Goal: Transaction & Acquisition: Purchase product/service

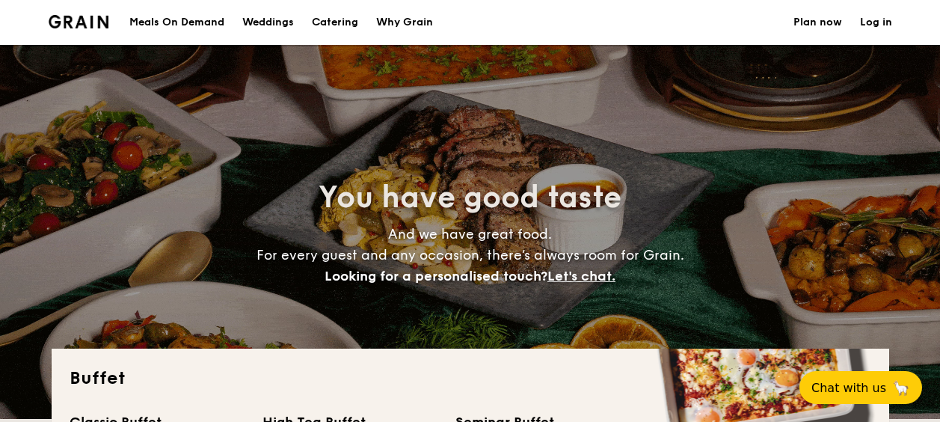
select select
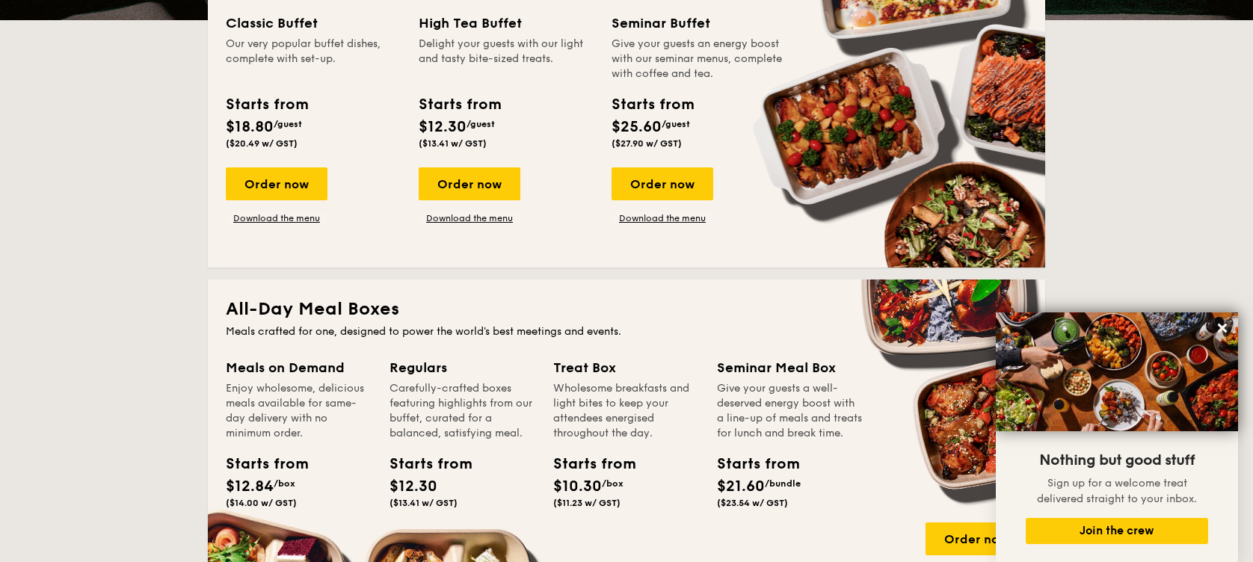
scroll to position [498, 0]
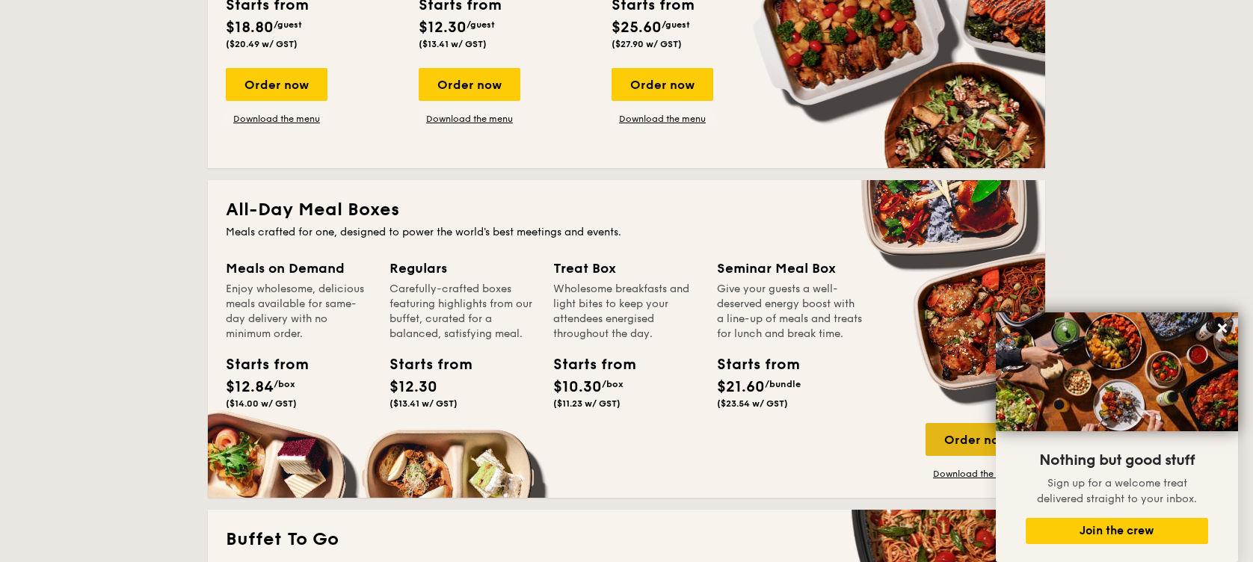
click at [939, 421] on div "Order now" at bounding box center [977, 439] width 102 height 33
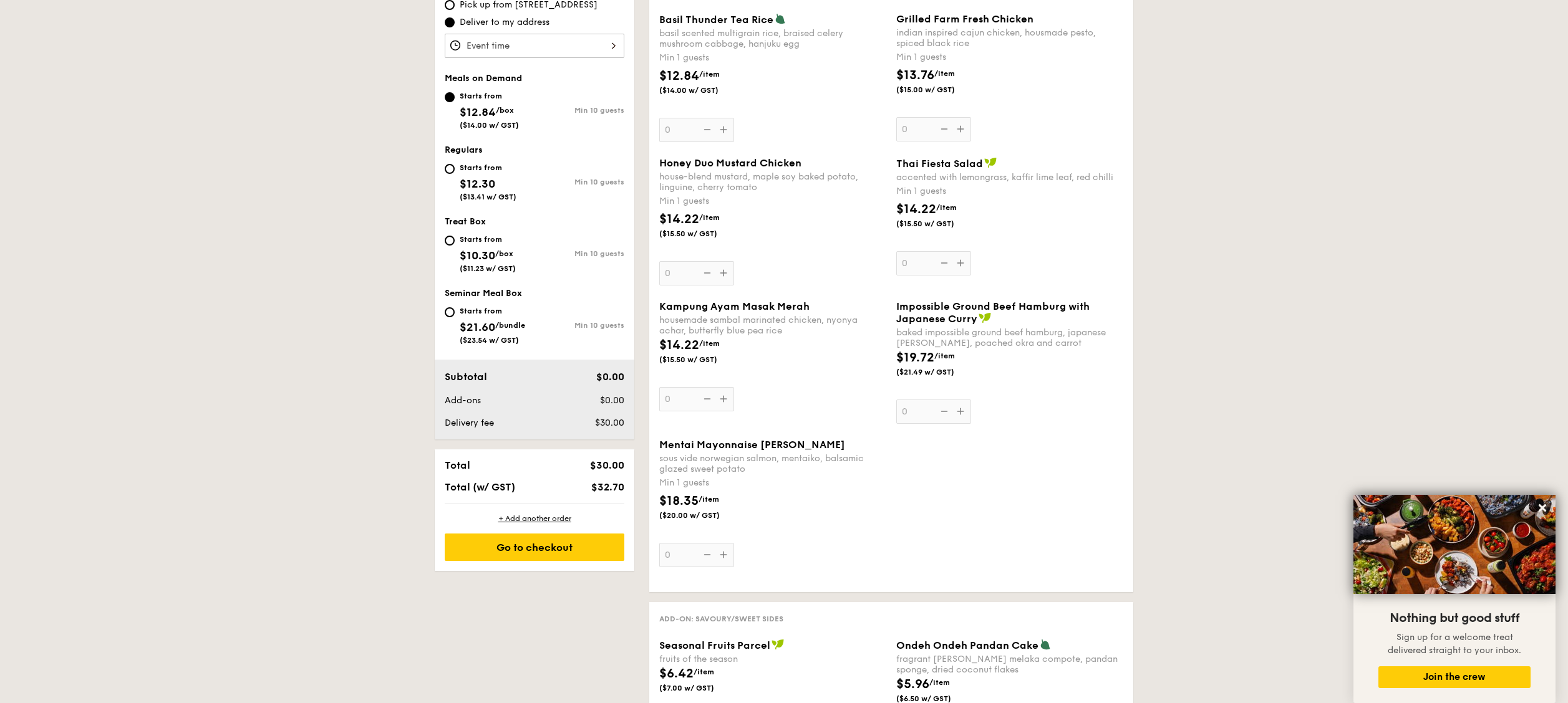
scroll to position [290, 0]
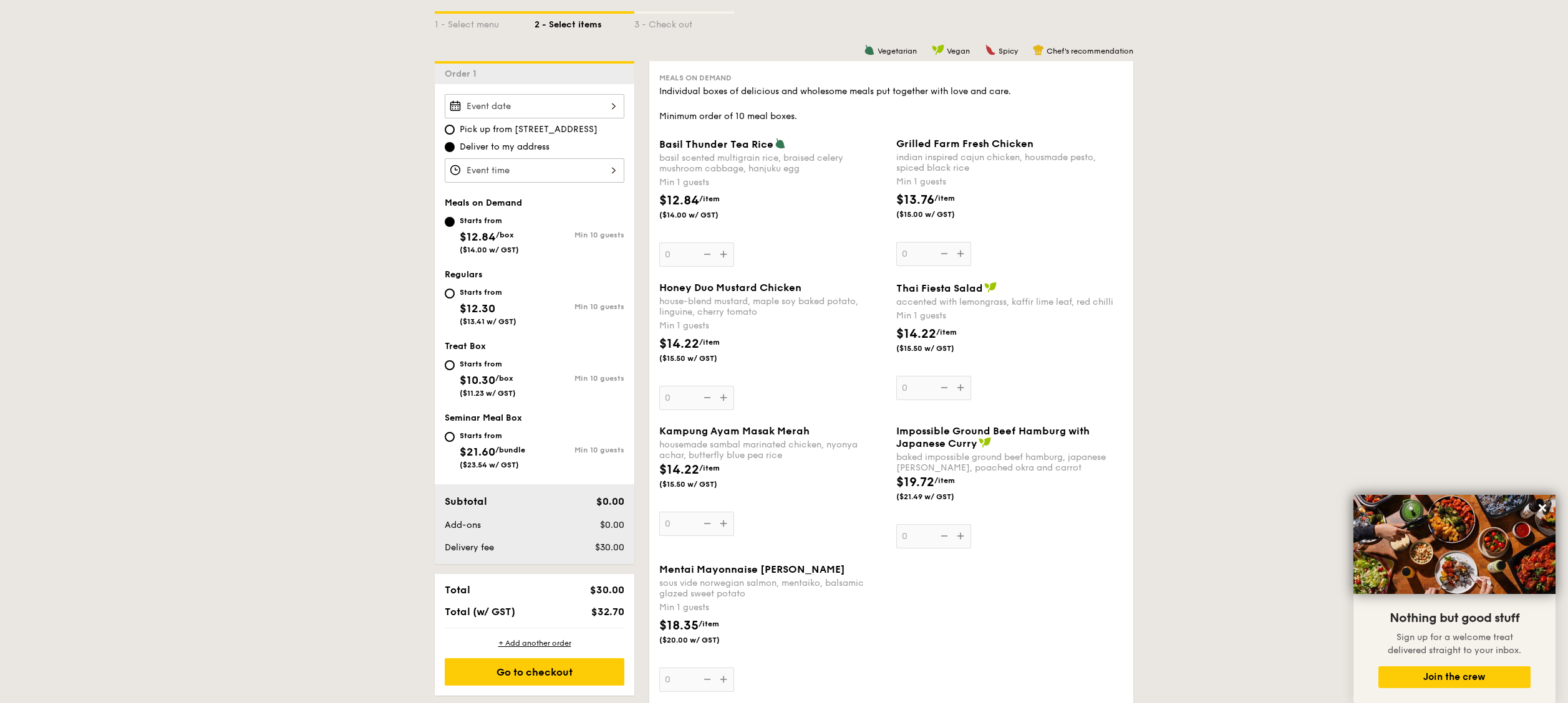
select select
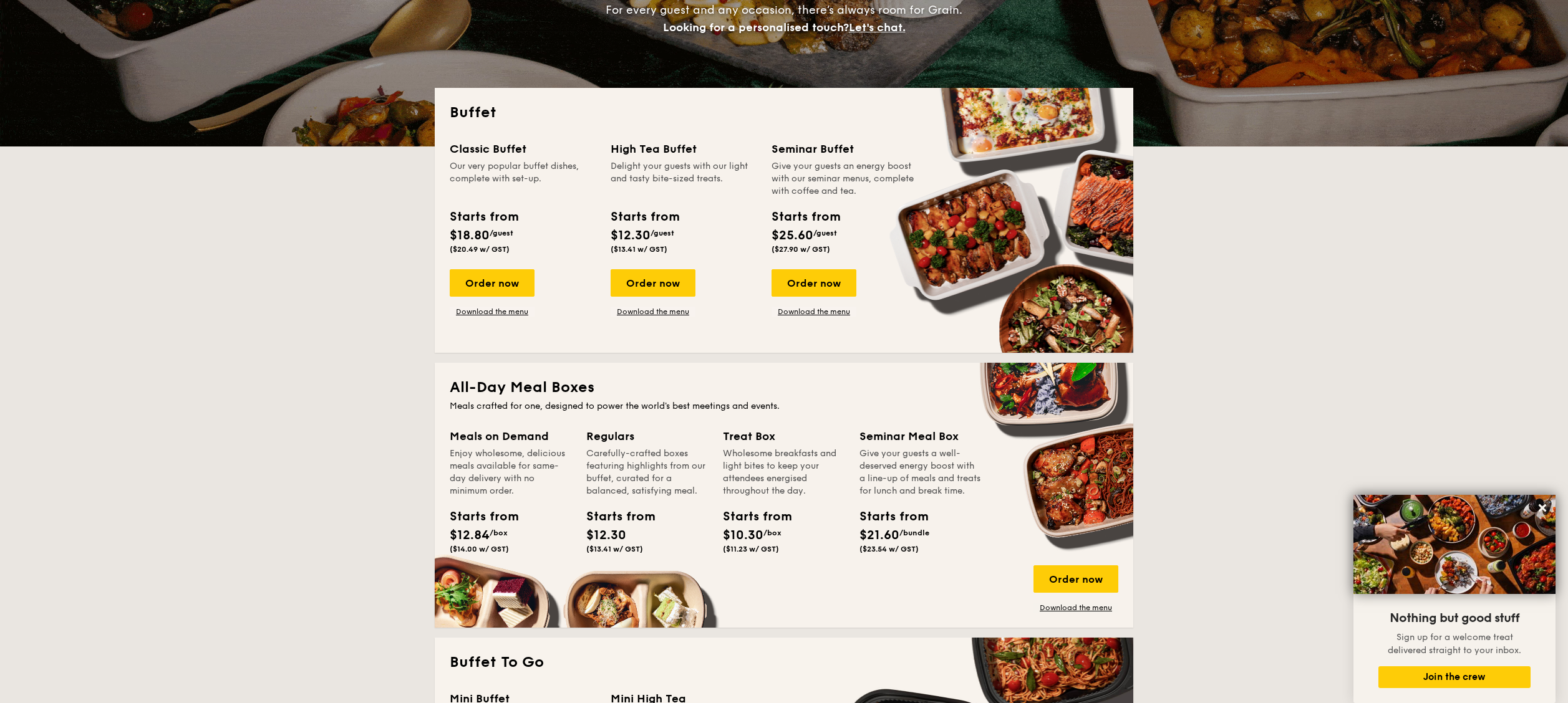
scroll to position [214, 0]
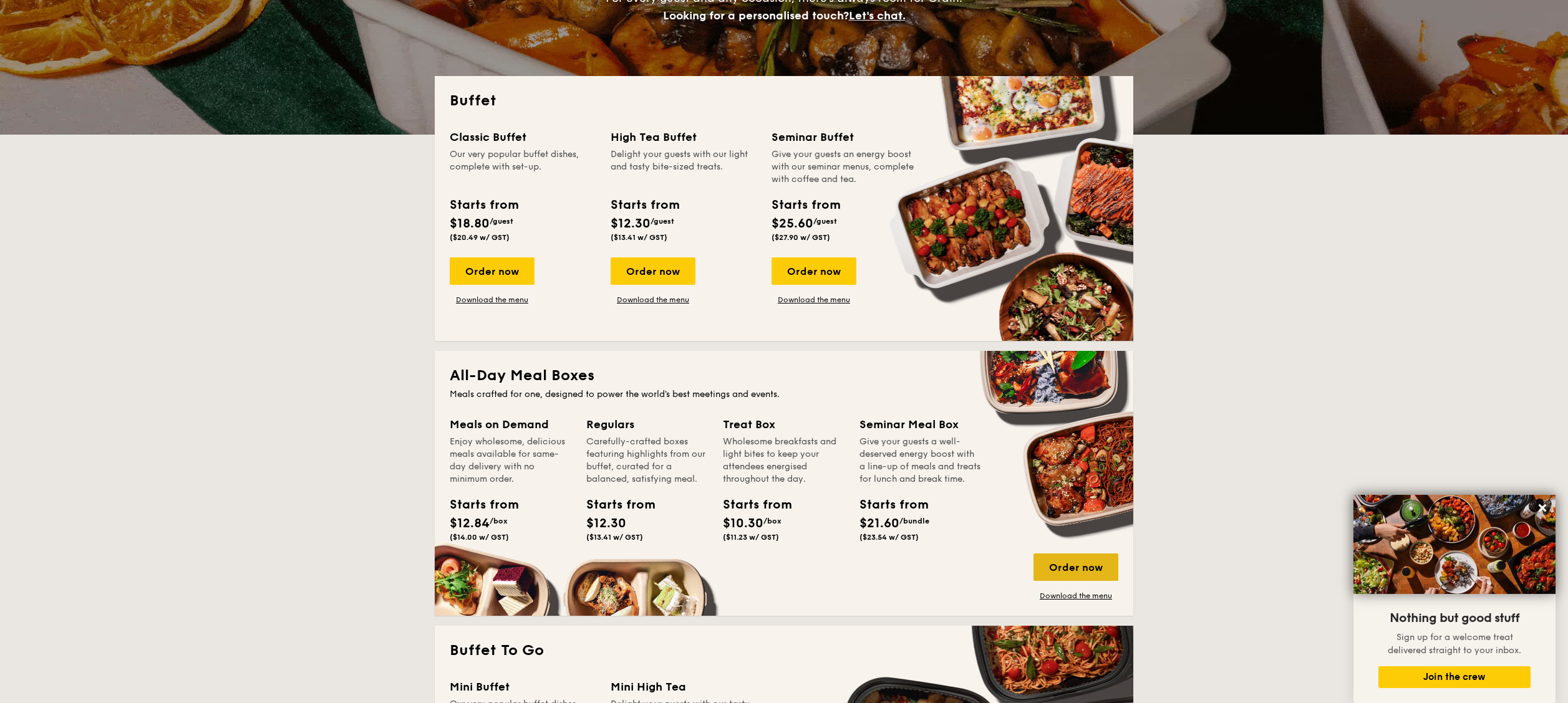
click at [783, 351] on div "Order now" at bounding box center [1076, 567] width 85 height 28
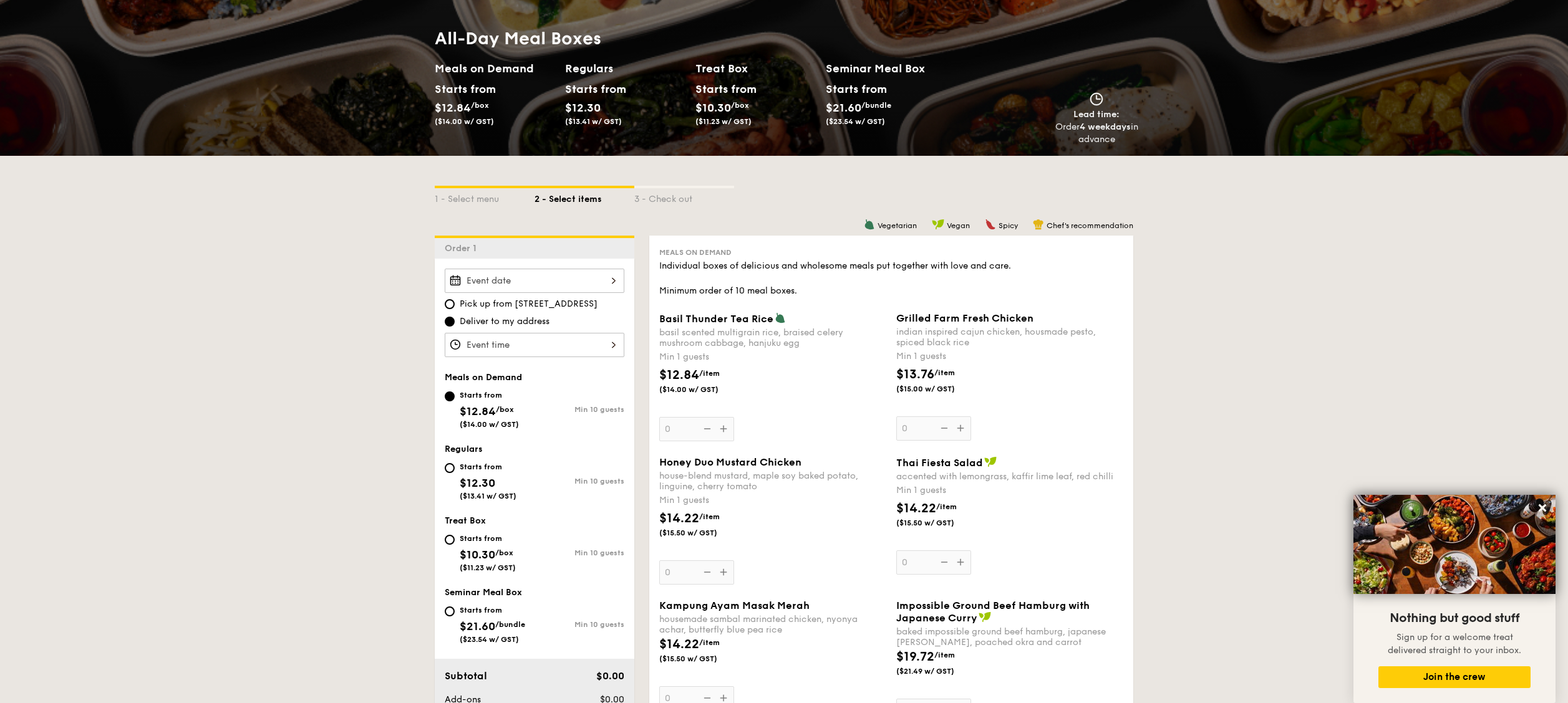
scroll to position [125, 0]
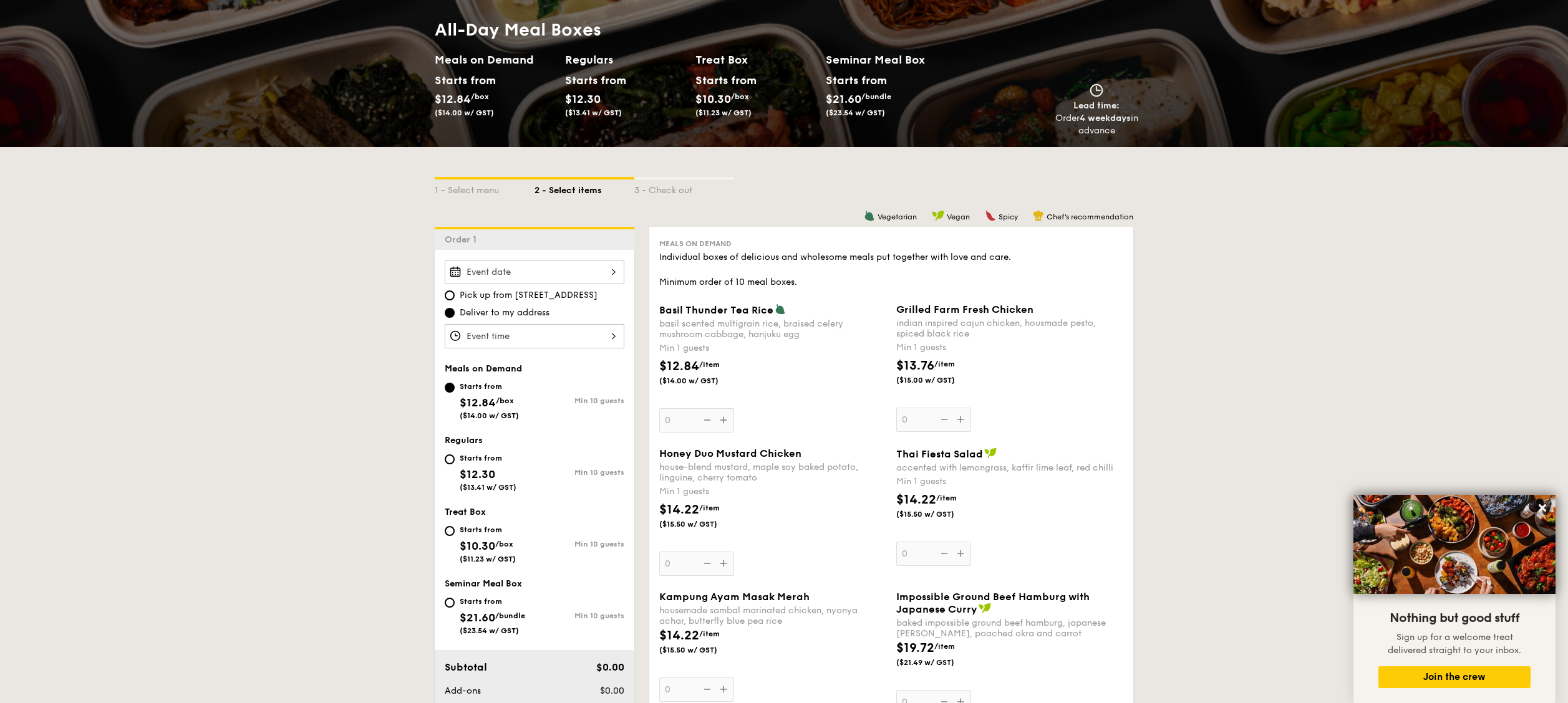
click at [461, 351] on div "Starts from" at bounding box center [487, 530] width 56 height 10
click at [455, 351] on input "Starts from $10.30 /box ($11.23 w/ GST) Min 10 guests" at bounding box center [450, 531] width 10 height 10
radio input "true"
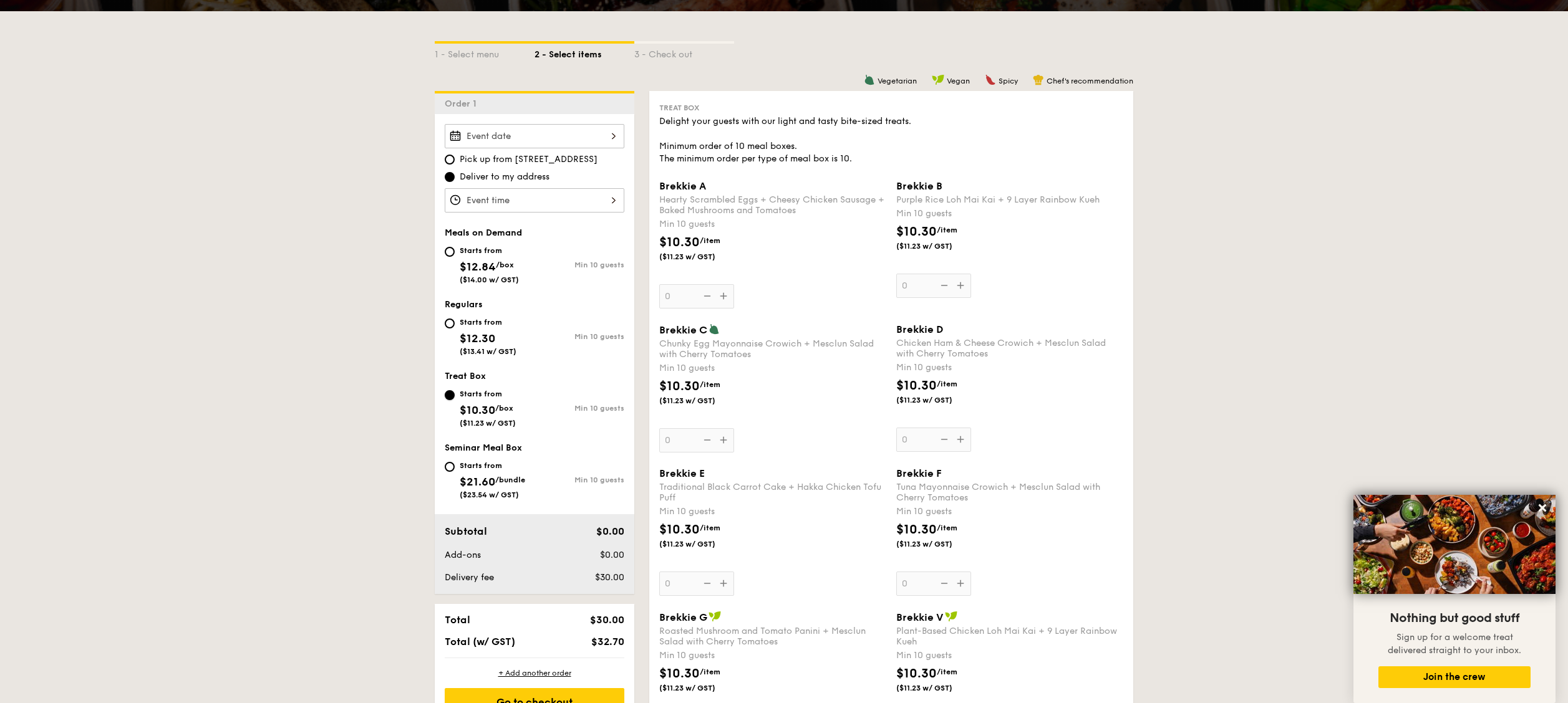
scroll to position [249, 0]
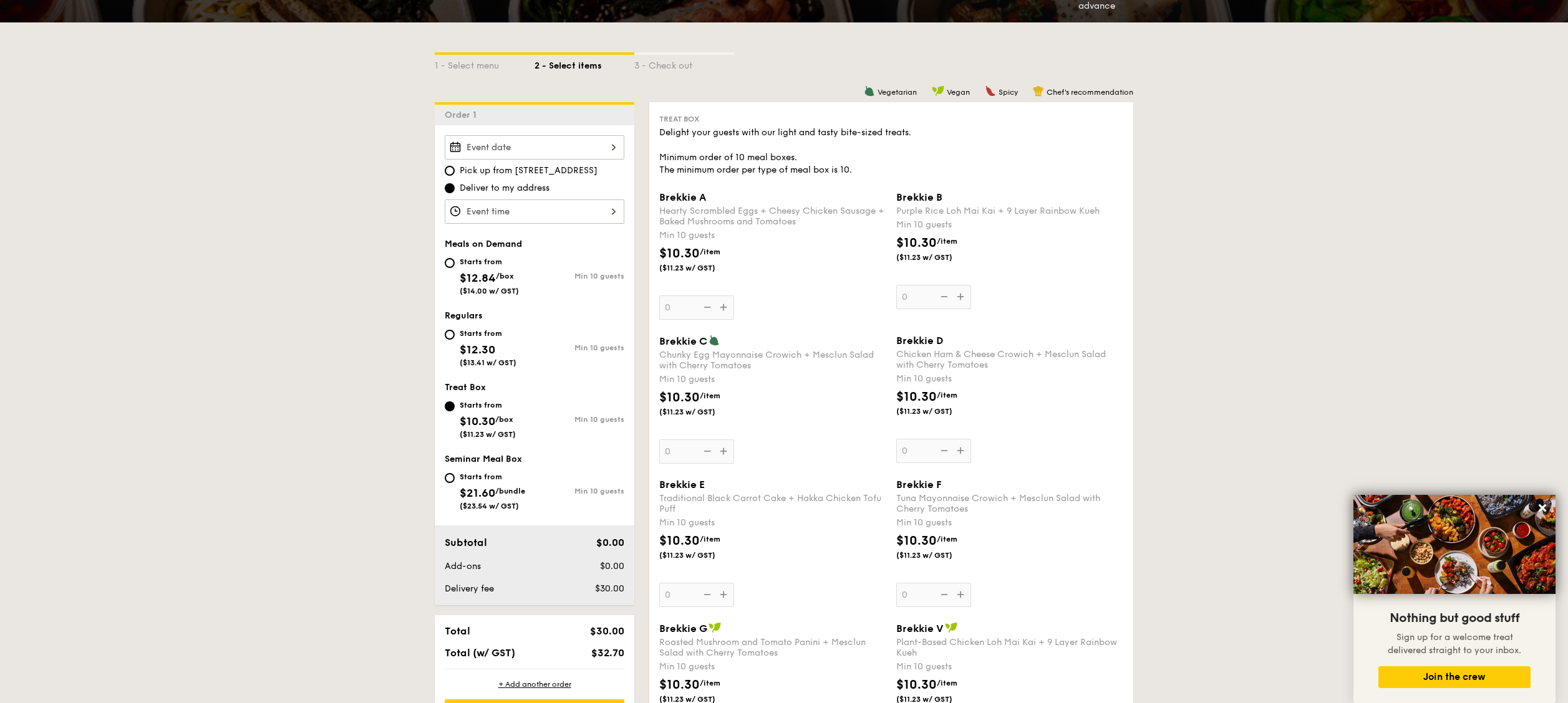
click at [474, 323] on div "Regulars Starts from $12.30 ($13.41 w/ GST) Min 10 guests" at bounding box center [534, 344] width 179 height 69
click at [474, 333] on div "Starts from" at bounding box center [488, 334] width 57 height 10
click at [455, 333] on input "Starts from $12.30 ($13.41 w/ GST) Min 10 guests" at bounding box center [450, 335] width 10 height 10
radio input "true"
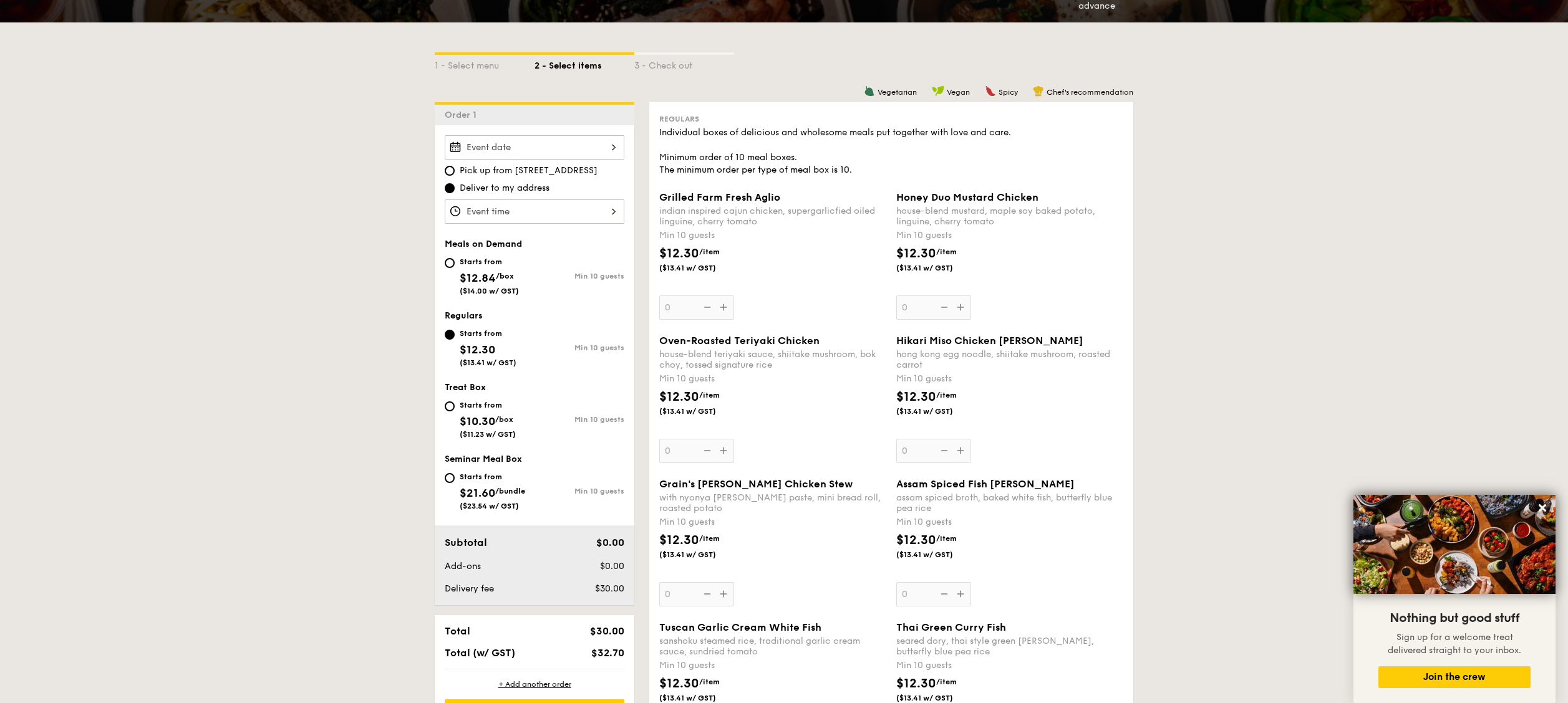
click at [507, 351] on div "Starts from $10.30 /box ($11.23 w/ GST)" at bounding box center [487, 418] width 56 height 41
click at [455, 351] on input "Starts from $10.30 /box ($11.23 w/ GST) Min 10 guests" at bounding box center [450, 407] width 10 height 10
radio input "true"
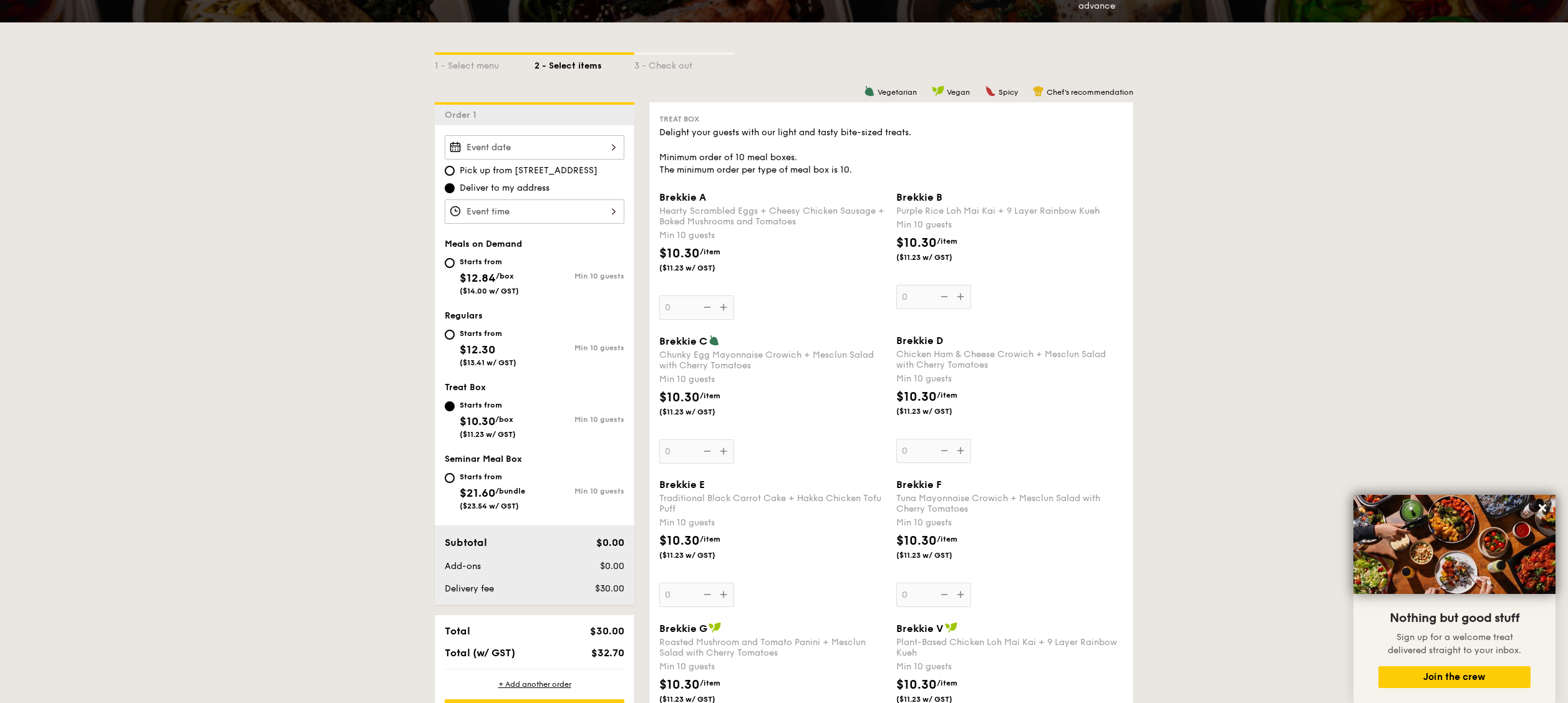
click at [498, 351] on div "Seminar Meal Box Starts from $21.60 /bundle ($23.54 w/ GST) Min 10 guests" at bounding box center [534, 488] width 179 height 69
click at [498, 351] on div "Starts from" at bounding box center [492, 477] width 66 height 10
click at [455, 351] on input "Starts from $21.60 /bundle ($23.54 w/ GST) Min 10 guests" at bounding box center [450, 479] width 10 height 10
radio input "true"
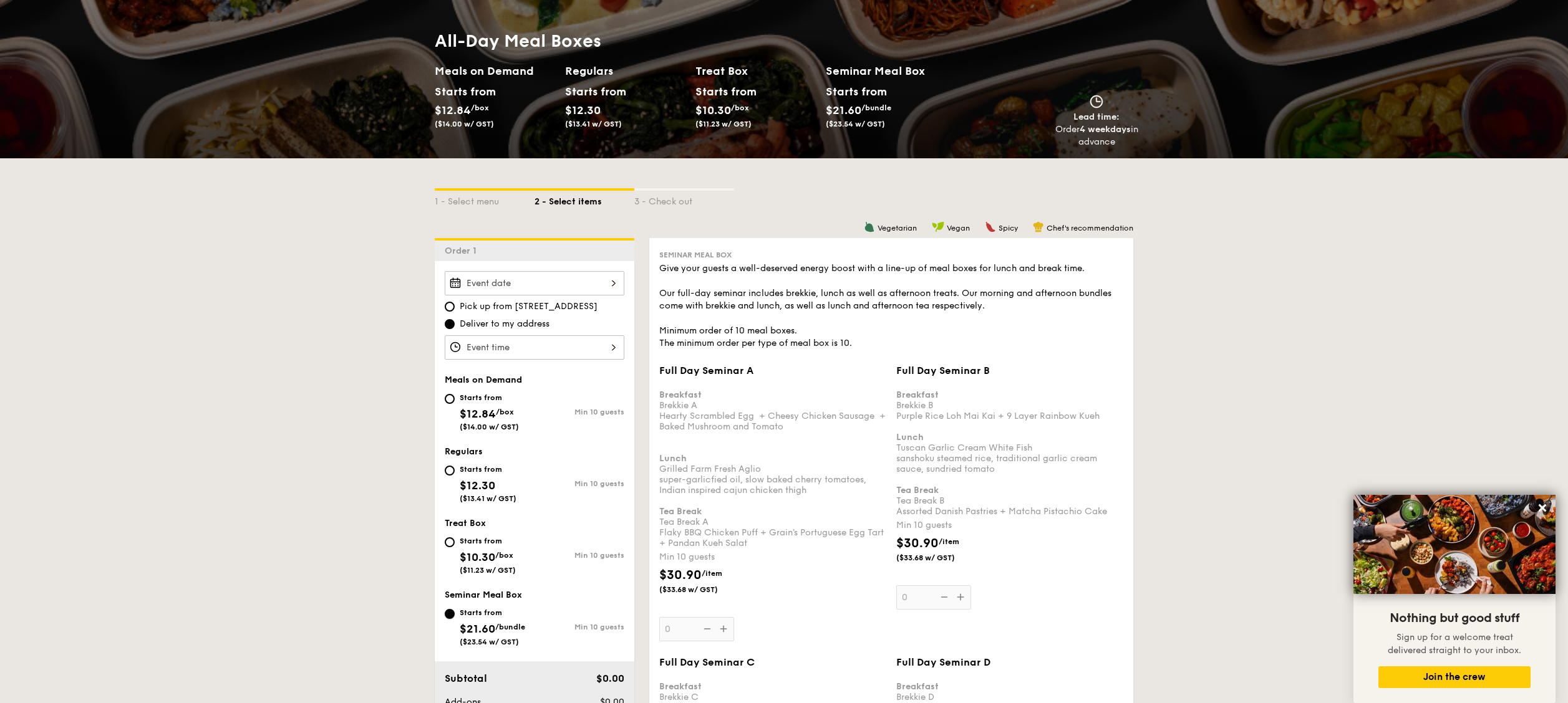
scroll to position [125, 0]
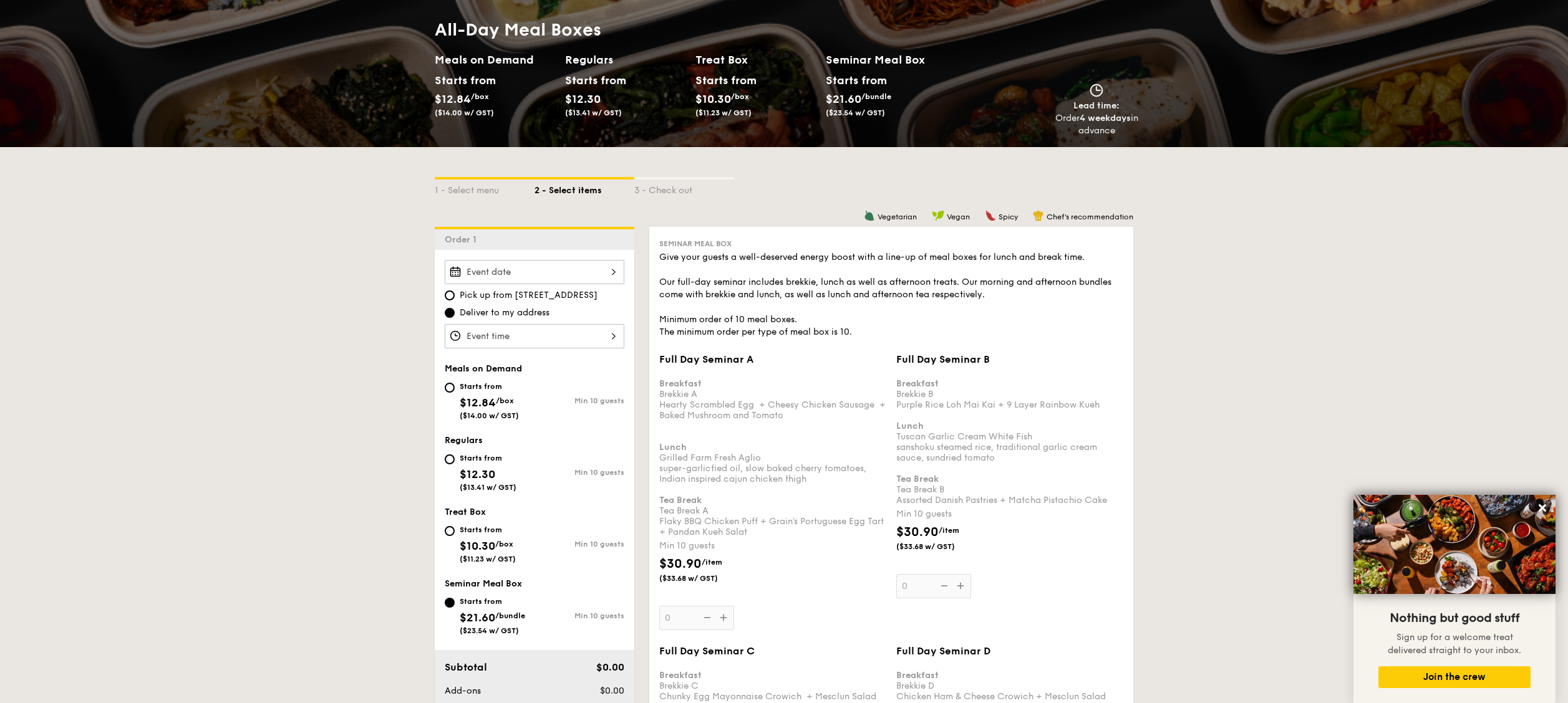
click at [505, 351] on span "/box" at bounding box center [505, 545] width 18 height 8
click at [455, 351] on input "Starts from $10.30 /box ($11.23 w/ GST) Min 10 guests" at bounding box center [450, 531] width 10 height 10
radio input "true"
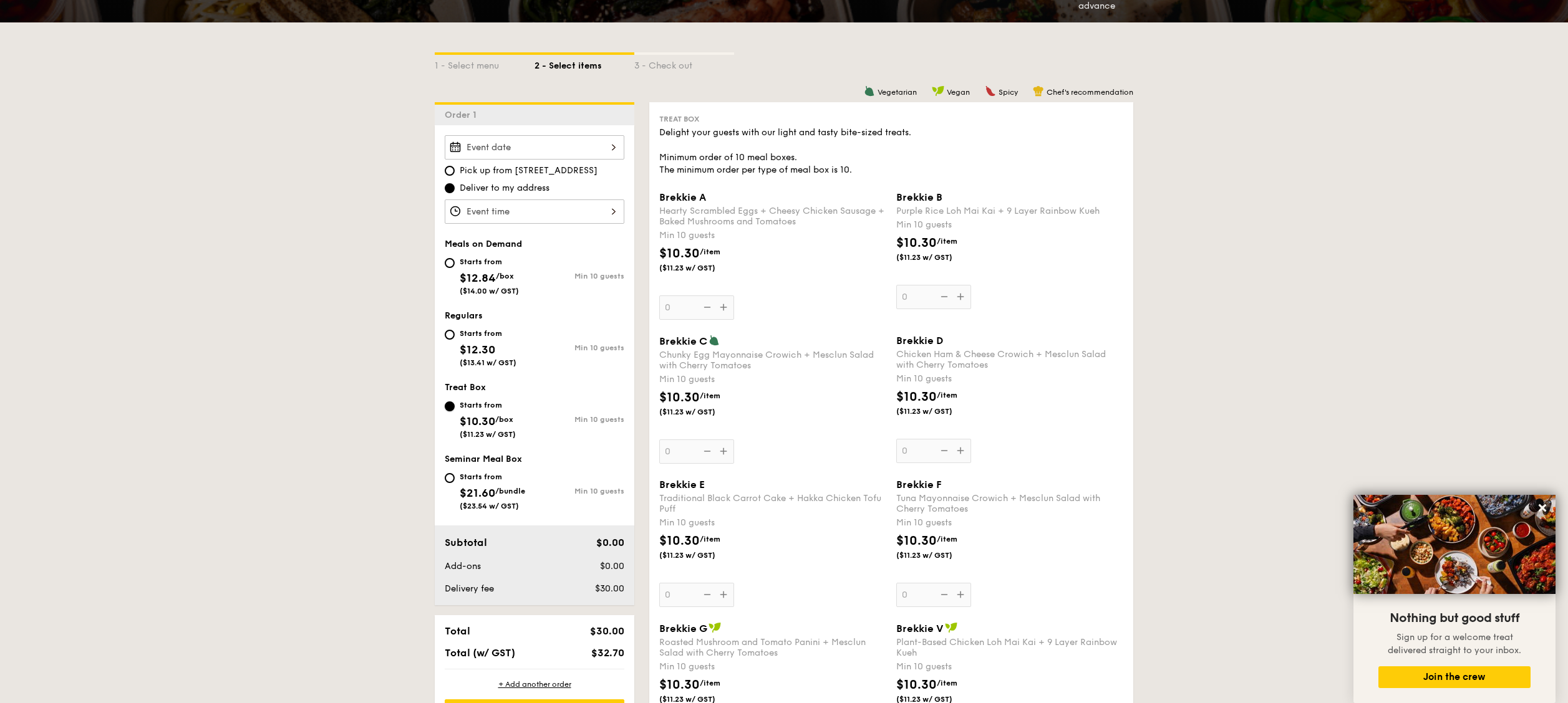
scroll to position [374, 0]
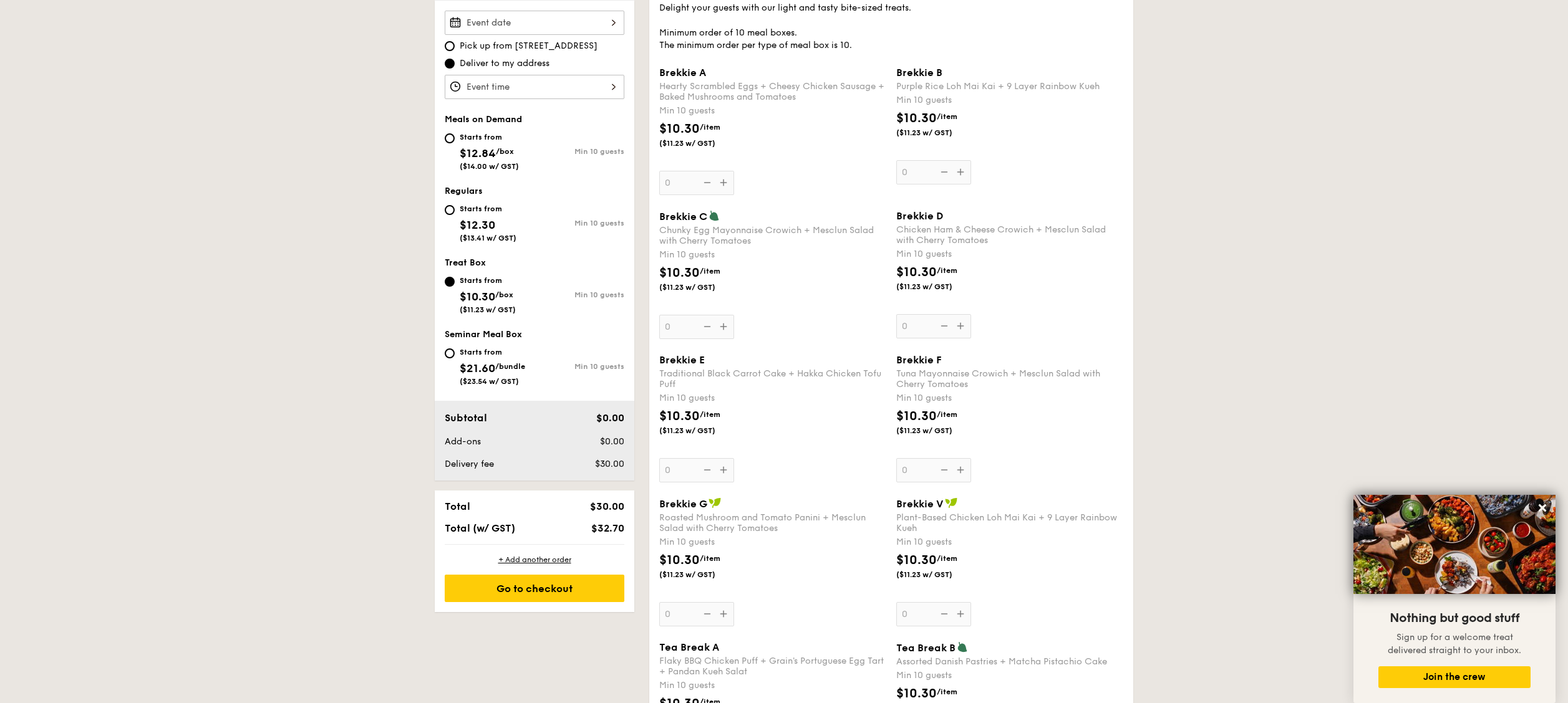
select select
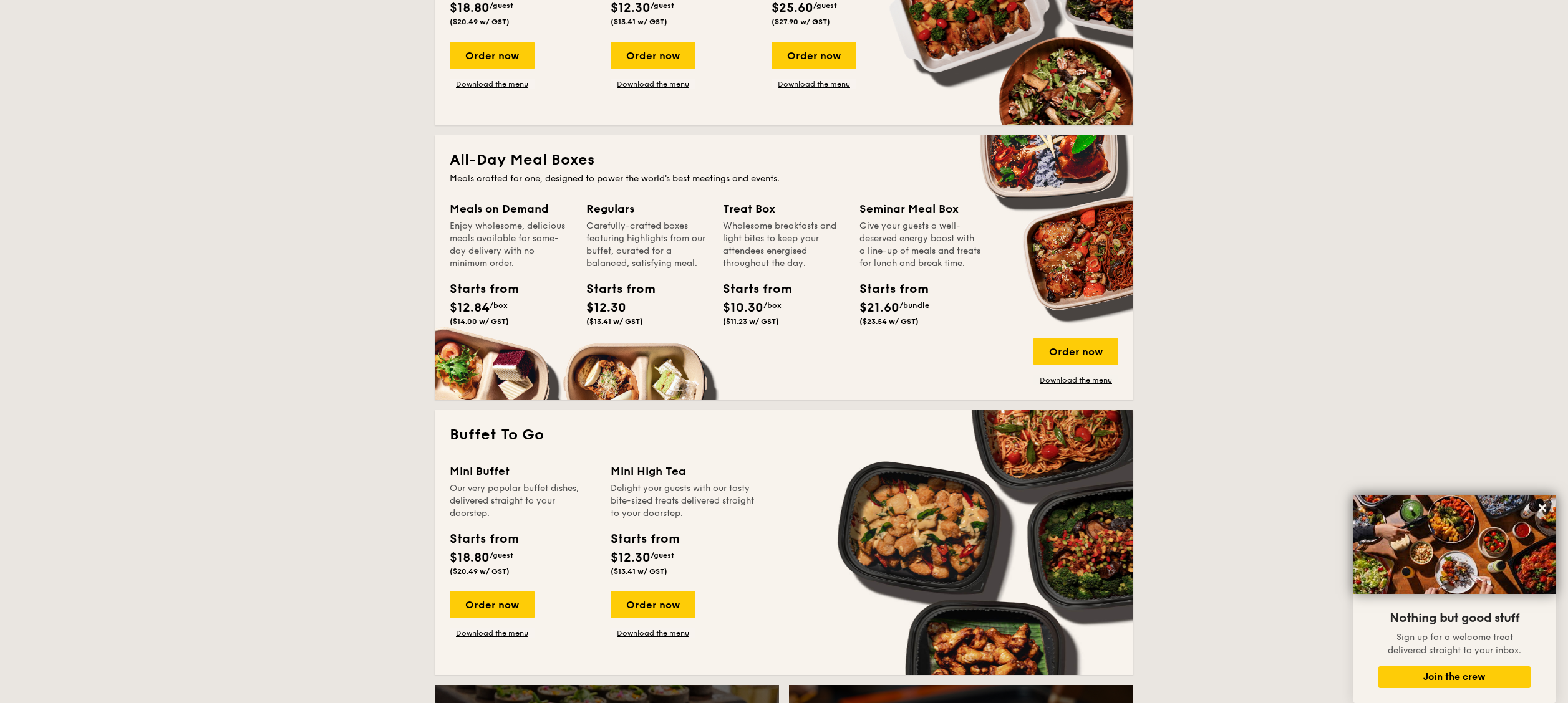
scroll to position [464, 0]
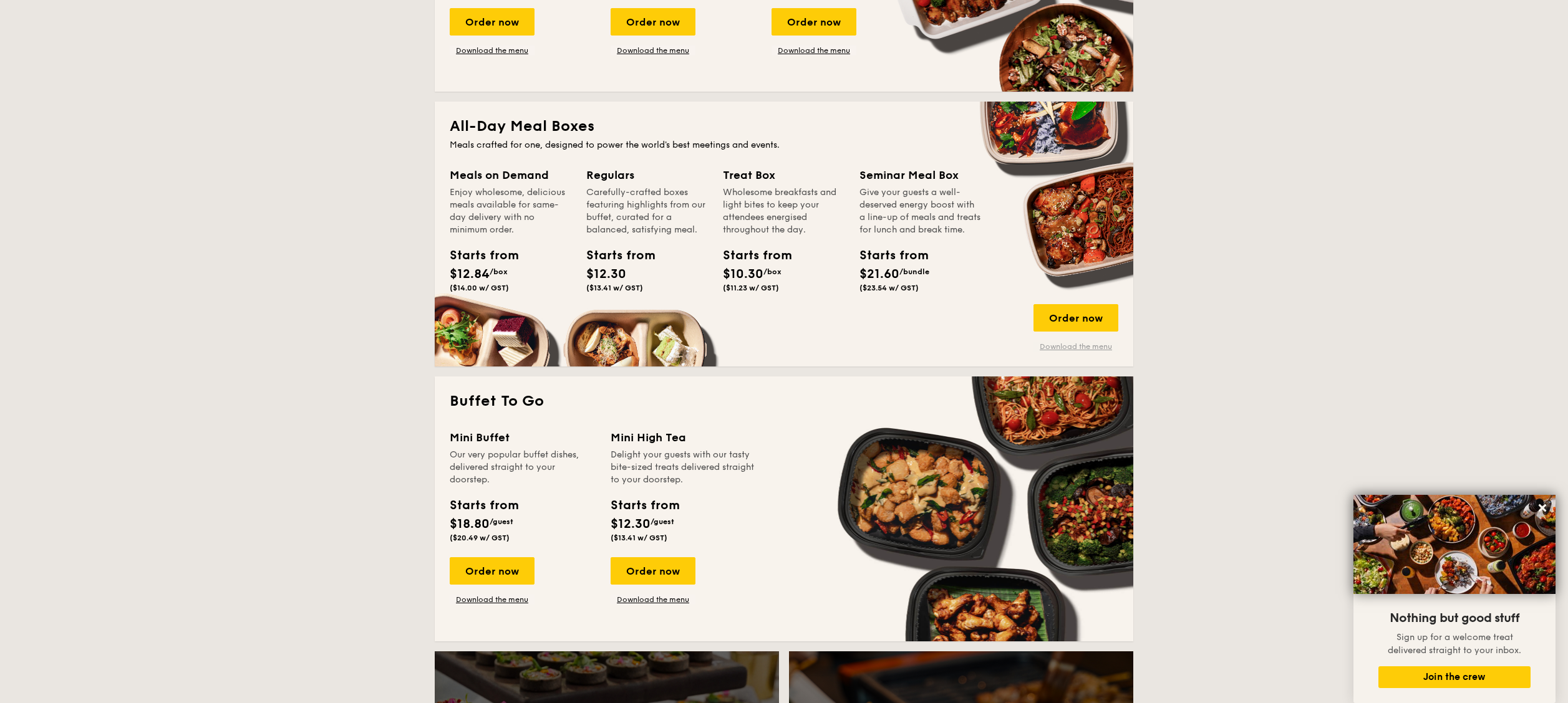
click at [783, 345] on link "Download the menu" at bounding box center [1076, 347] width 85 height 10
click at [783, 317] on div "Order now" at bounding box center [1076, 318] width 85 height 28
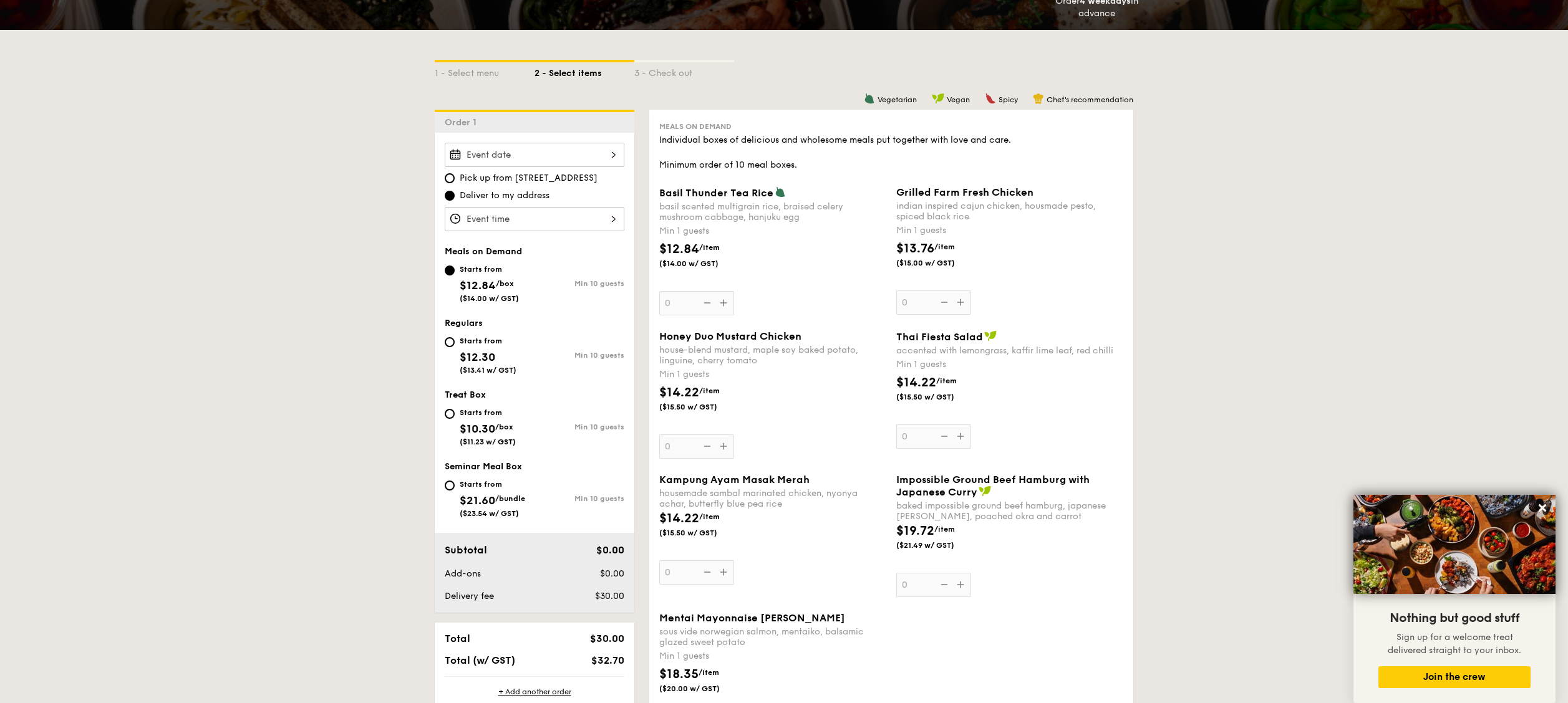
scroll to position [249, 0]
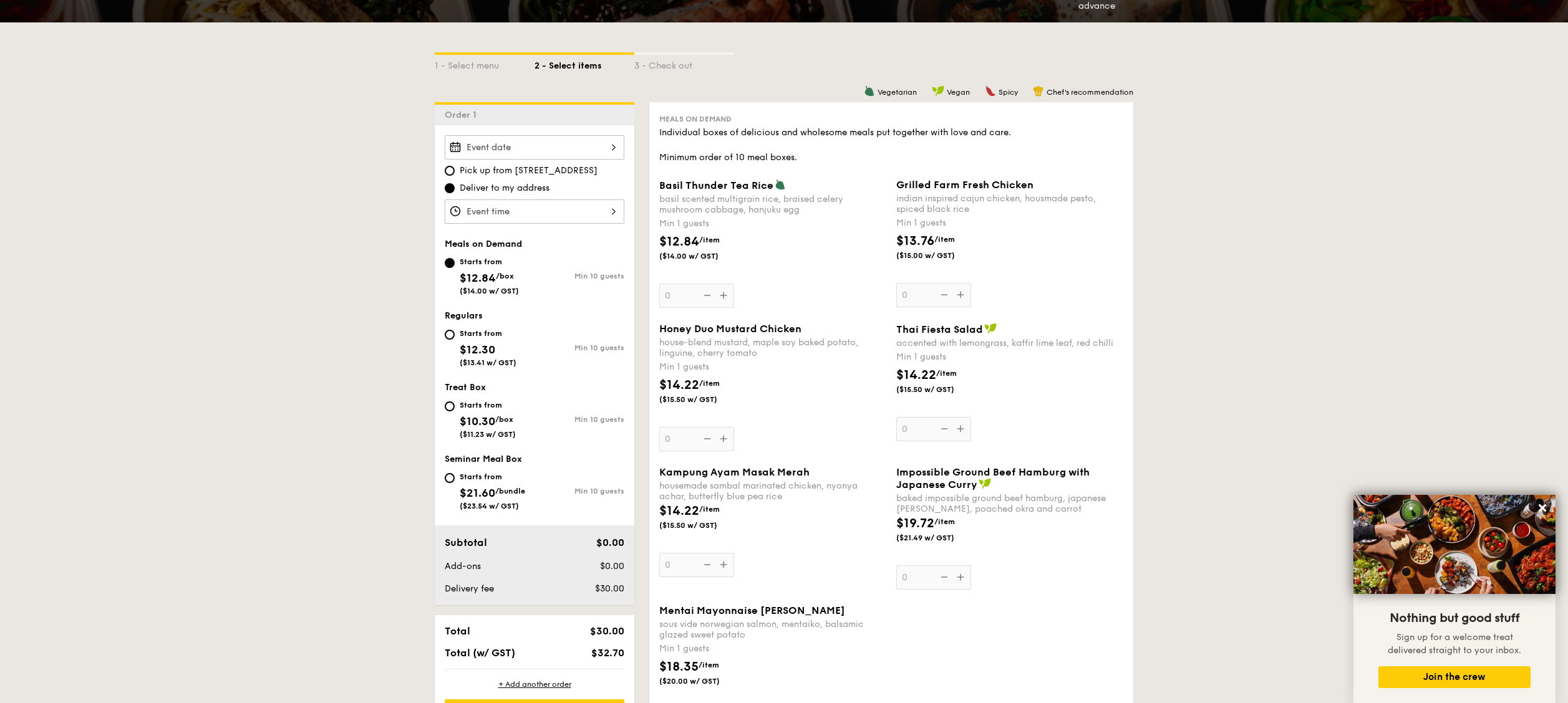
click at [451, 351] on div "Starts from $10.30 /box ($11.23 w/ GST)" at bounding box center [490, 418] width 90 height 41
click at [451, 351] on input "Starts from $10.30 /box ($11.23 w/ GST) Min 10 guests" at bounding box center [450, 407] width 10 height 10
radio input "true"
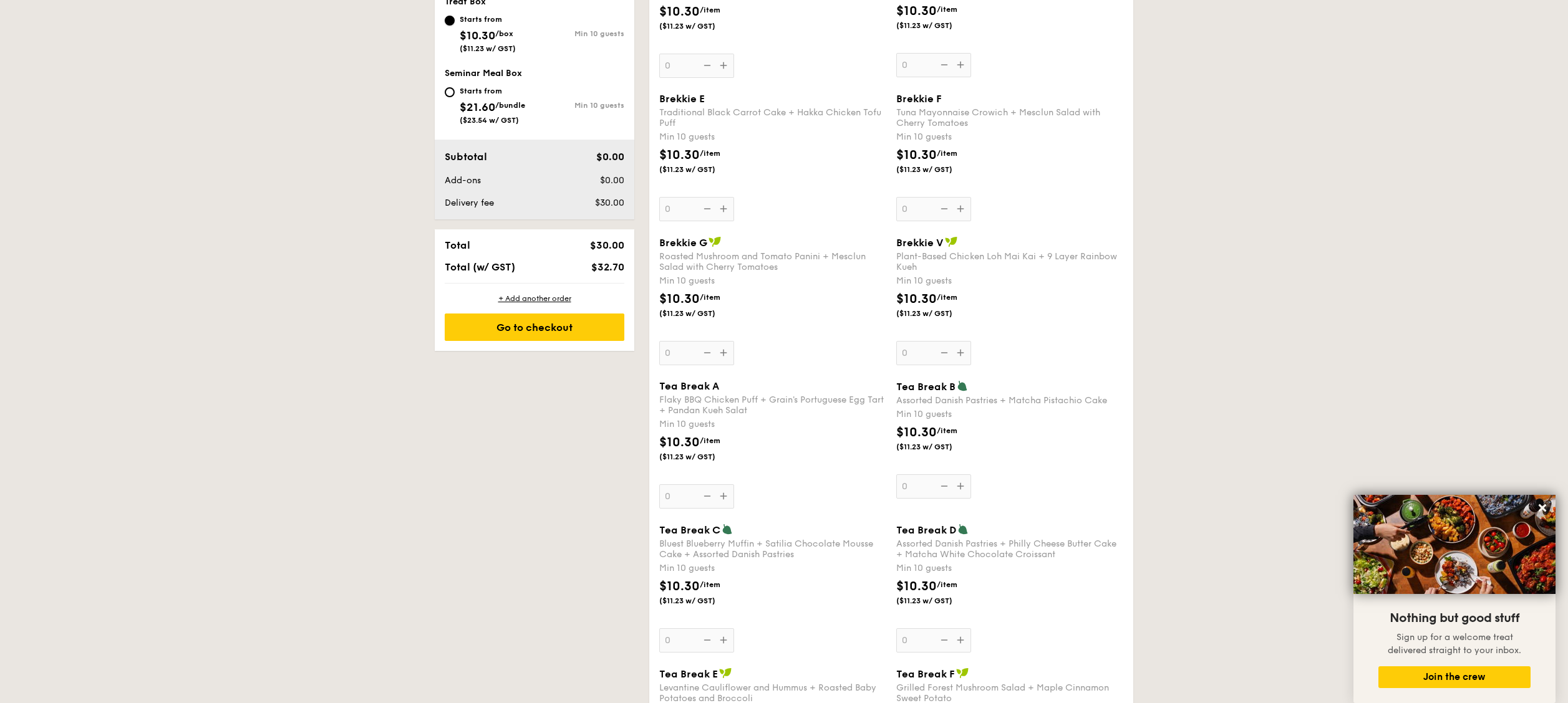
scroll to position [624, 0]
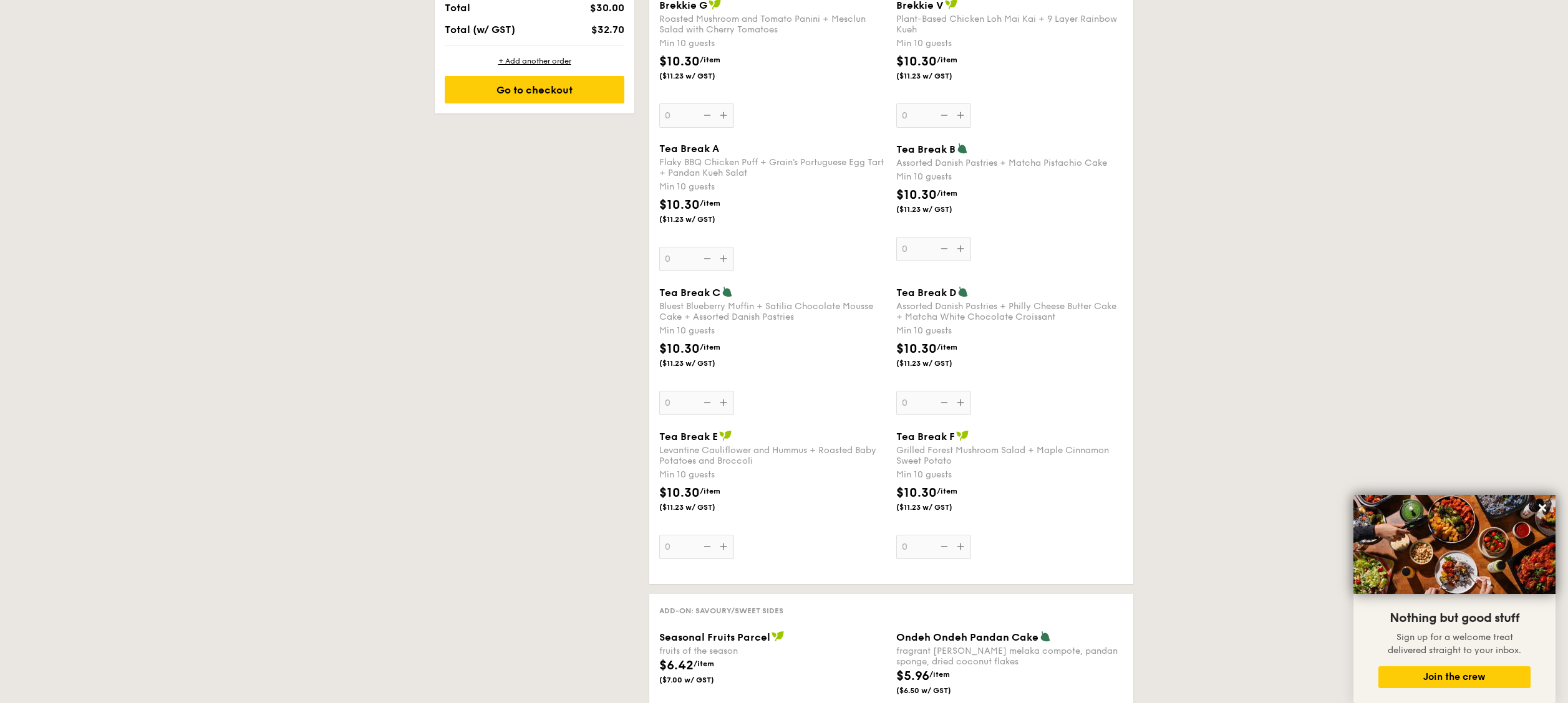
click at [721, 259] on div "Tea Break A Flaky BBQ Chicken Puff + Grain's Portuguese Egg Tart + Pandan Kueh …" at bounding box center [772, 207] width 227 height 128
click at [721, 259] on input "0" at bounding box center [696, 259] width 75 height 24
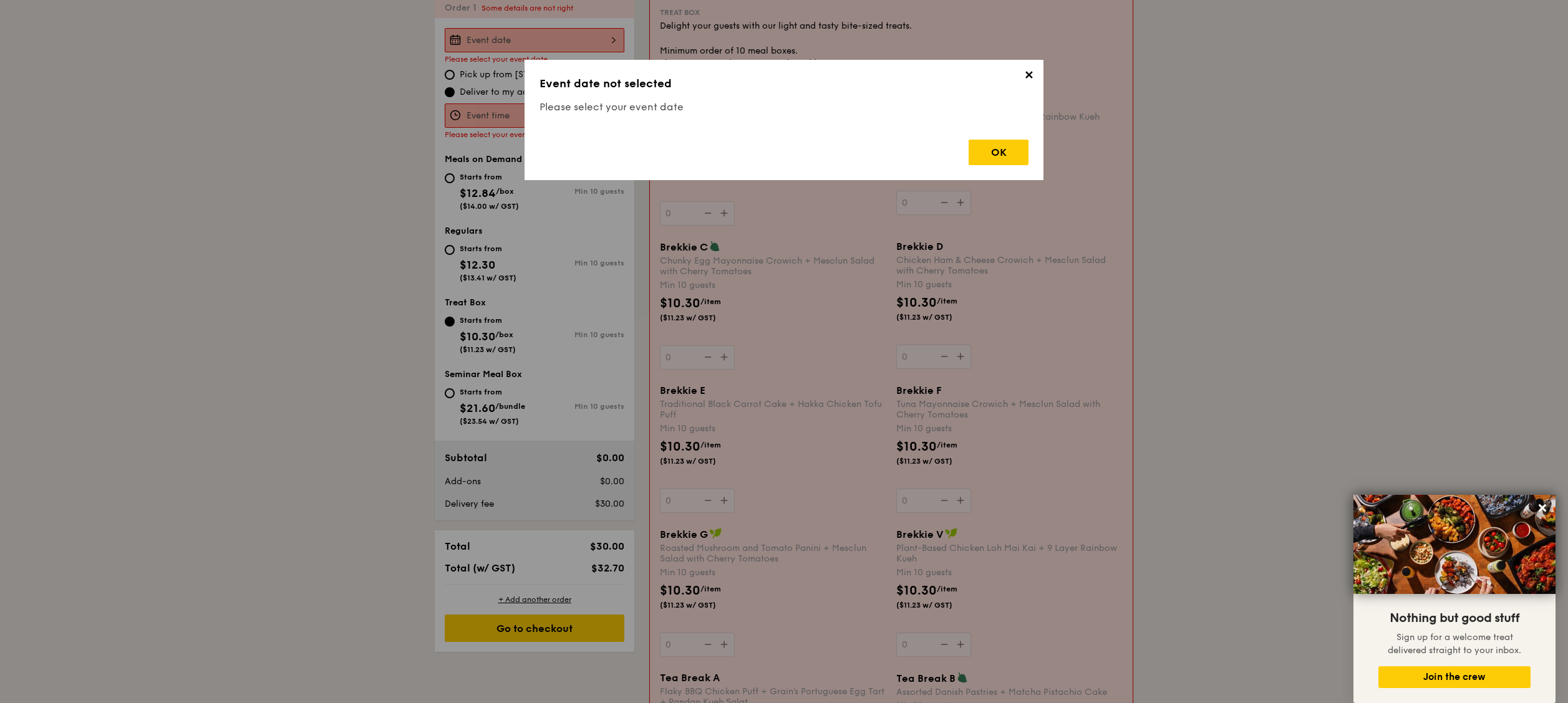
scroll to position [333, 0]
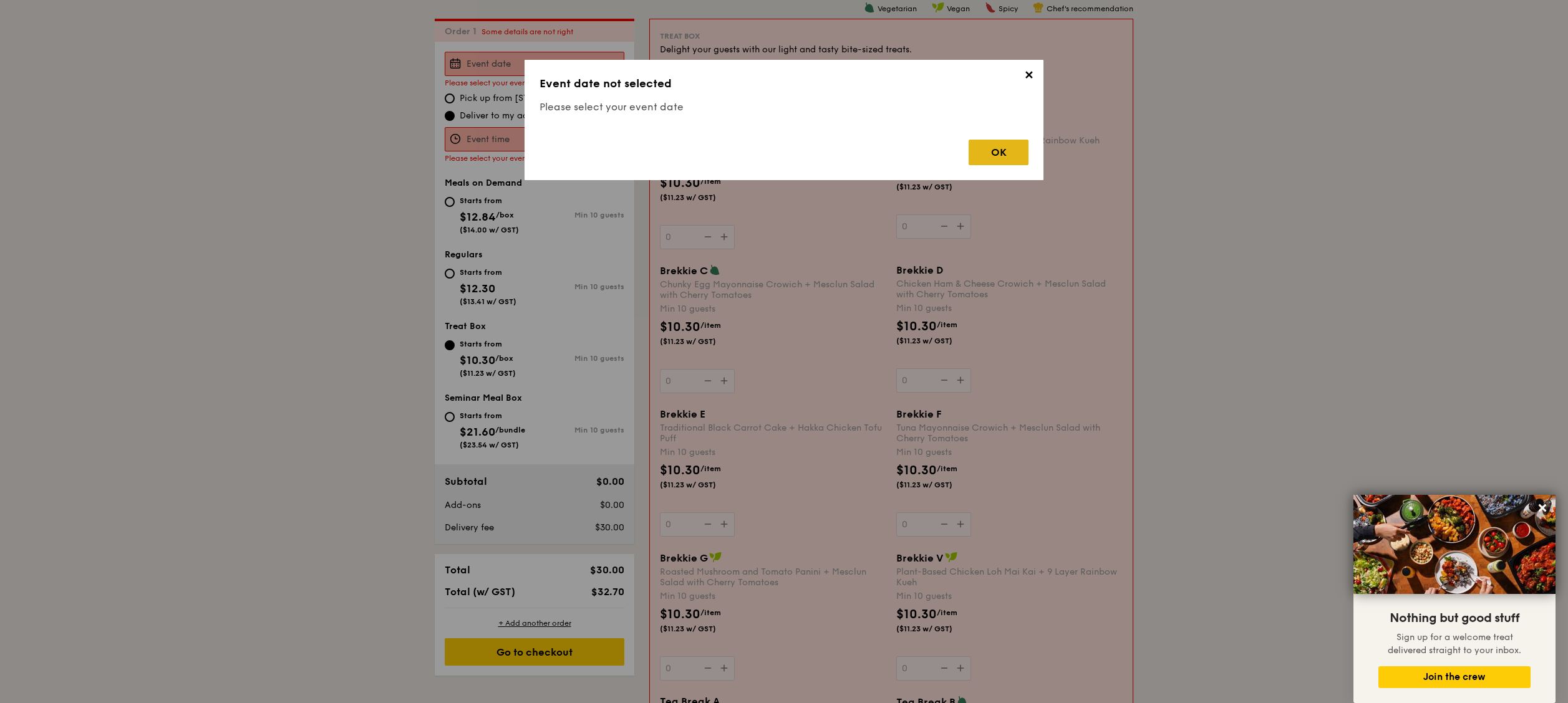
click at [783, 157] on div "OK" at bounding box center [998, 152] width 60 height 26
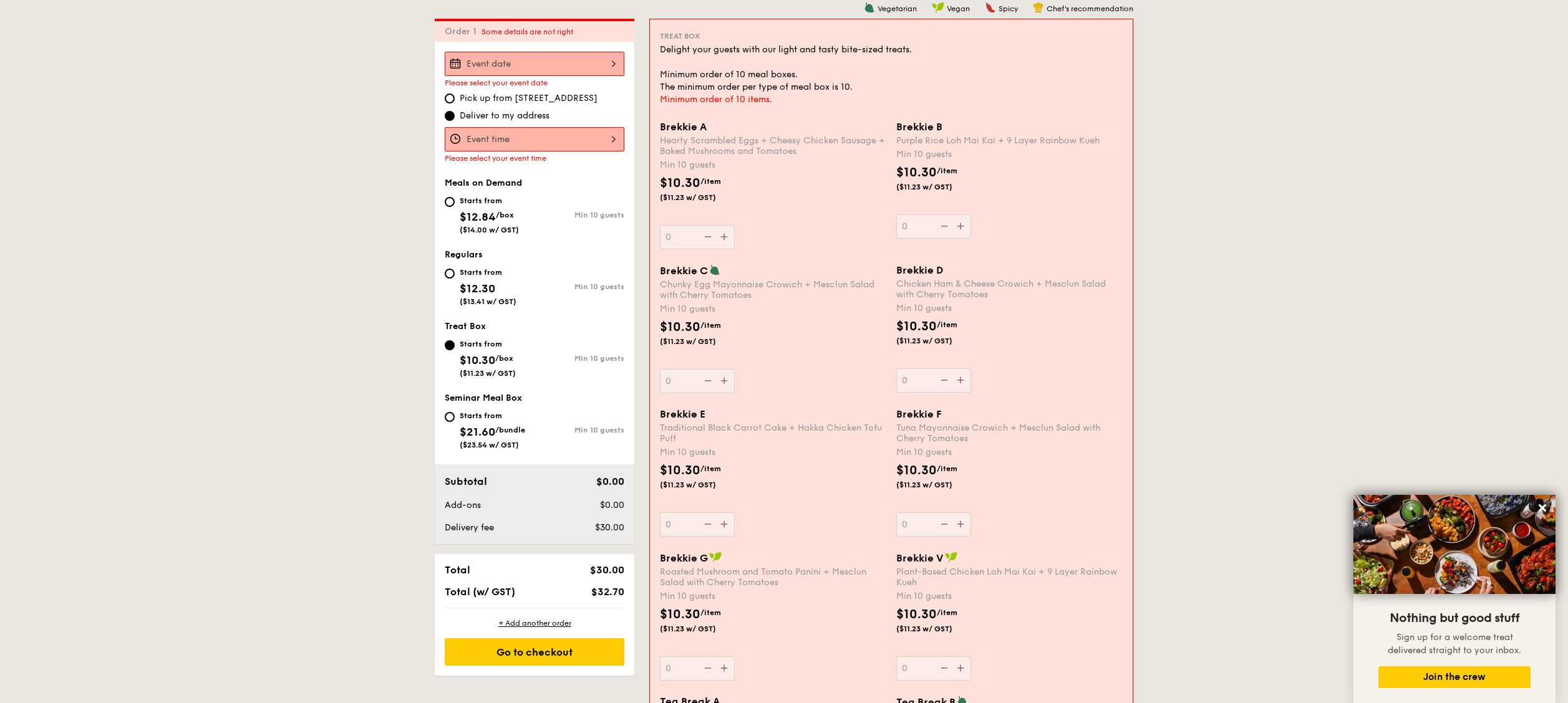
click at [530, 128] on div at bounding box center [534, 139] width 179 height 24
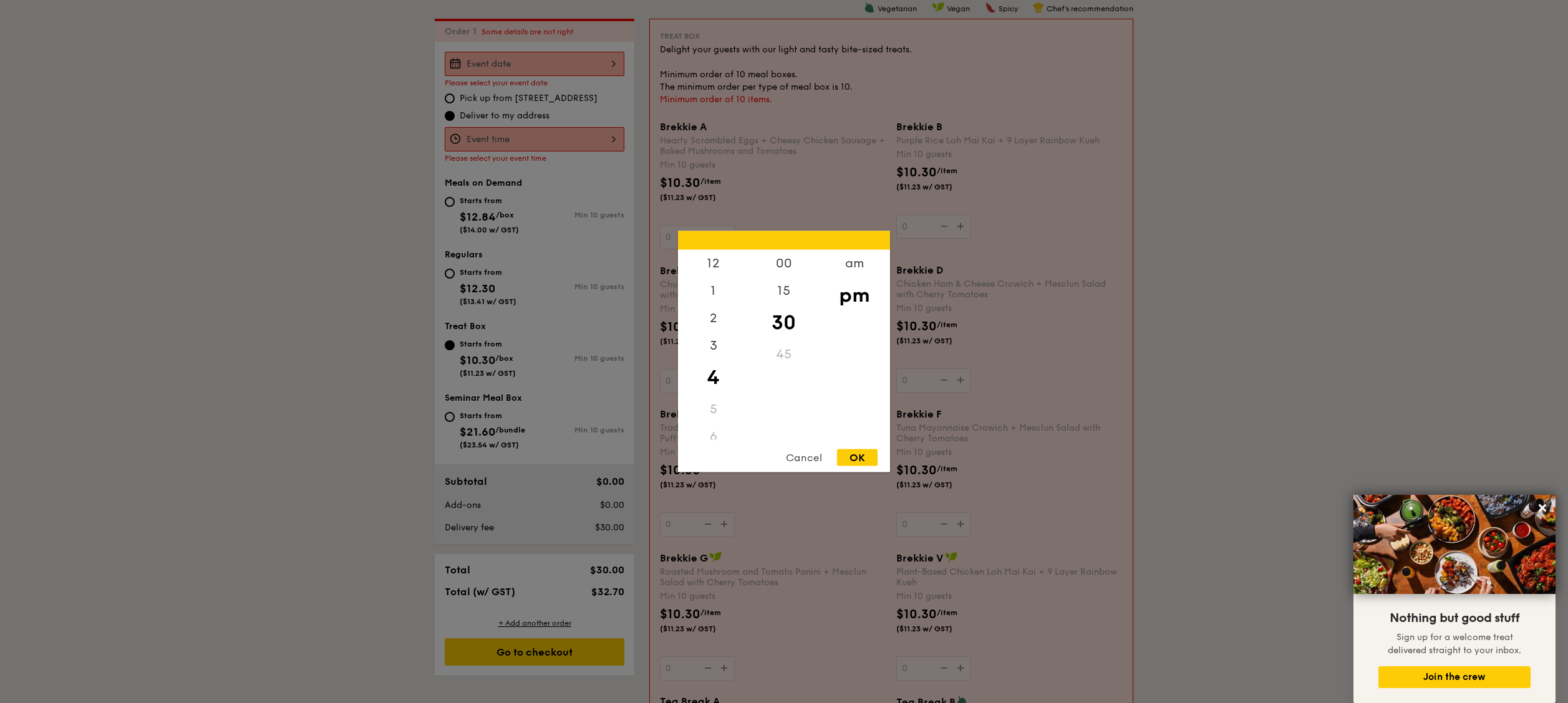
click at [555, 110] on div at bounding box center [784, 351] width 1568 height 703
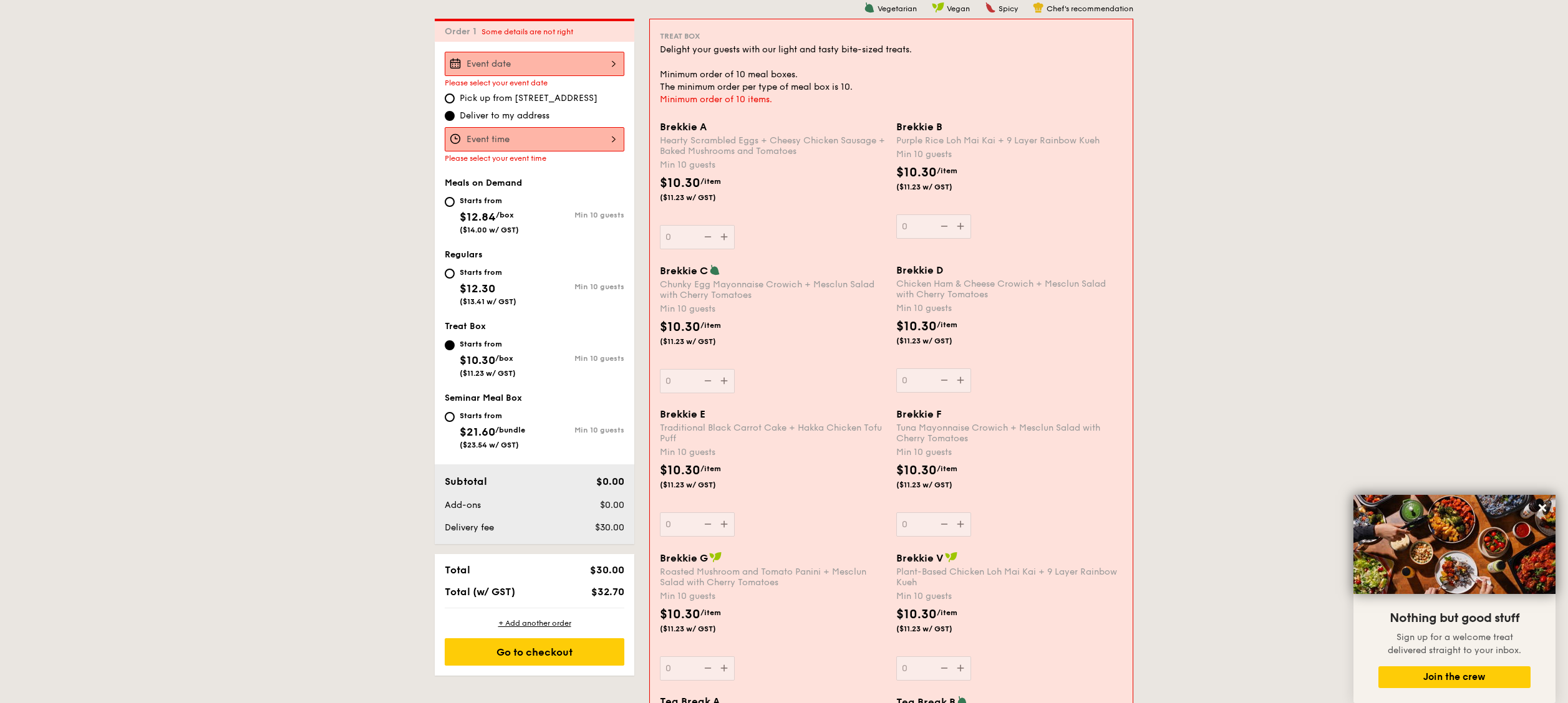
click at [516, 59] on div at bounding box center [534, 63] width 179 height 24
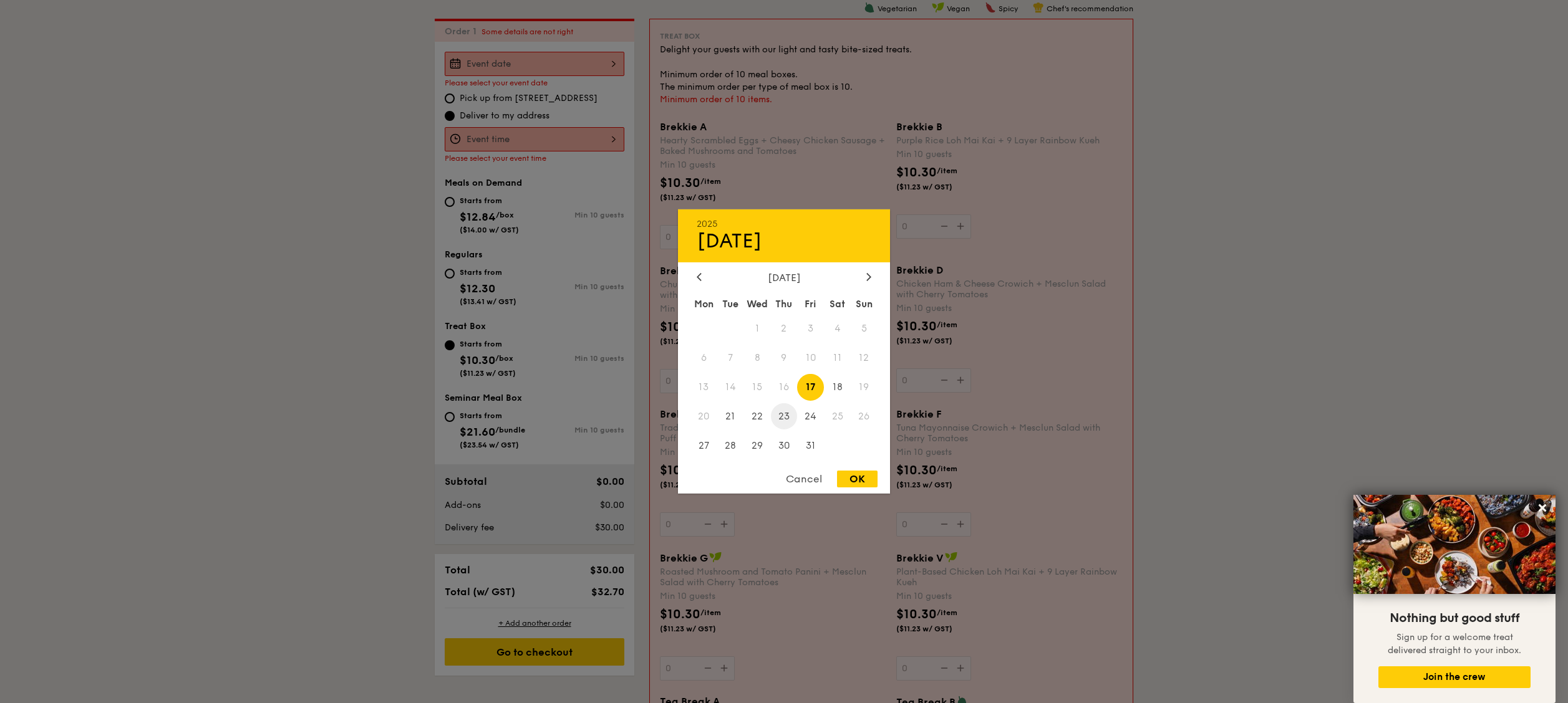
click at [783, 351] on span "23" at bounding box center [784, 416] width 27 height 27
click at [783, 351] on div "OK" at bounding box center [857, 480] width 41 height 17
type input "[DATE]"
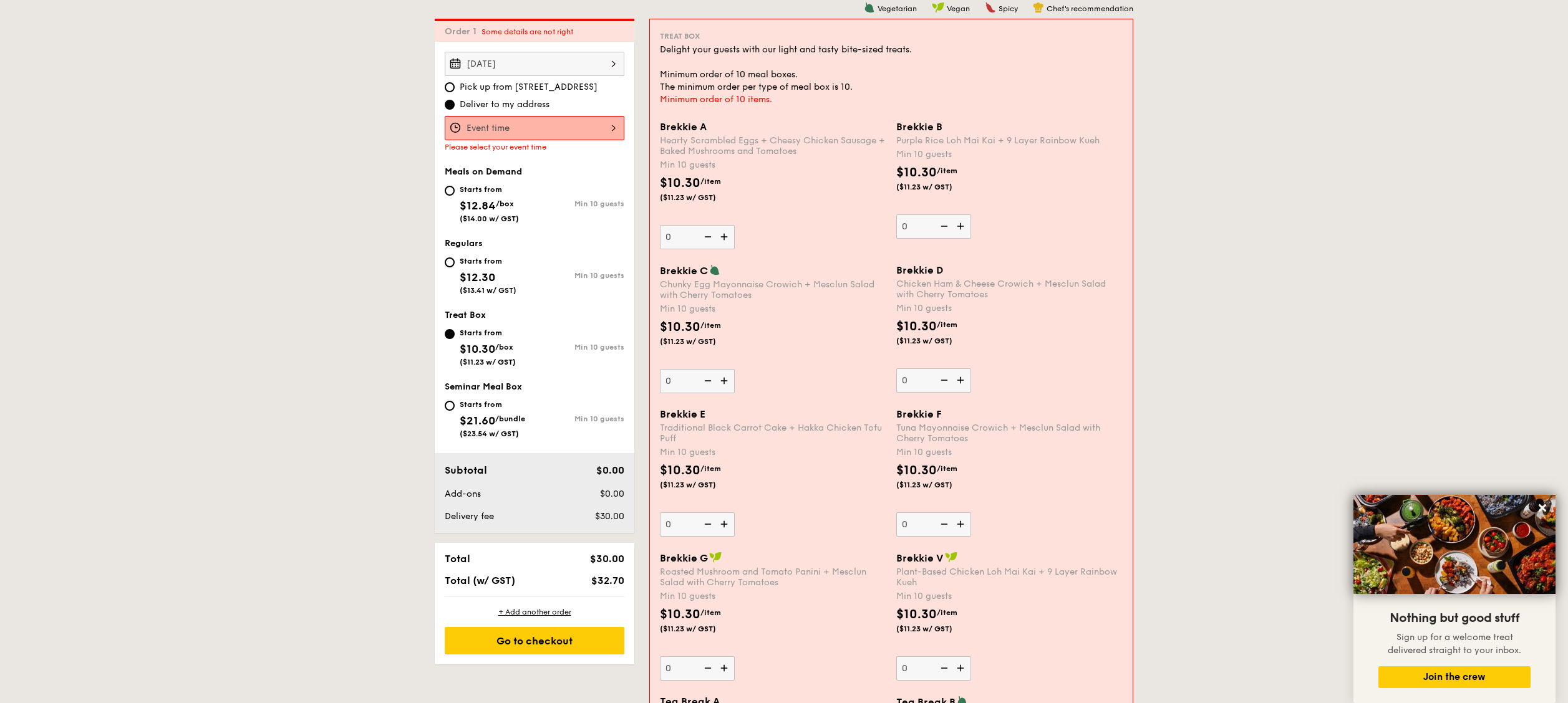
click at [551, 118] on div at bounding box center [534, 128] width 179 height 24
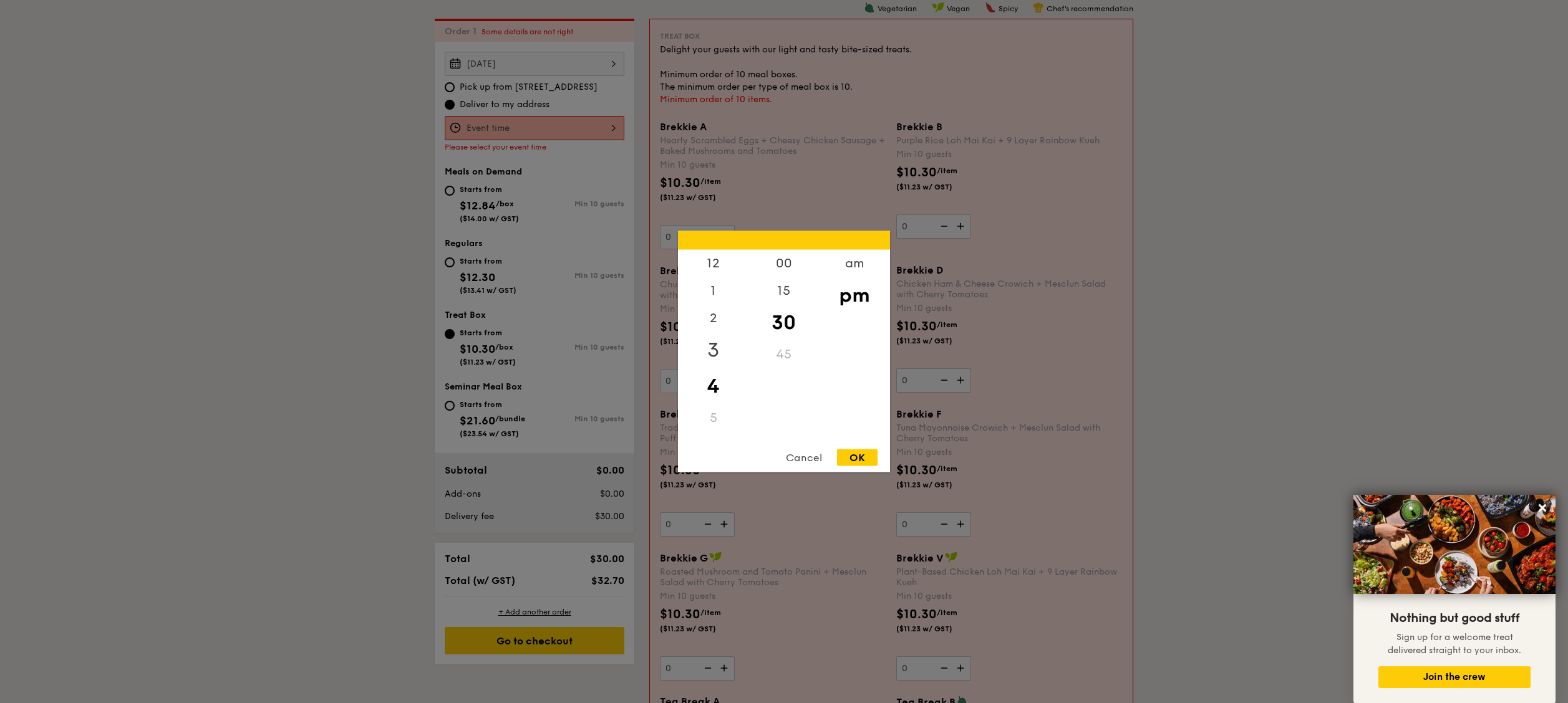
click at [713, 351] on div "3" at bounding box center [713, 350] width 70 height 36
click at [783, 351] on div "45" at bounding box center [783, 359] width 70 height 36
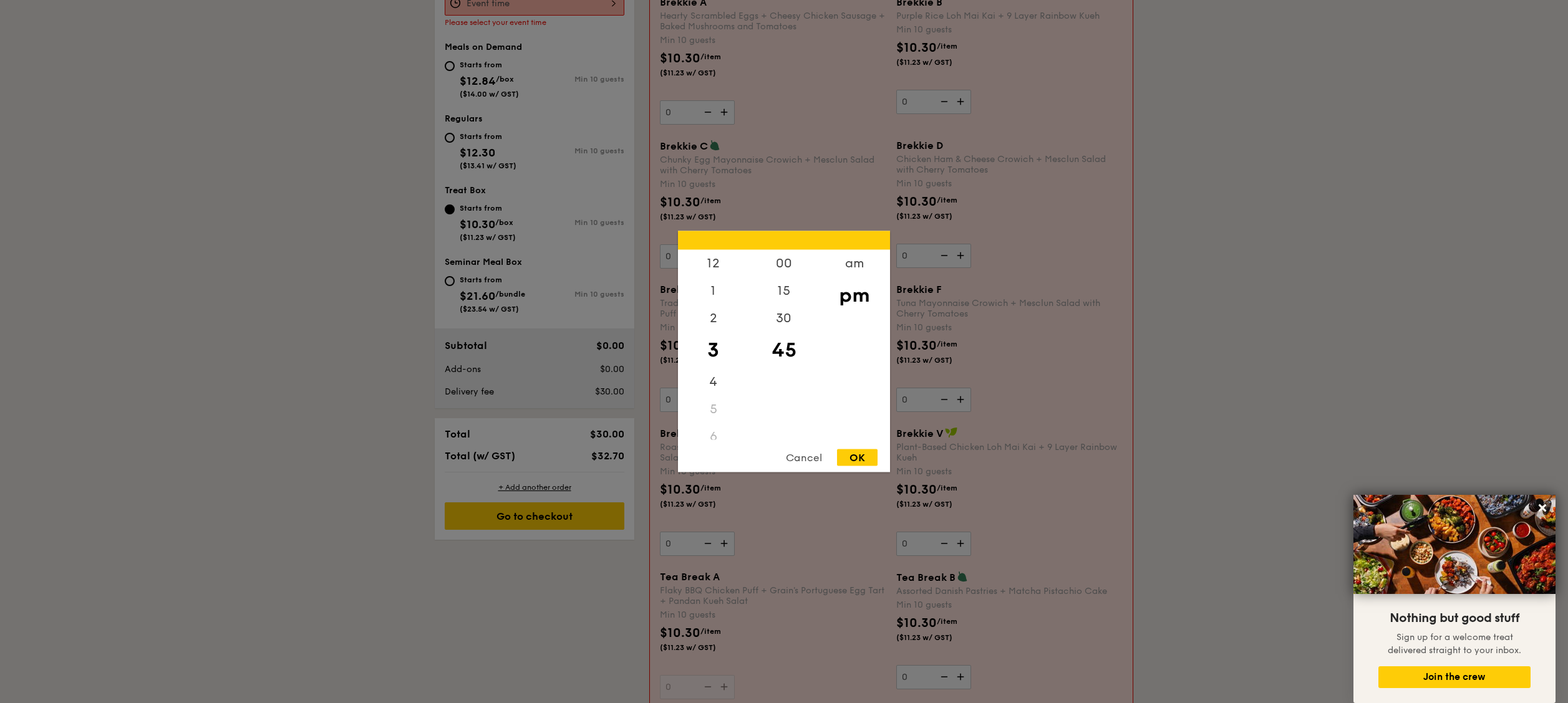
drag, startPoint x: 779, startPoint y: 359, endPoint x: 777, endPoint y: 389, distance: 30.1
click at [777, 351] on div "00 15 30 45" at bounding box center [783, 345] width 70 height 190
click at [783, 268] on div "00" at bounding box center [783, 268] width 70 height 36
click at [783, 351] on div "OK" at bounding box center [857, 458] width 41 height 17
type input "3:00PM"
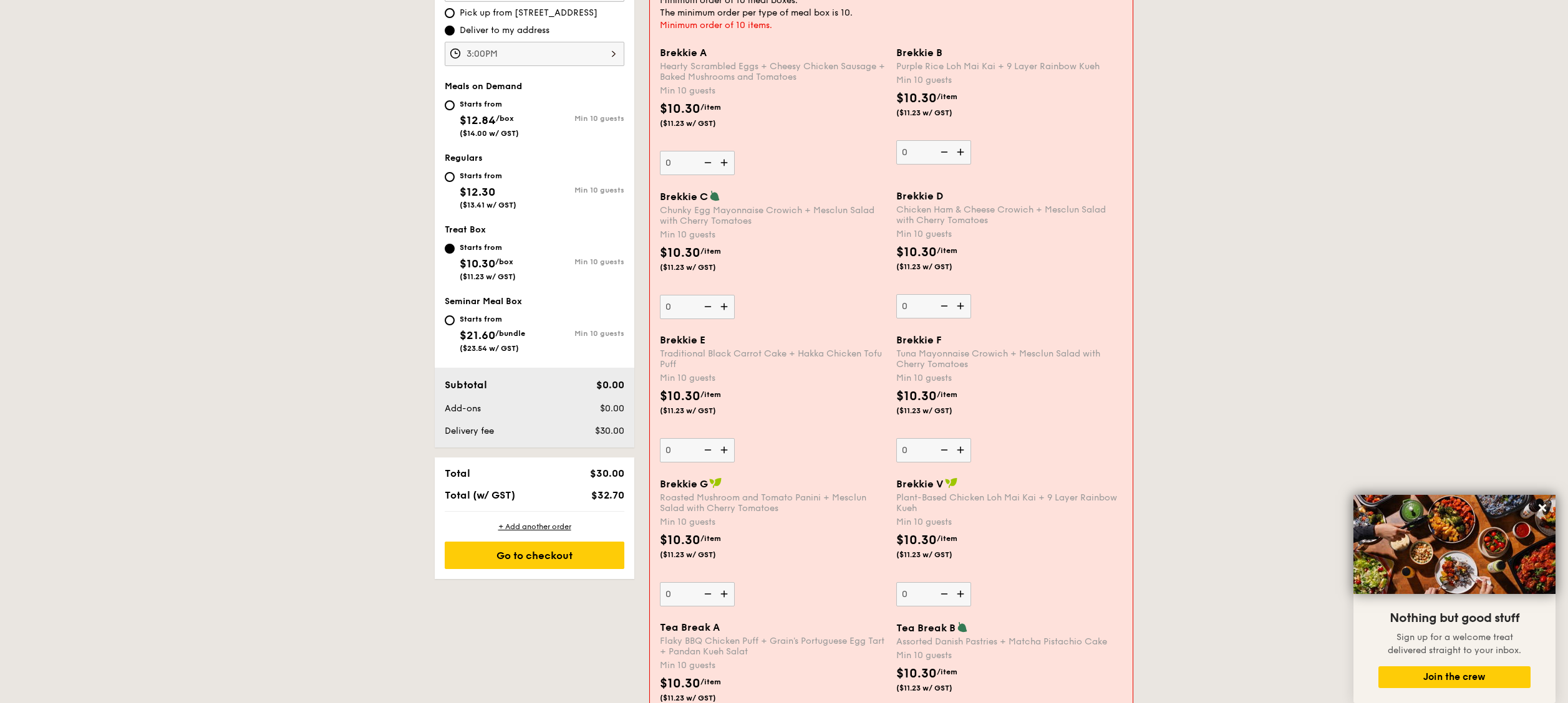
scroll to position [333, 0]
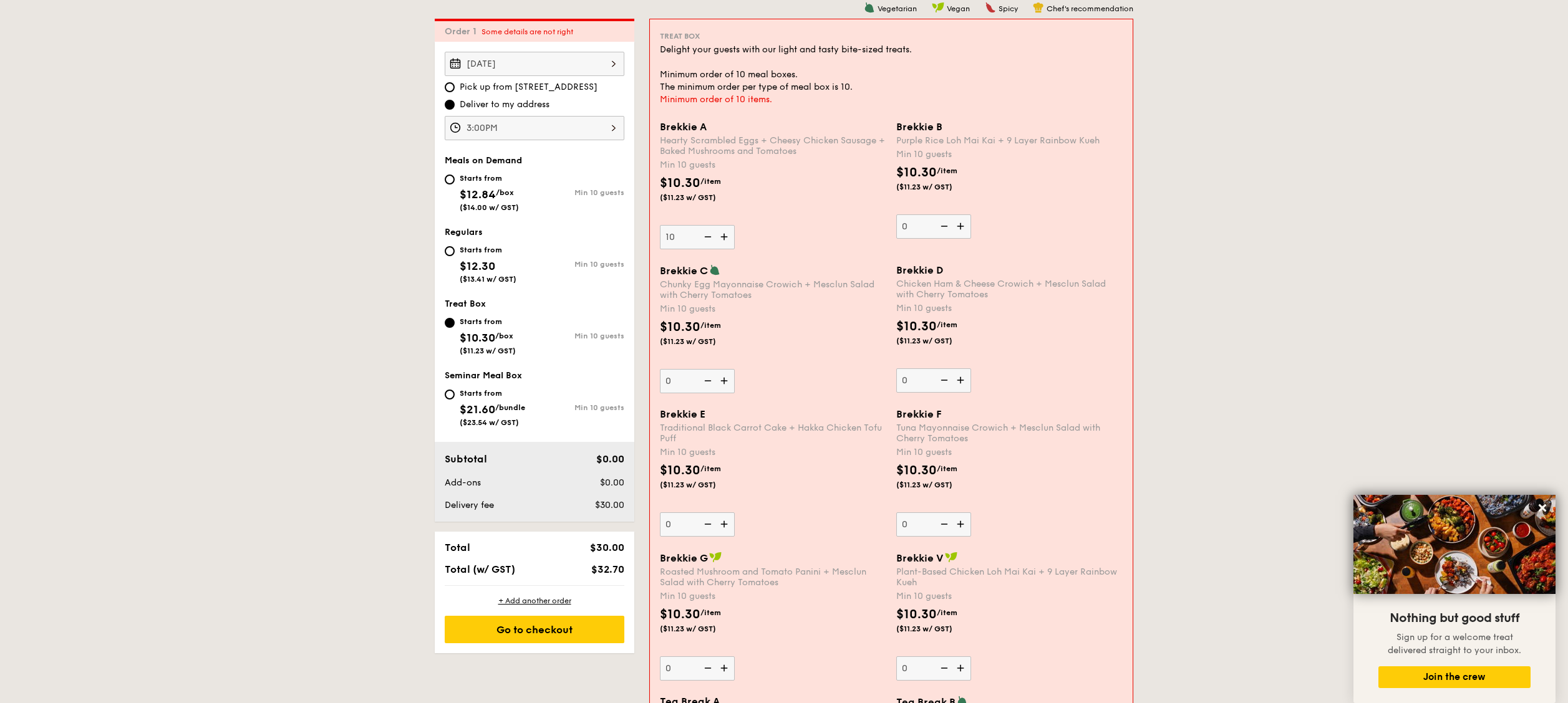
type input "1"
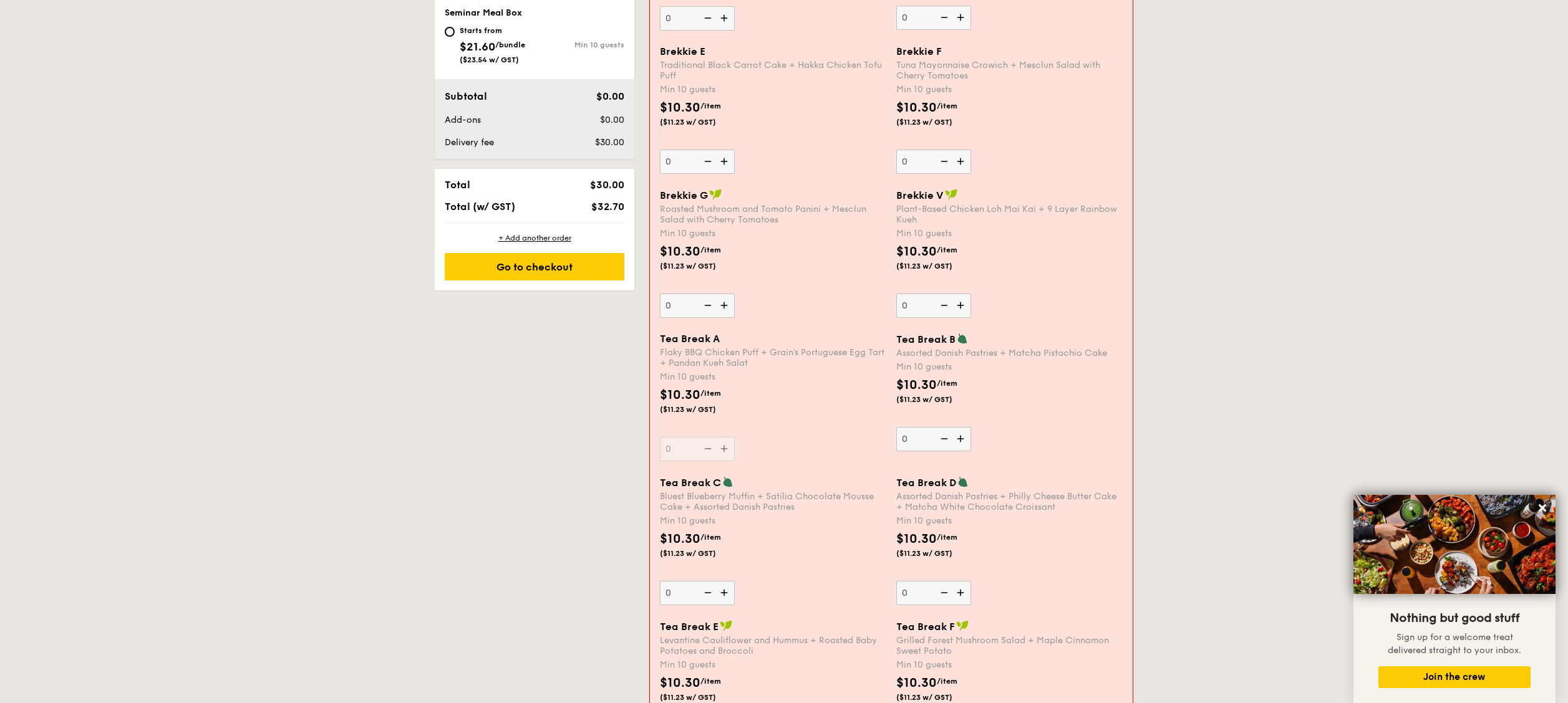
scroll to position [707, 0]
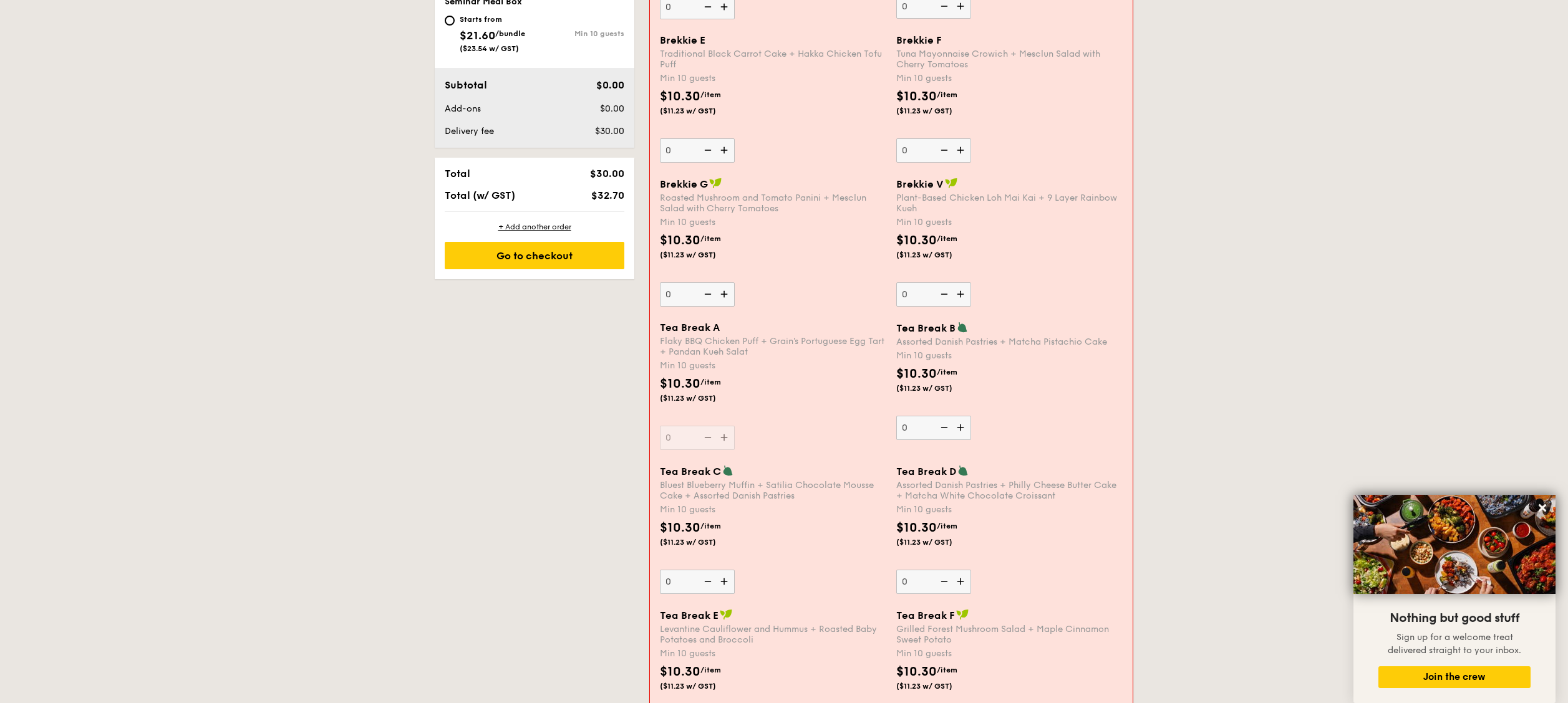
type input "NaN"
click at [681, 351] on div "Tea Break A Flaky BBQ Chicken Puff + Grain's Portuguese Egg Tart + Pandan Kueh …" at bounding box center [772, 386] width 226 height 128
click at [681, 351] on input "0" at bounding box center [697, 438] width 75 height 24
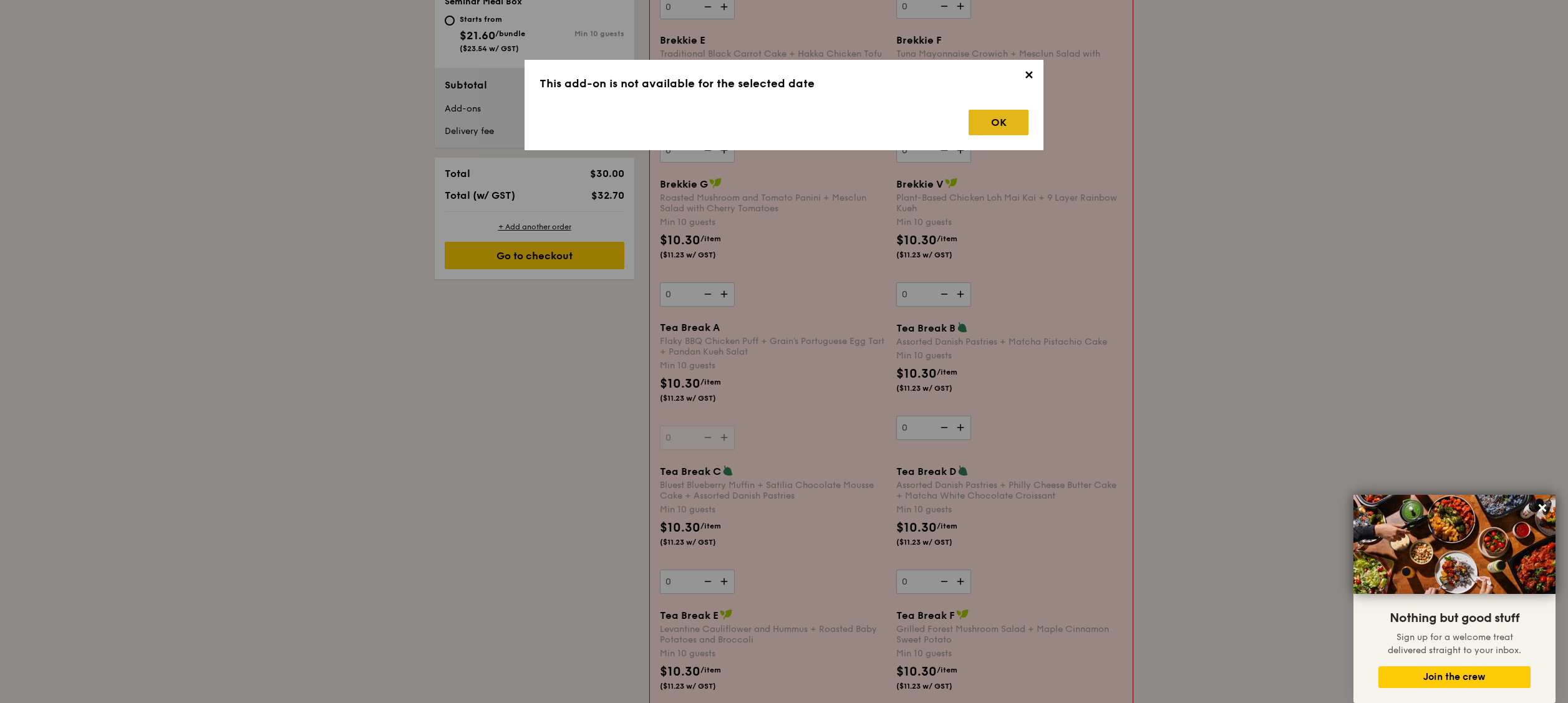
click at [783, 116] on div "OK" at bounding box center [998, 123] width 60 height 26
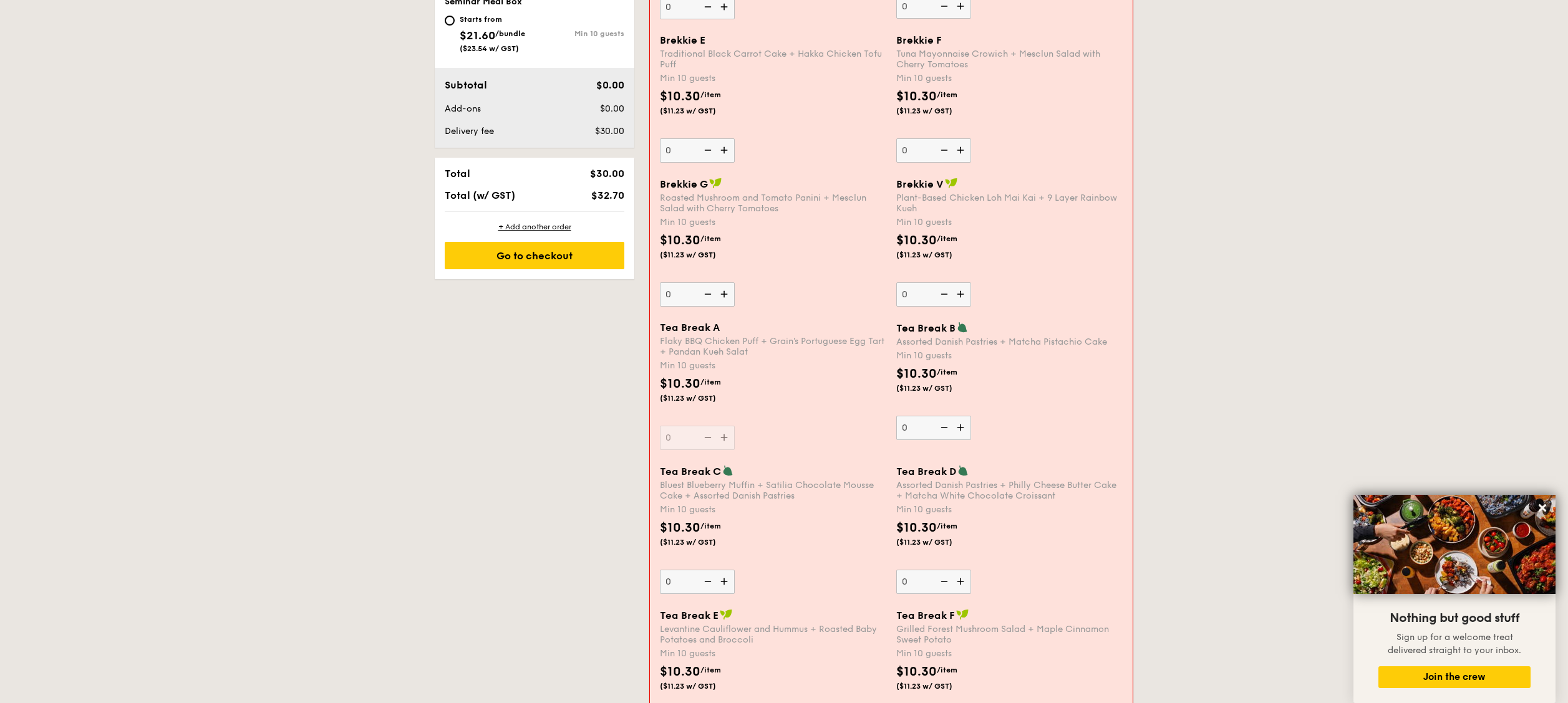
click at [783, 178] on div "Brekkie V" at bounding box center [1009, 183] width 226 height 13
click at [783, 283] on input "0" at bounding box center [934, 294] width 75 height 24
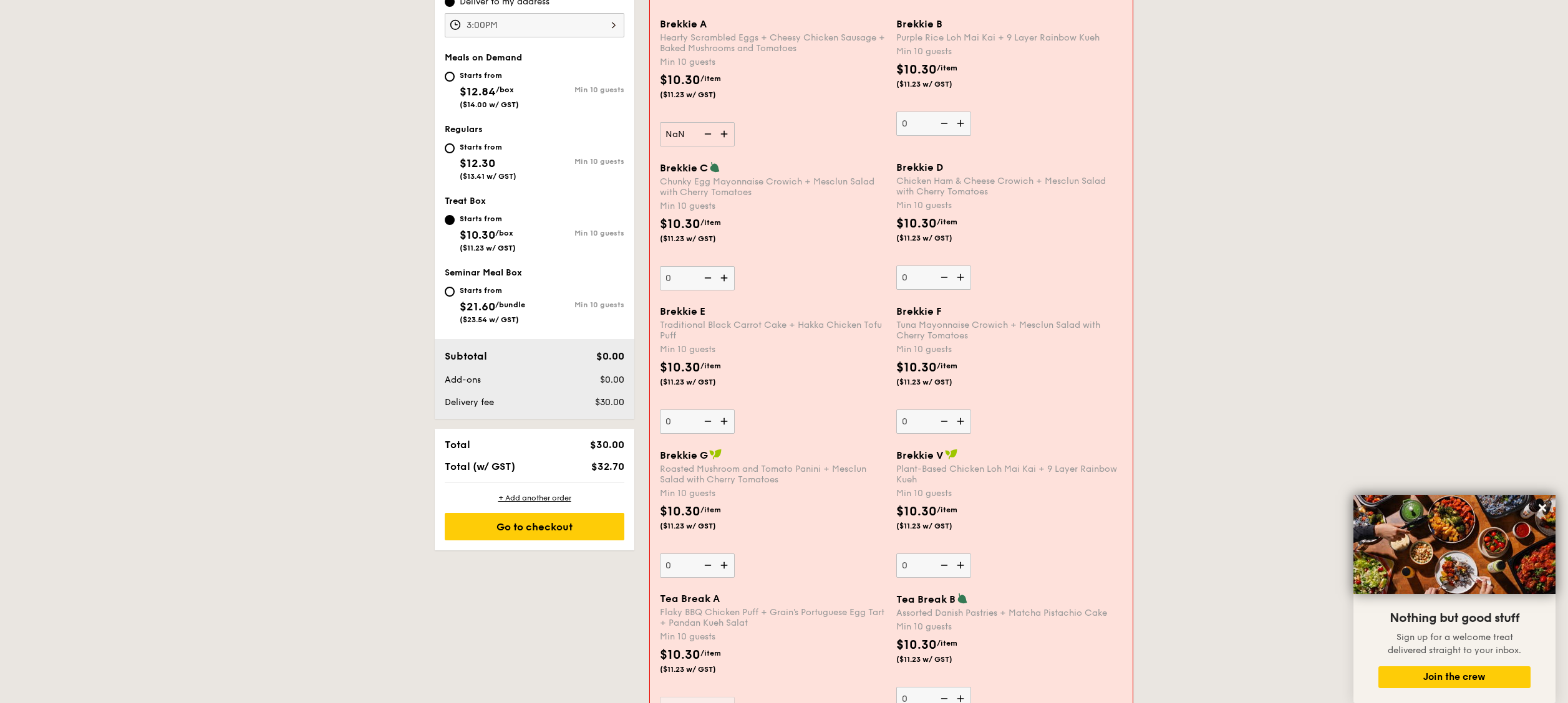
scroll to position [333, 0]
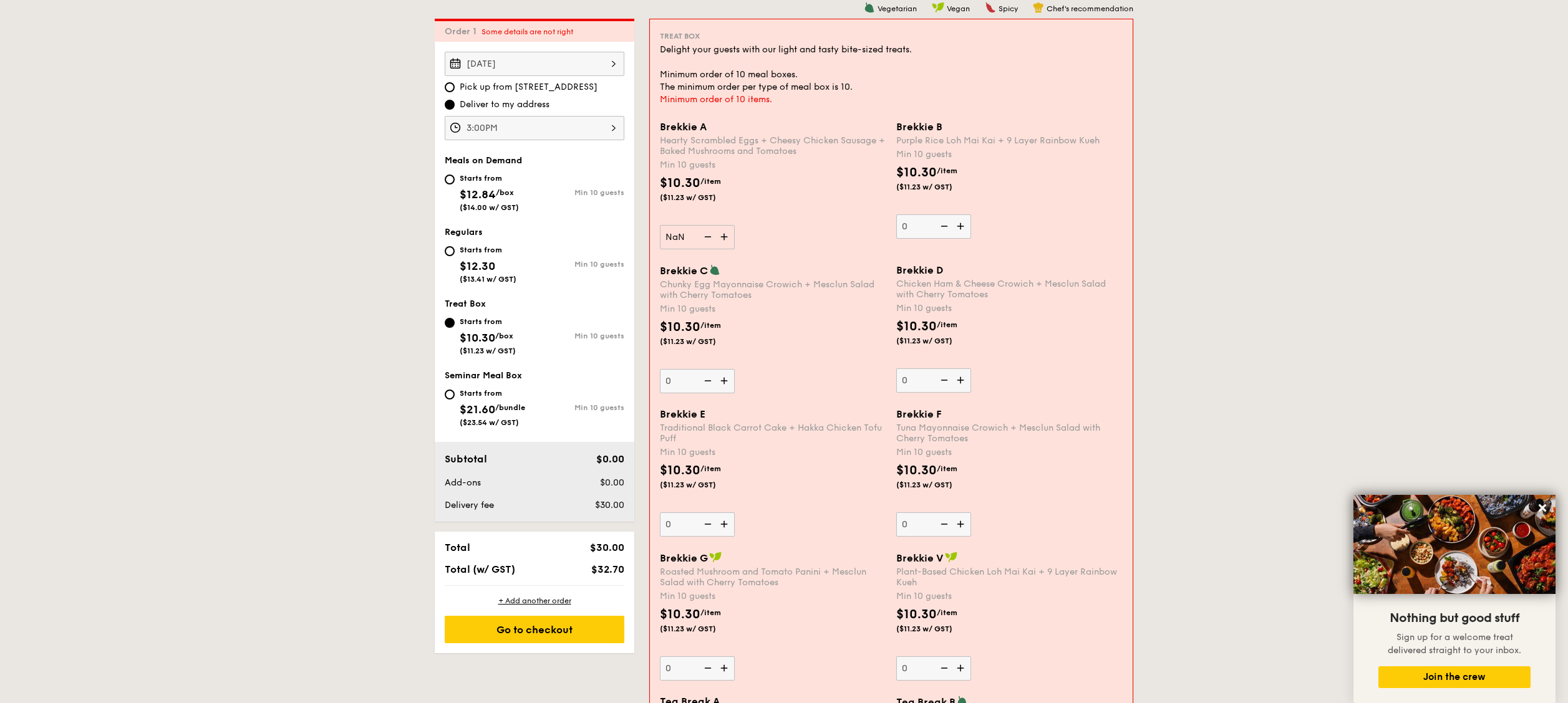
click at [499, 328] on div "Starts from $10.30 /box ($11.23 w/ GST)" at bounding box center [487, 334] width 56 height 41
click at [455, 328] on input "Starts from $10.30 /box ($11.23 w/ GST) Min 10 guests" at bounding box center [450, 323] width 10 height 10
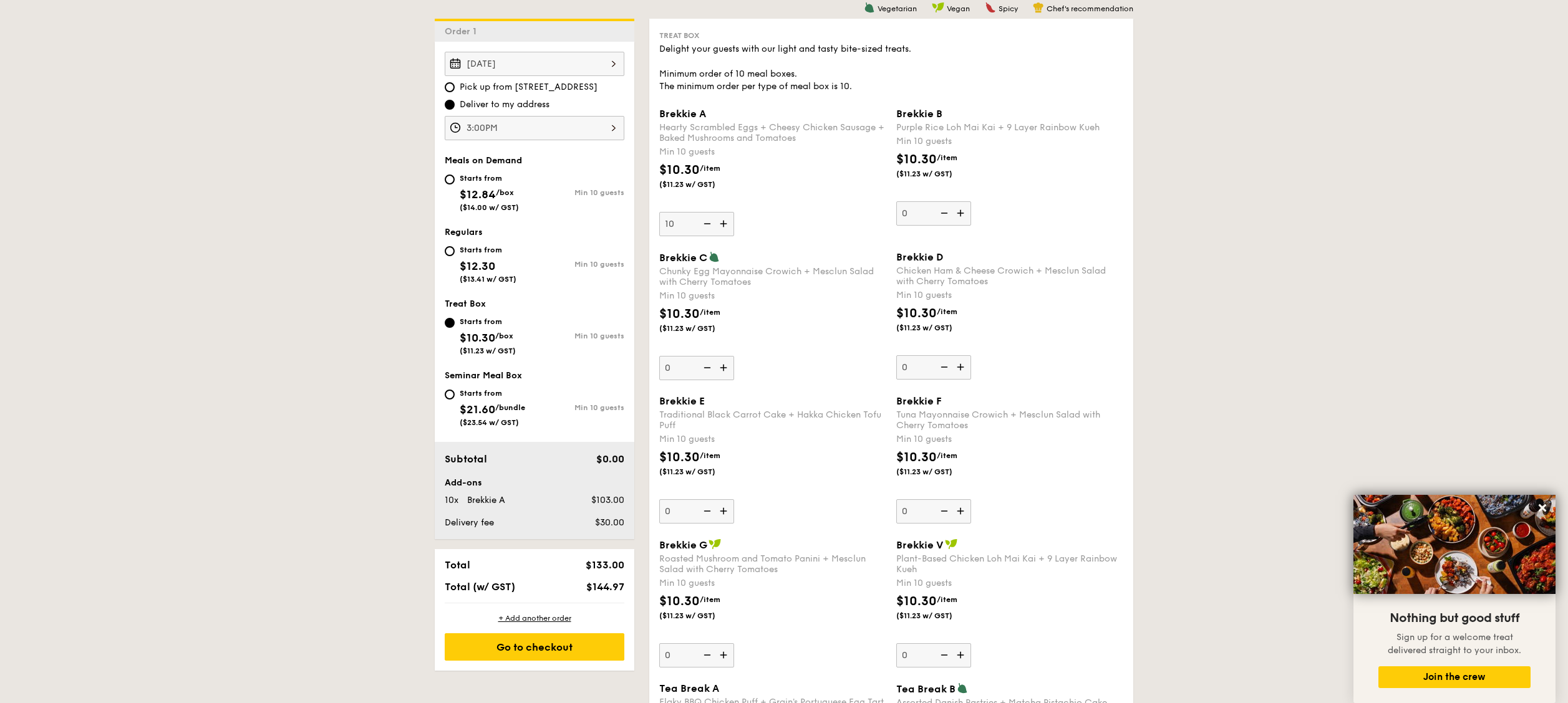
click at [707, 227] on img at bounding box center [706, 223] width 18 height 23
click at [707, 227] on input "10" at bounding box center [696, 223] width 75 height 24
type input "0"
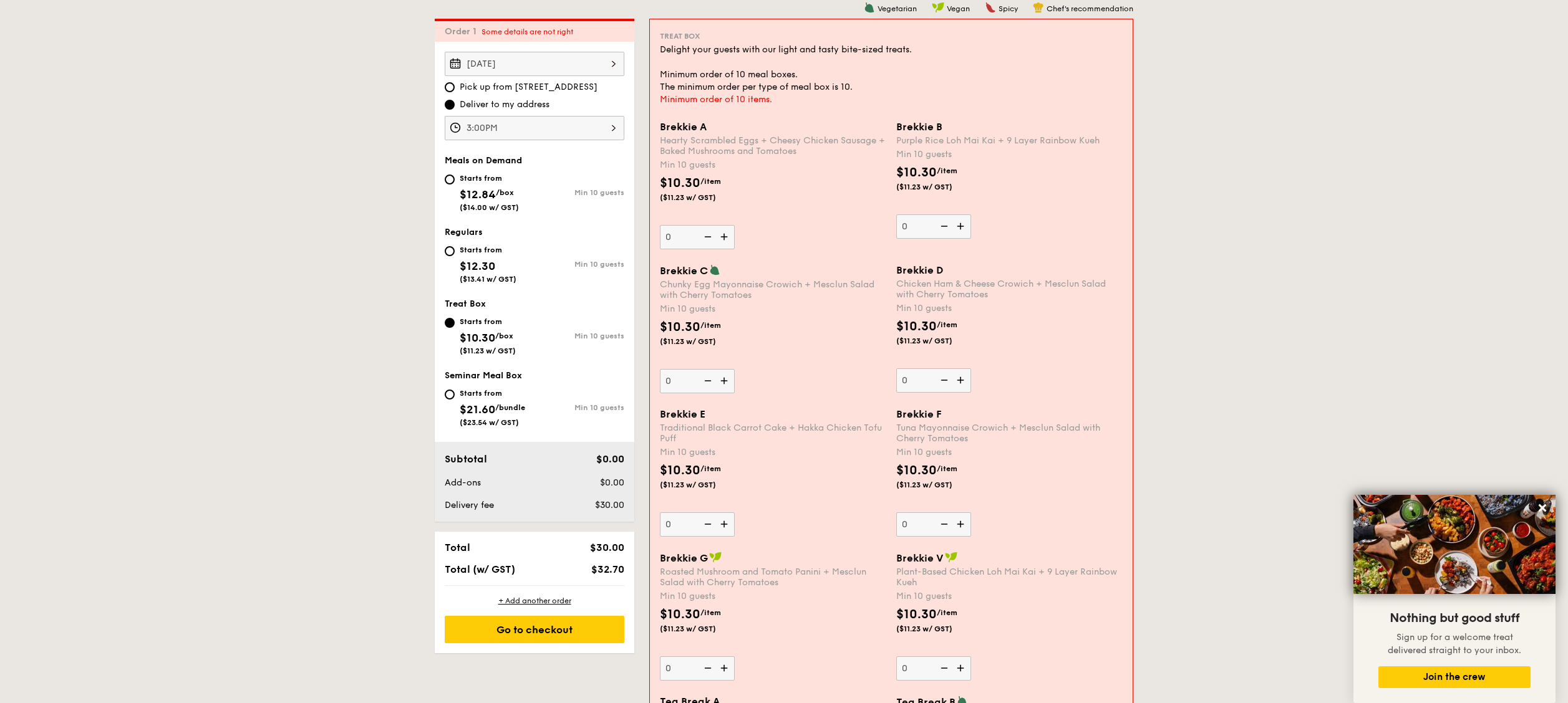
click at [707, 227] on img at bounding box center [706, 237] width 18 height 23
click at [707, 227] on input "0" at bounding box center [697, 237] width 75 height 24
click at [707, 227] on img at bounding box center [706, 237] width 18 height 23
click at [707, 227] on input "0" at bounding box center [697, 237] width 75 height 24
click at [783, 200] on div "$10.30 /item ($11.23 w/ GST)" at bounding box center [772, 196] width 236 height 43
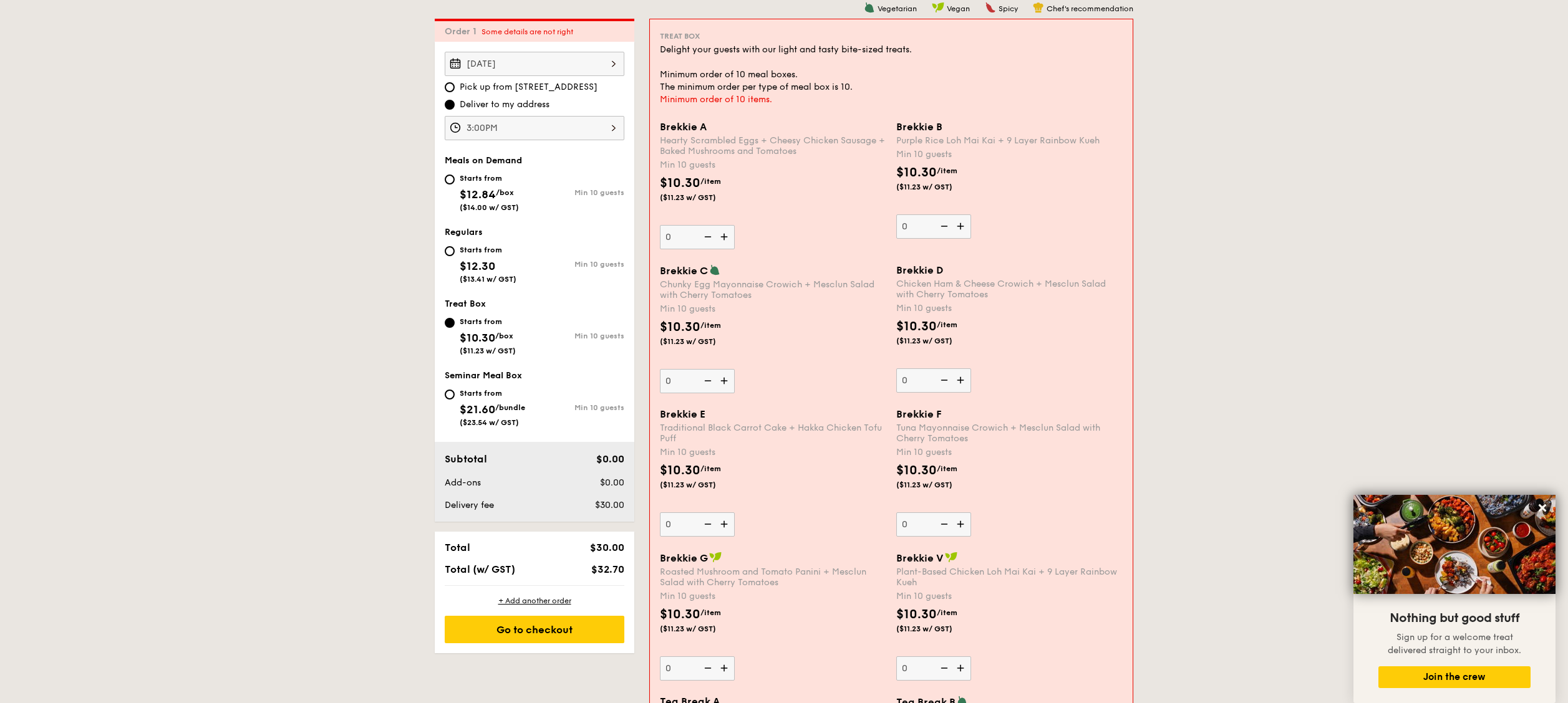
click at [735, 225] on input "0" at bounding box center [697, 237] width 75 height 24
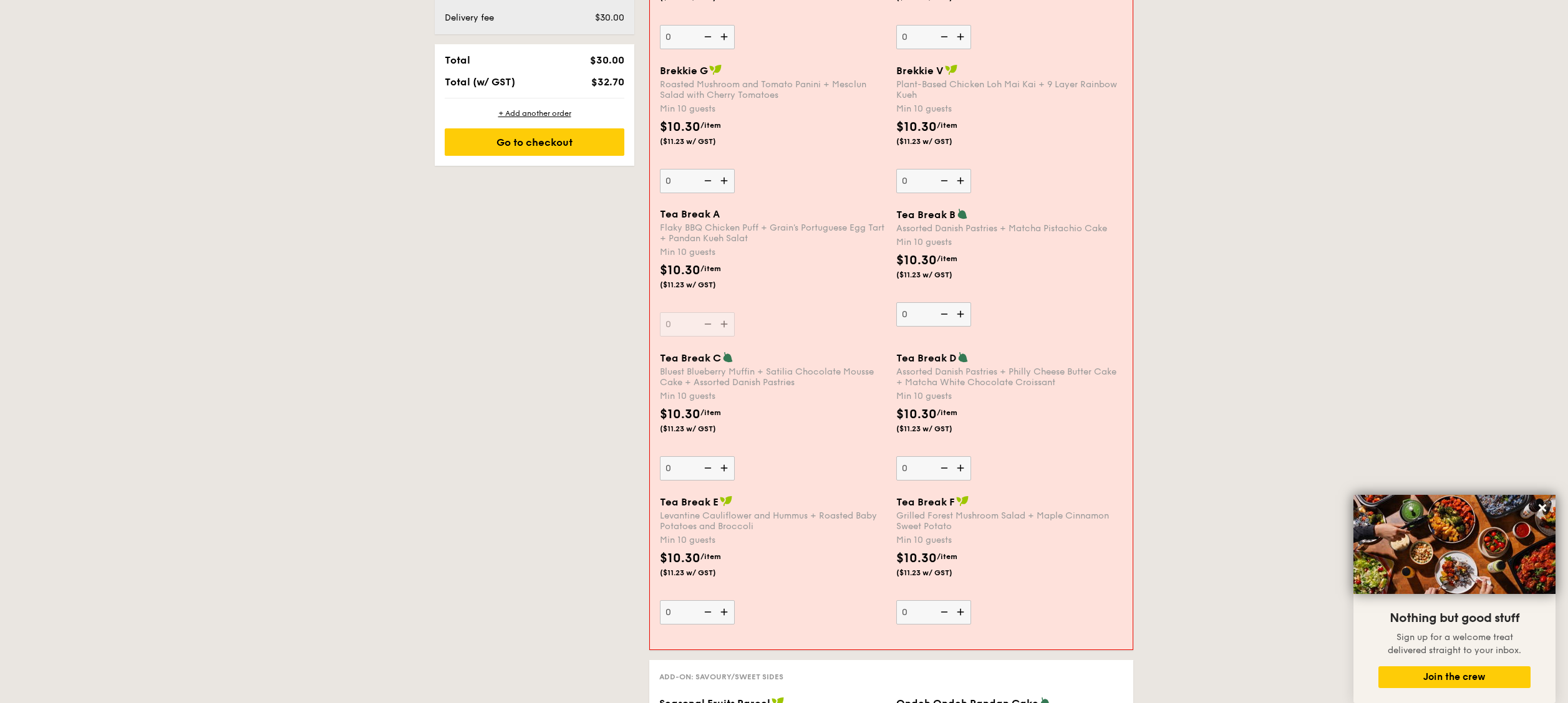
scroll to position [832, 0]
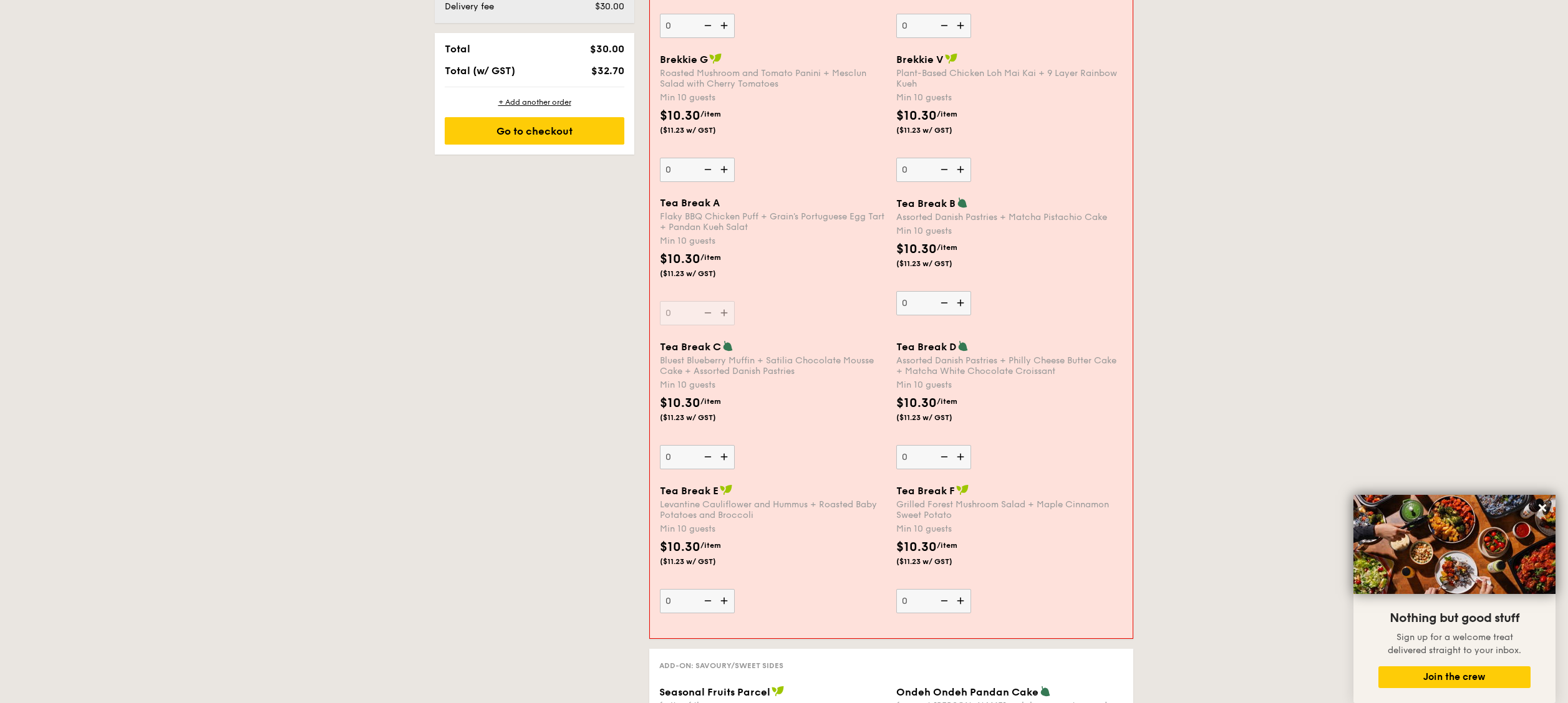
click at [783, 298] on img at bounding box center [962, 303] width 18 height 23
click at [783, 298] on input "0" at bounding box center [934, 303] width 75 height 24
type input "10"
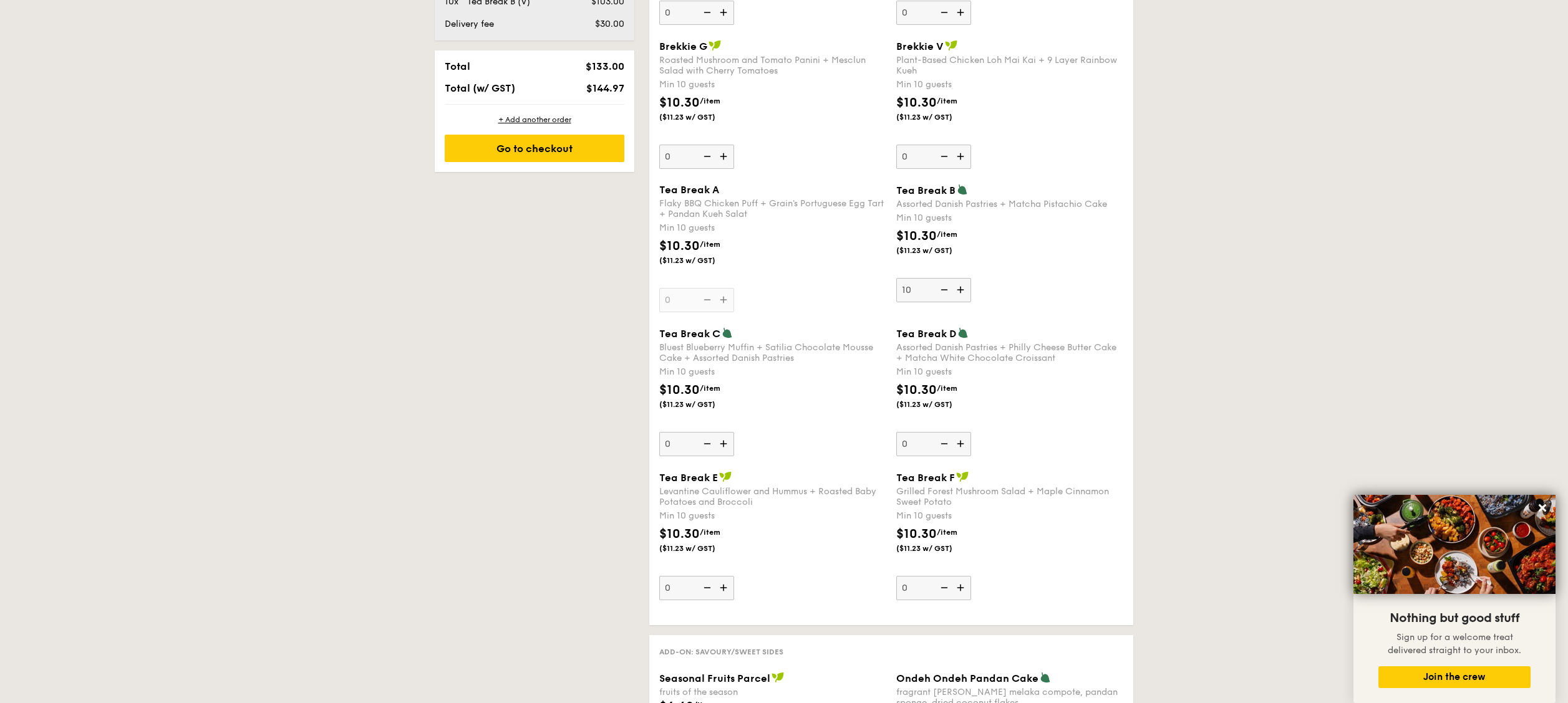
scroll to position [849, 0]
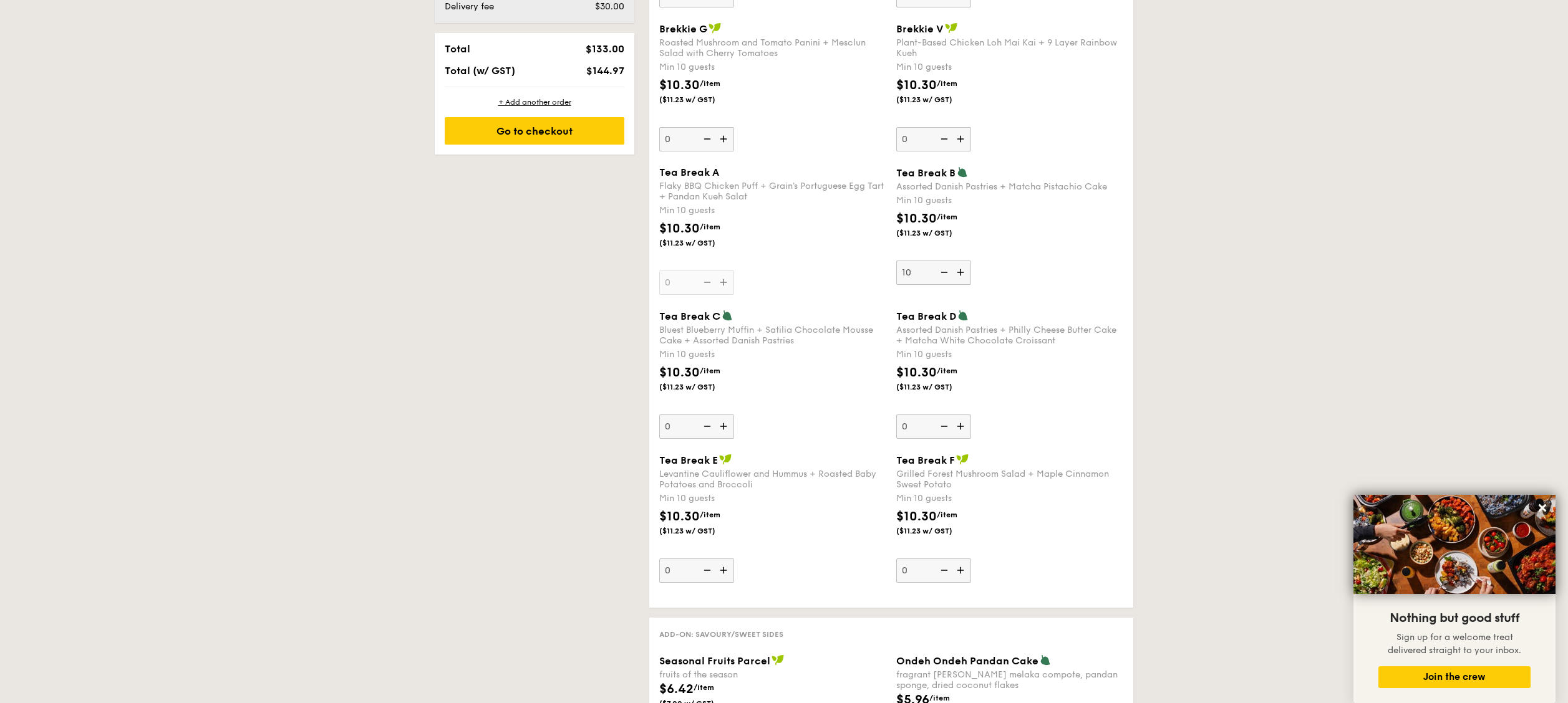
click at [783, 298] on div "Tea Break A Flaky BBQ Chicken Puff + Grain's Portuguese Egg Tart + Pandan Kueh …" at bounding box center [891, 239] width 474 height 143
drag, startPoint x: 964, startPoint y: 298, endPoint x: 918, endPoint y: 304, distance: 46.4
click at [783, 304] on div "Tea Break A Flaky BBQ Chicken Puff + Grain's Portuguese Egg Tart + Pandan Kueh …" at bounding box center [891, 239] width 474 height 143
click at [763, 351] on div "$10.30 /item ($11.23 w/ GST)" at bounding box center [772, 385] width 237 height 43
click at [734, 351] on input "0" at bounding box center [696, 426] width 75 height 24
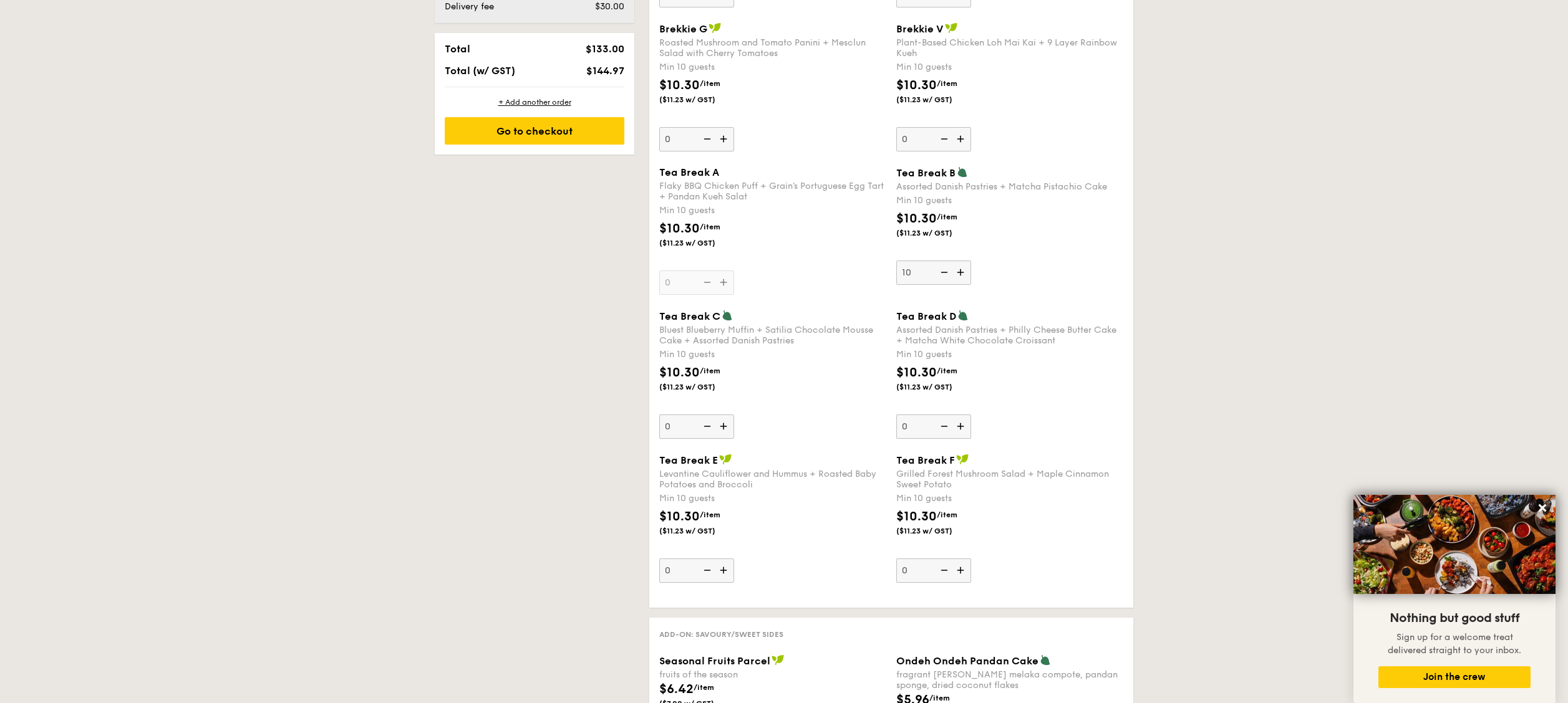
click at [725, 351] on img at bounding box center [725, 426] width 18 height 23
click at [725, 351] on input "0" at bounding box center [696, 426] width 75 height 24
type input "10"
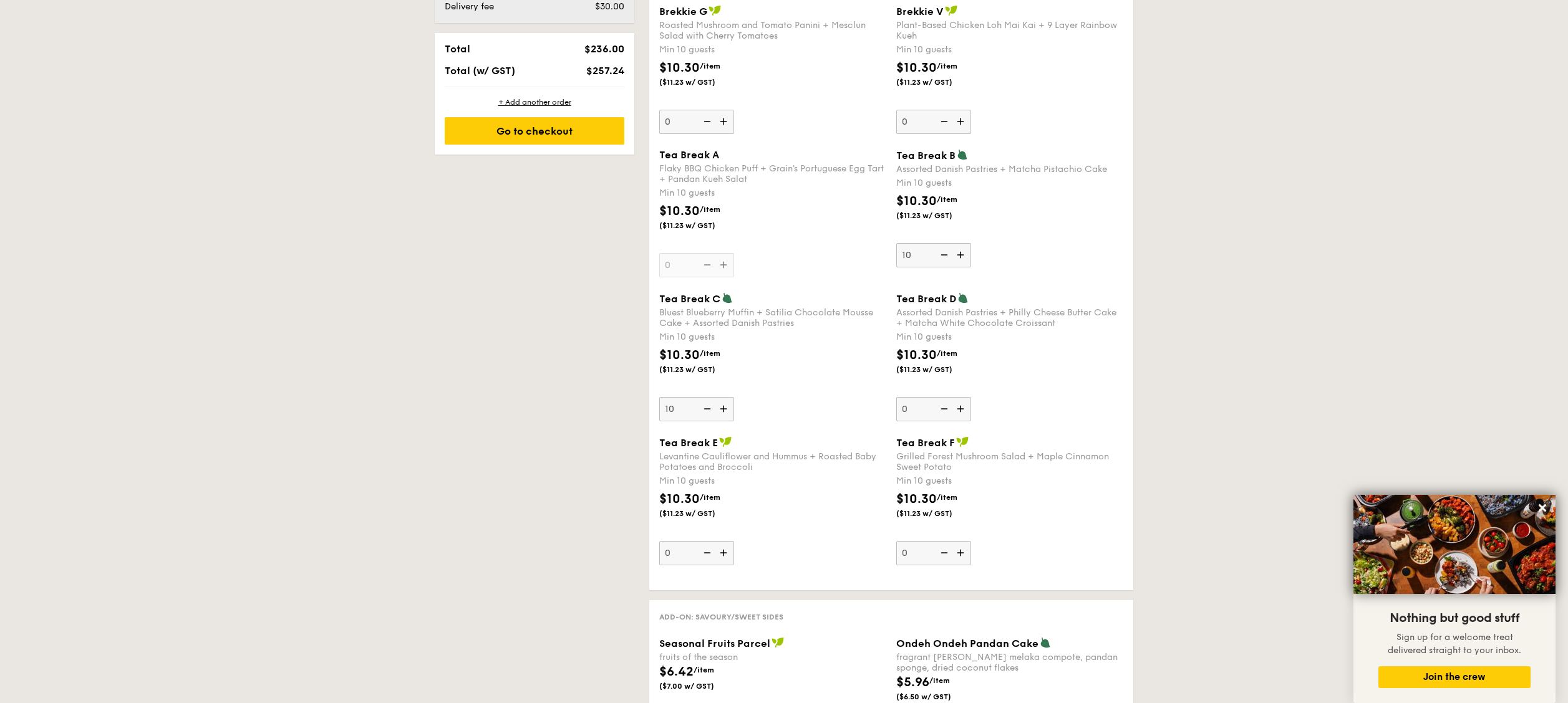
click at [783, 351] on img at bounding box center [962, 409] width 18 height 23
click at [783, 351] on input "0" at bounding box center [934, 409] width 75 height 24
type input "10"
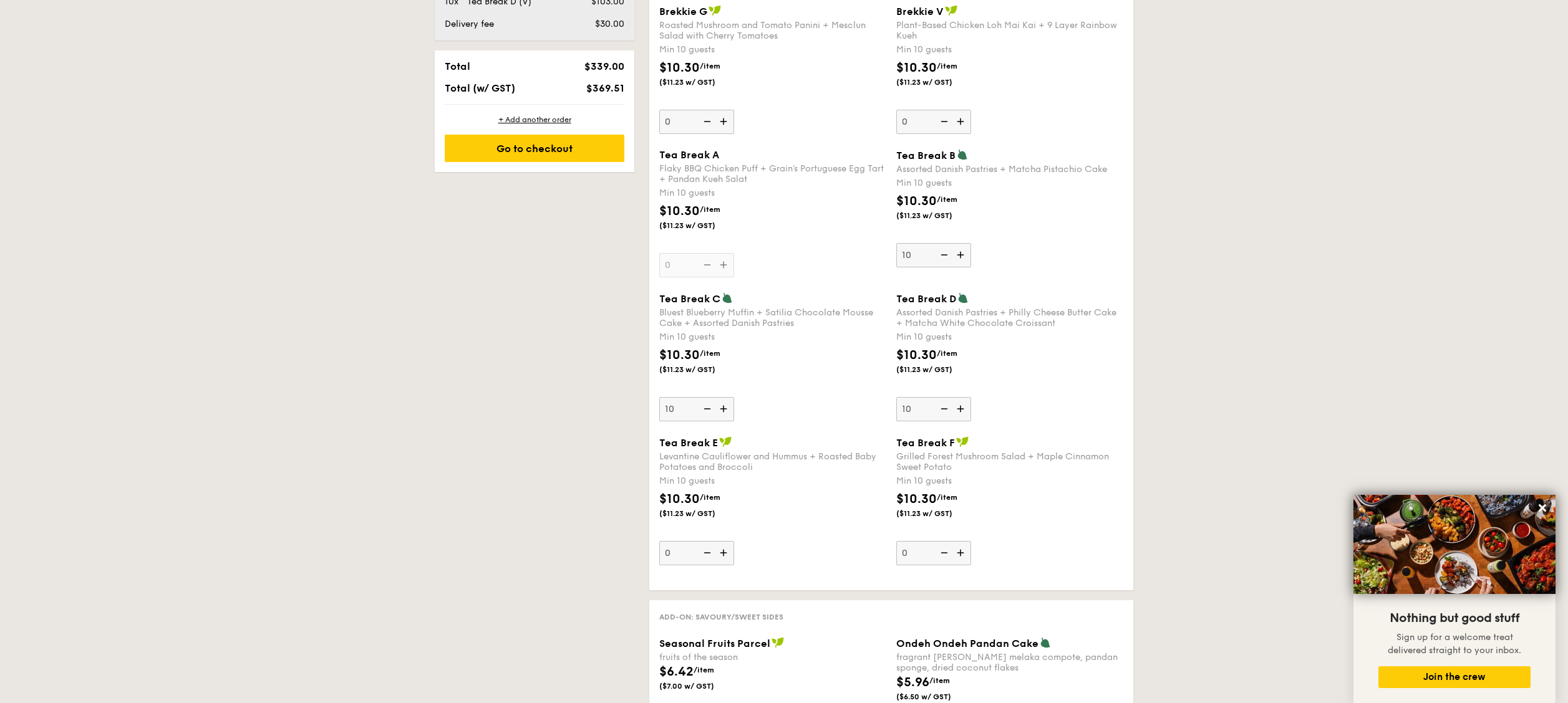
scroll to position [884, 0]
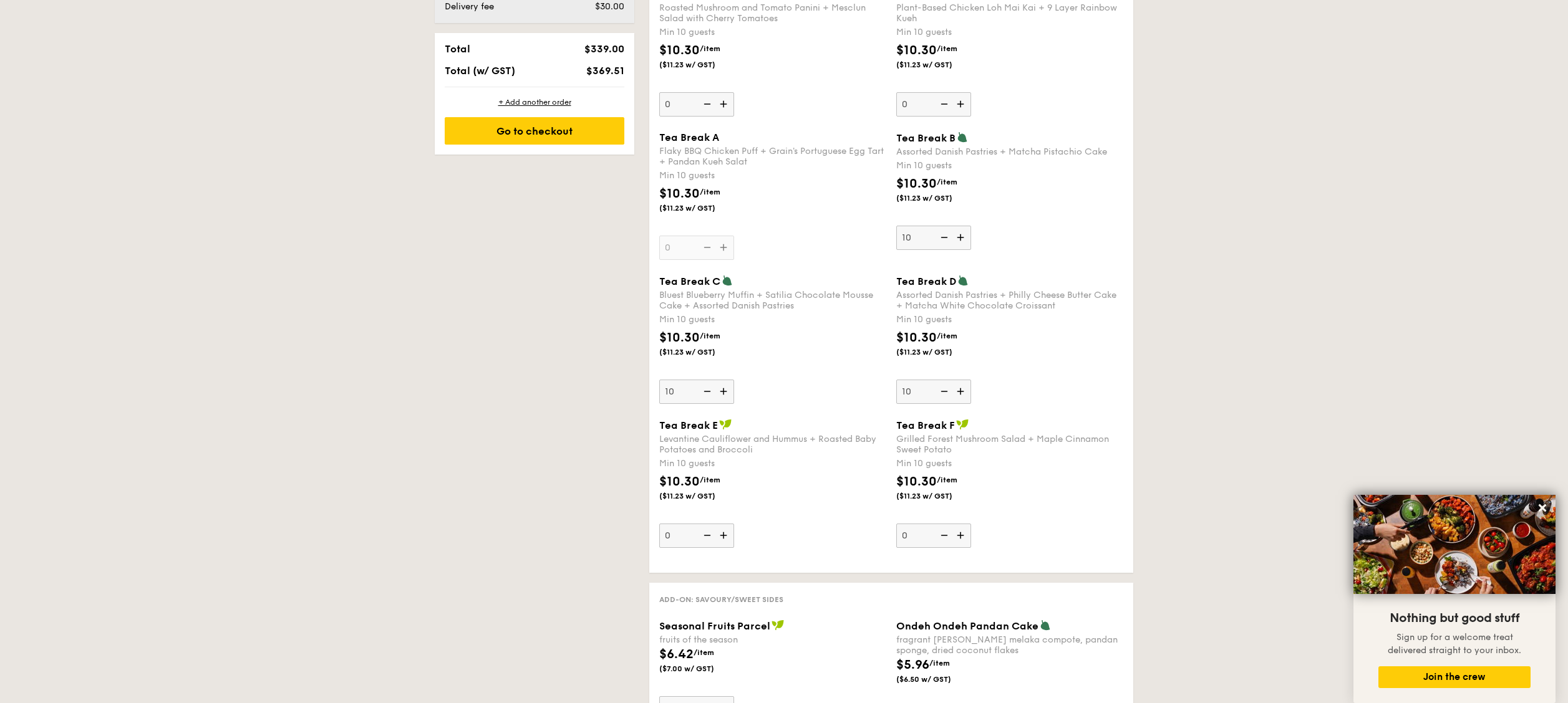
click at [755, 270] on div "Tea Break A Flaky BBQ Chicken Puff + Grain's Portuguese Egg Tart + Pandan Kueh …" at bounding box center [891, 203] width 474 height 143
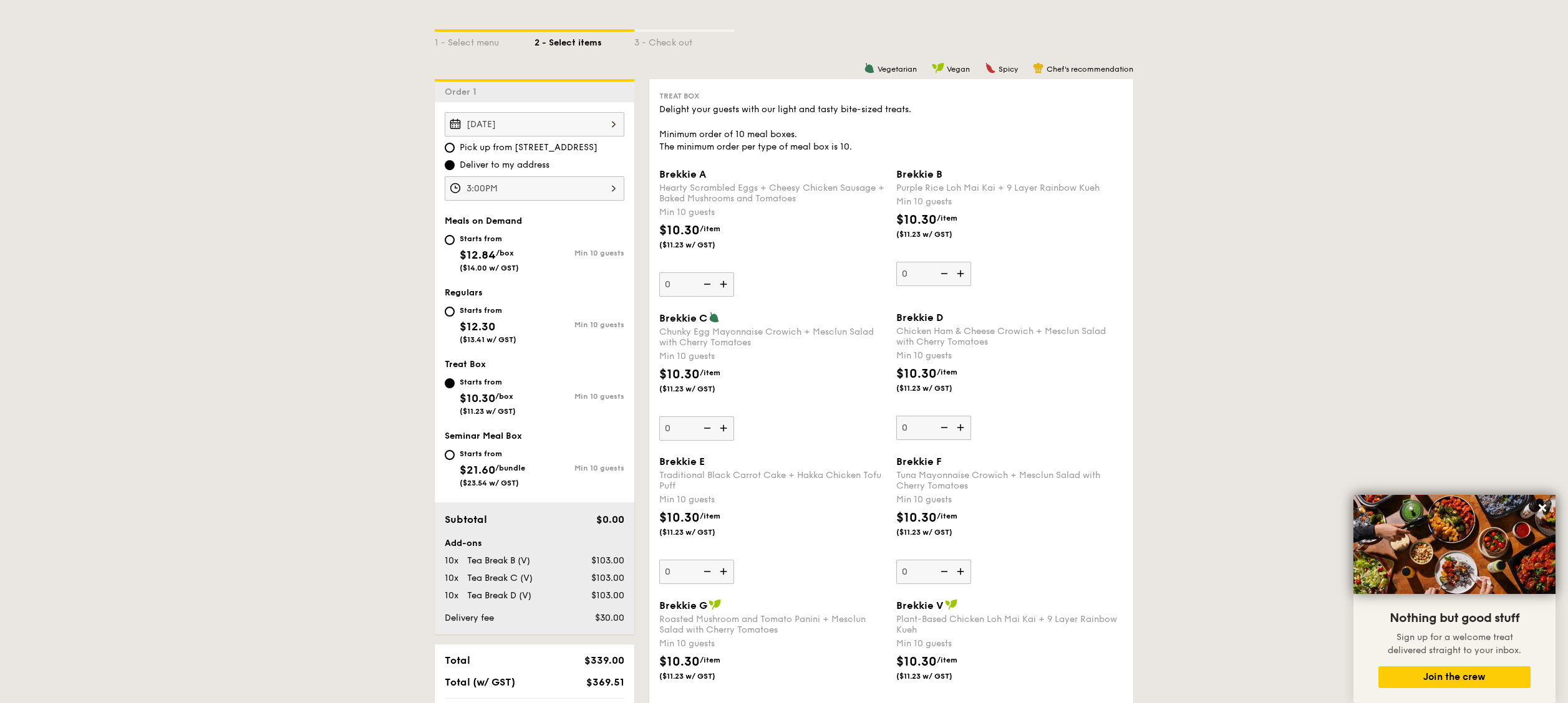
scroll to position [261, 0]
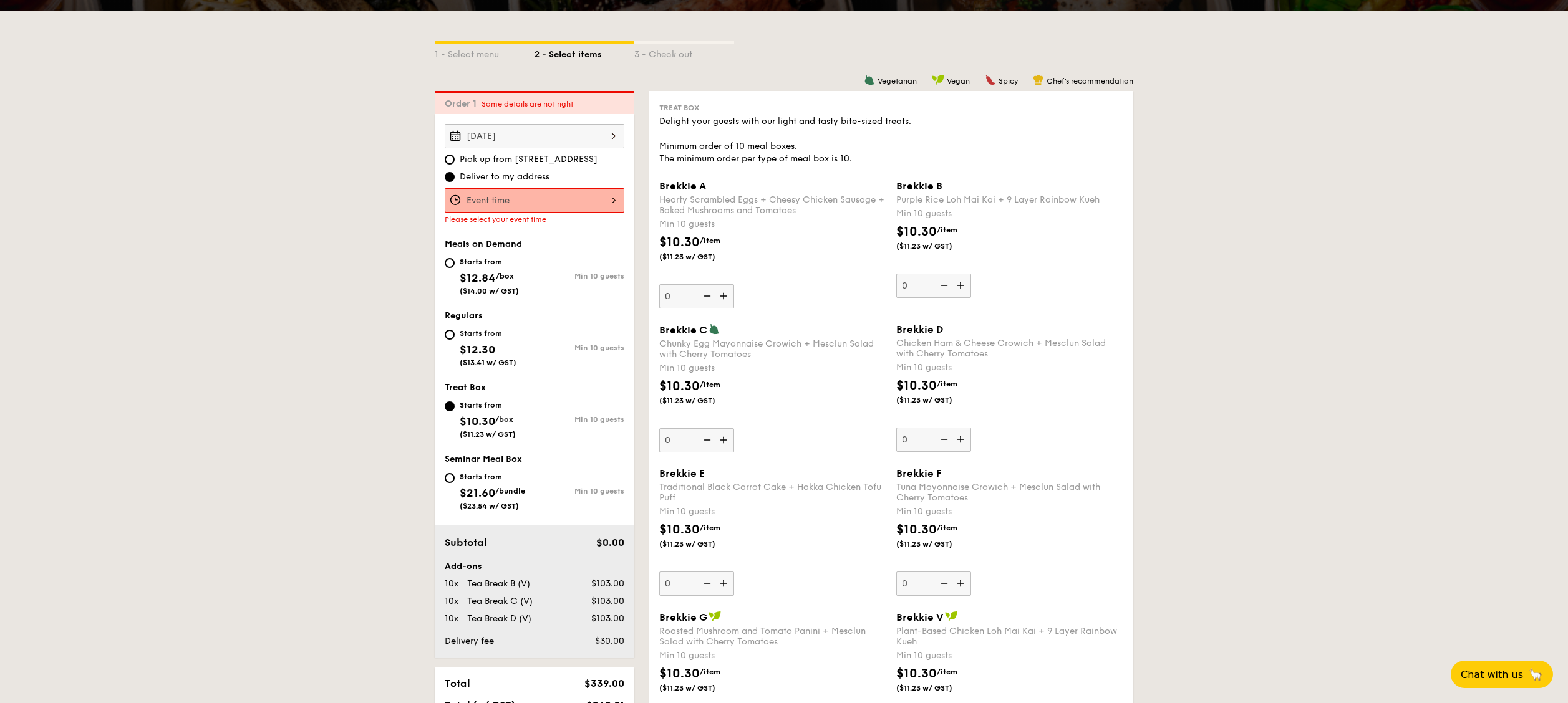
click at [592, 189] on div at bounding box center [534, 200] width 179 height 24
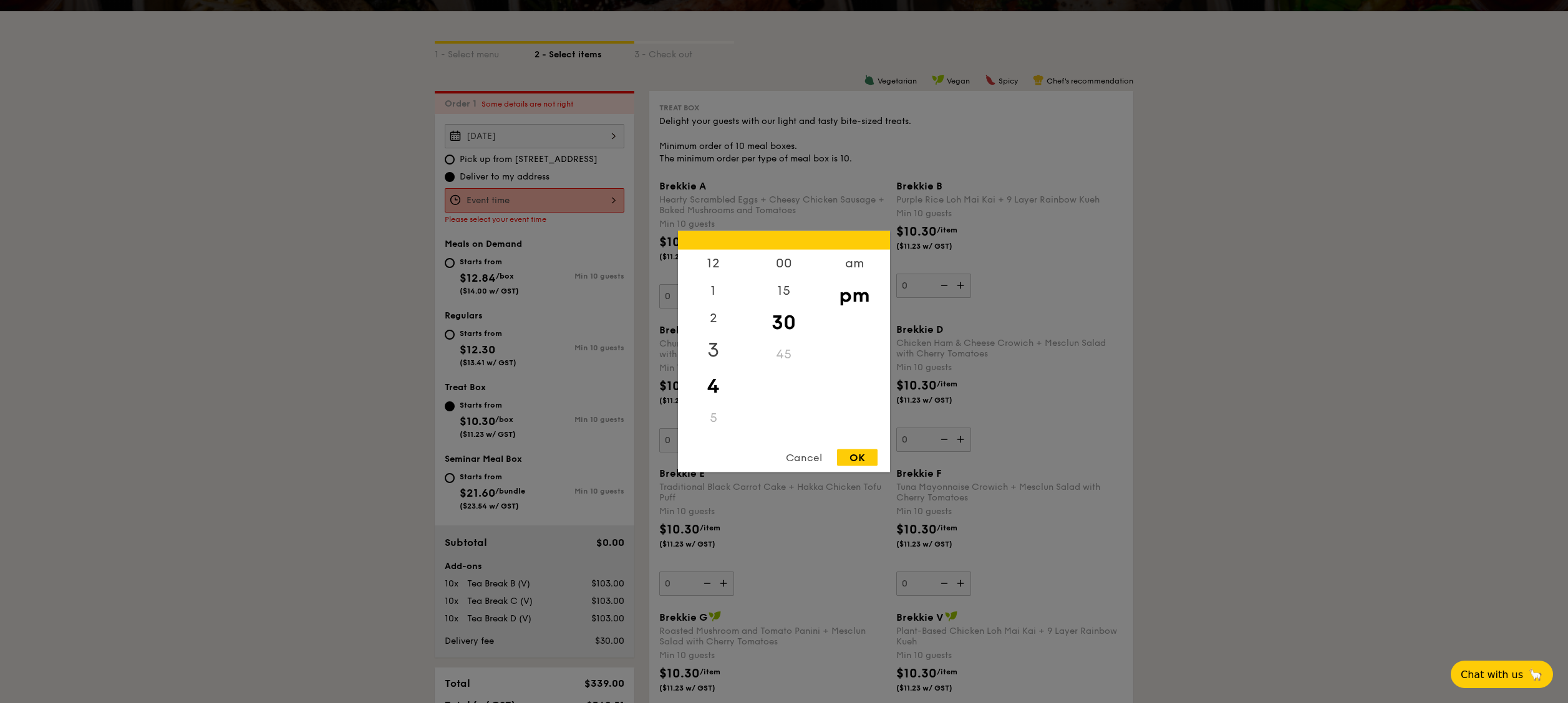
click at [724, 354] on div "3" at bounding box center [713, 350] width 70 height 36
click at [787, 269] on div "00" at bounding box center [783, 268] width 70 height 36
click at [857, 453] on div "OK" at bounding box center [857, 458] width 41 height 17
type input "3:00PM"
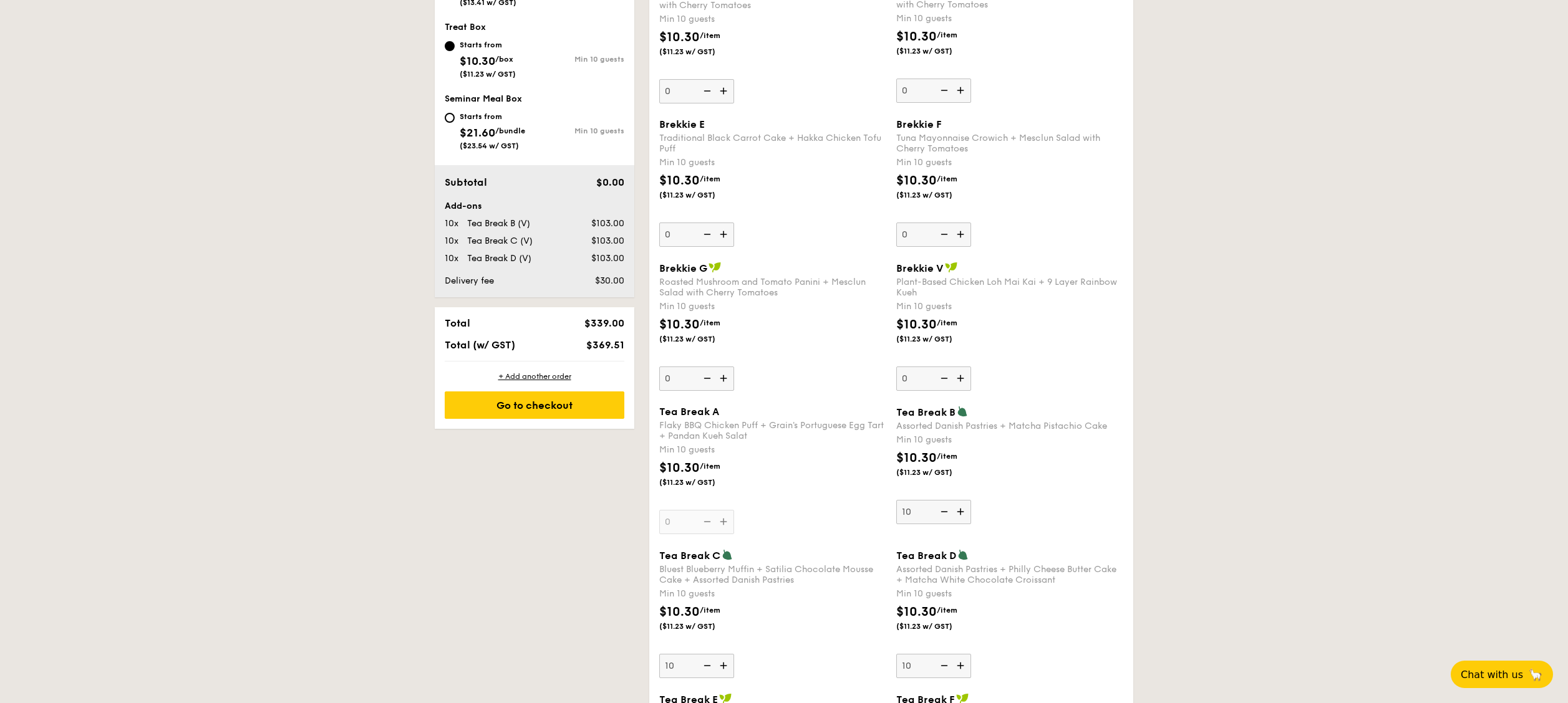
scroll to position [635, 0]
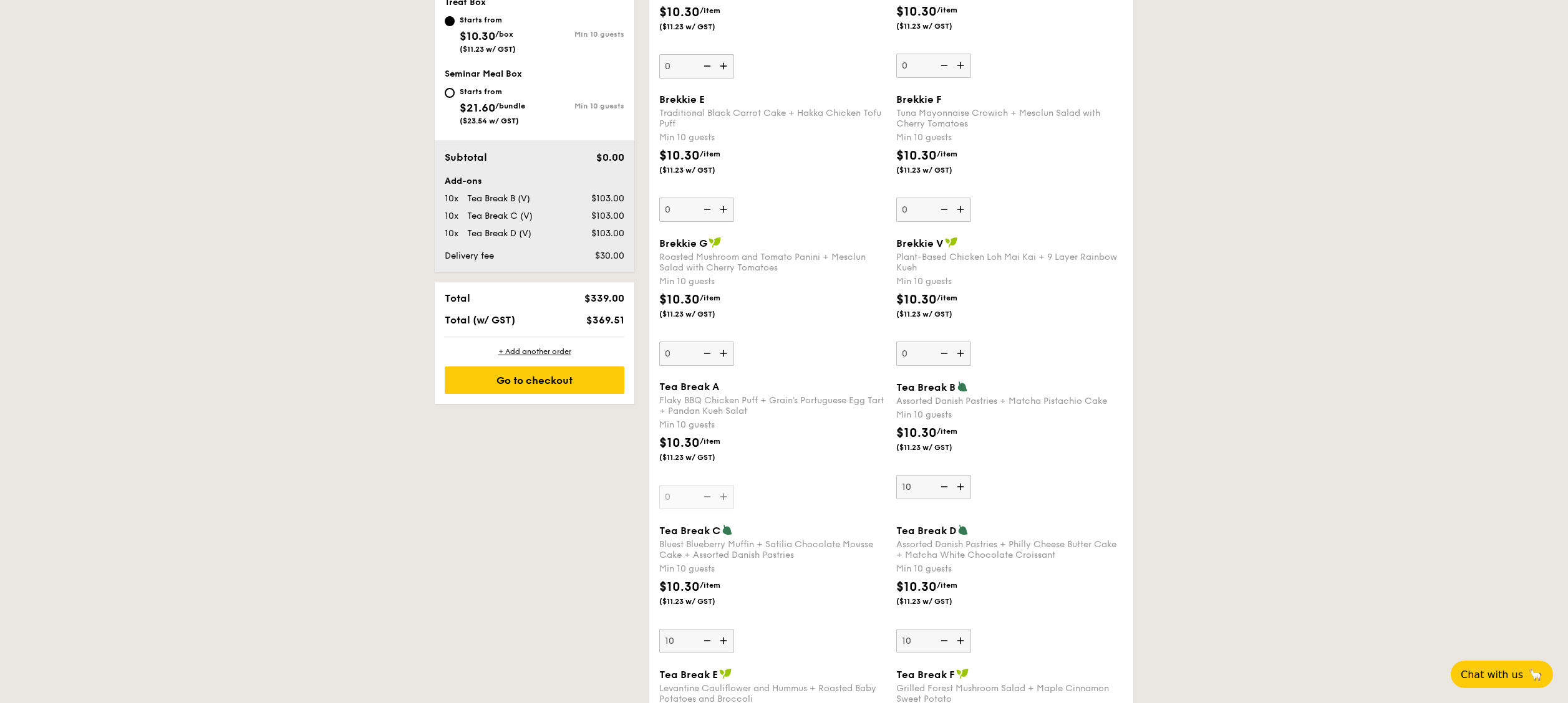
click at [725, 492] on div "Tea Break A Flaky BBQ Chicken Puff + Grain's Portuguese Egg Tart + Pandan Kueh …" at bounding box center [772, 445] width 227 height 128
click at [725, 492] on input "0" at bounding box center [696, 497] width 75 height 24
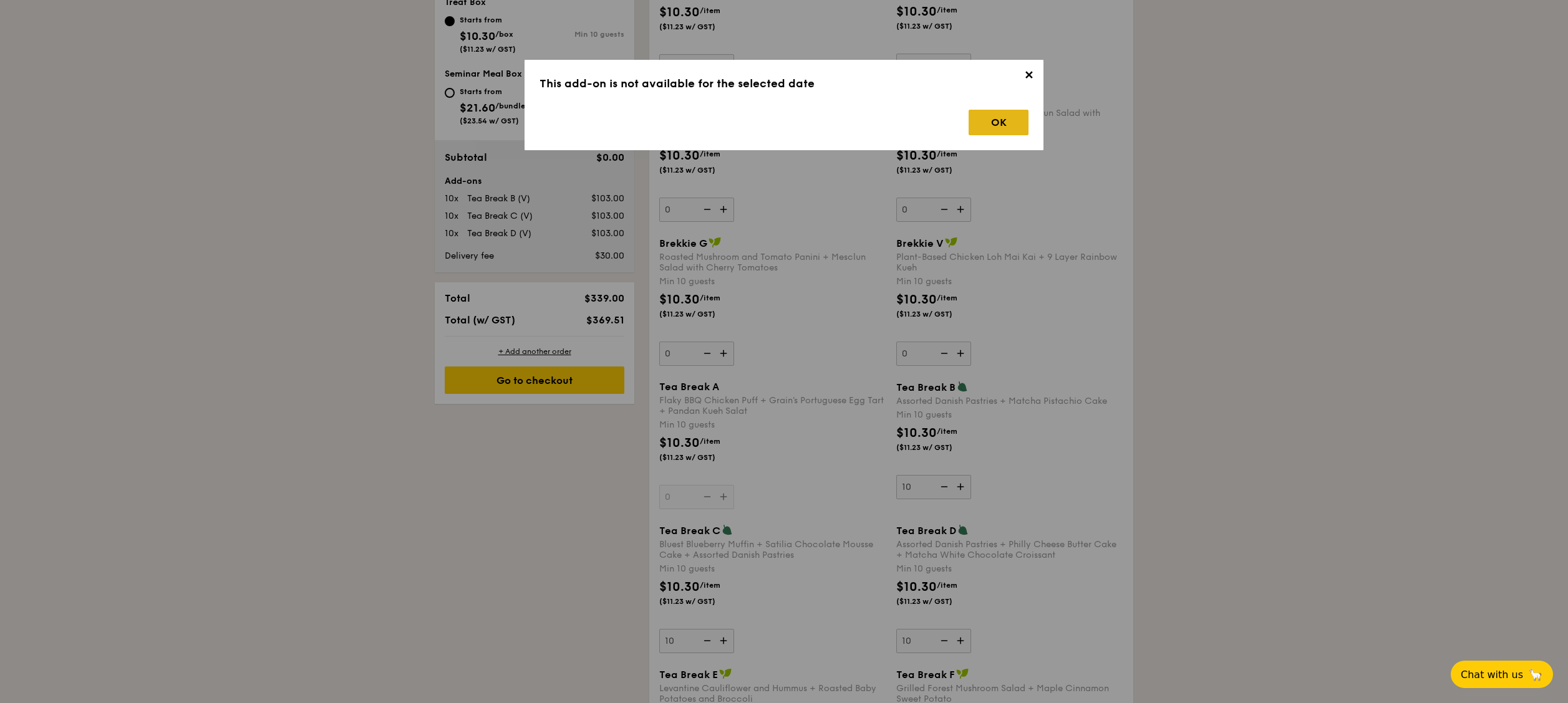
click at [1004, 133] on div "OK" at bounding box center [998, 123] width 60 height 26
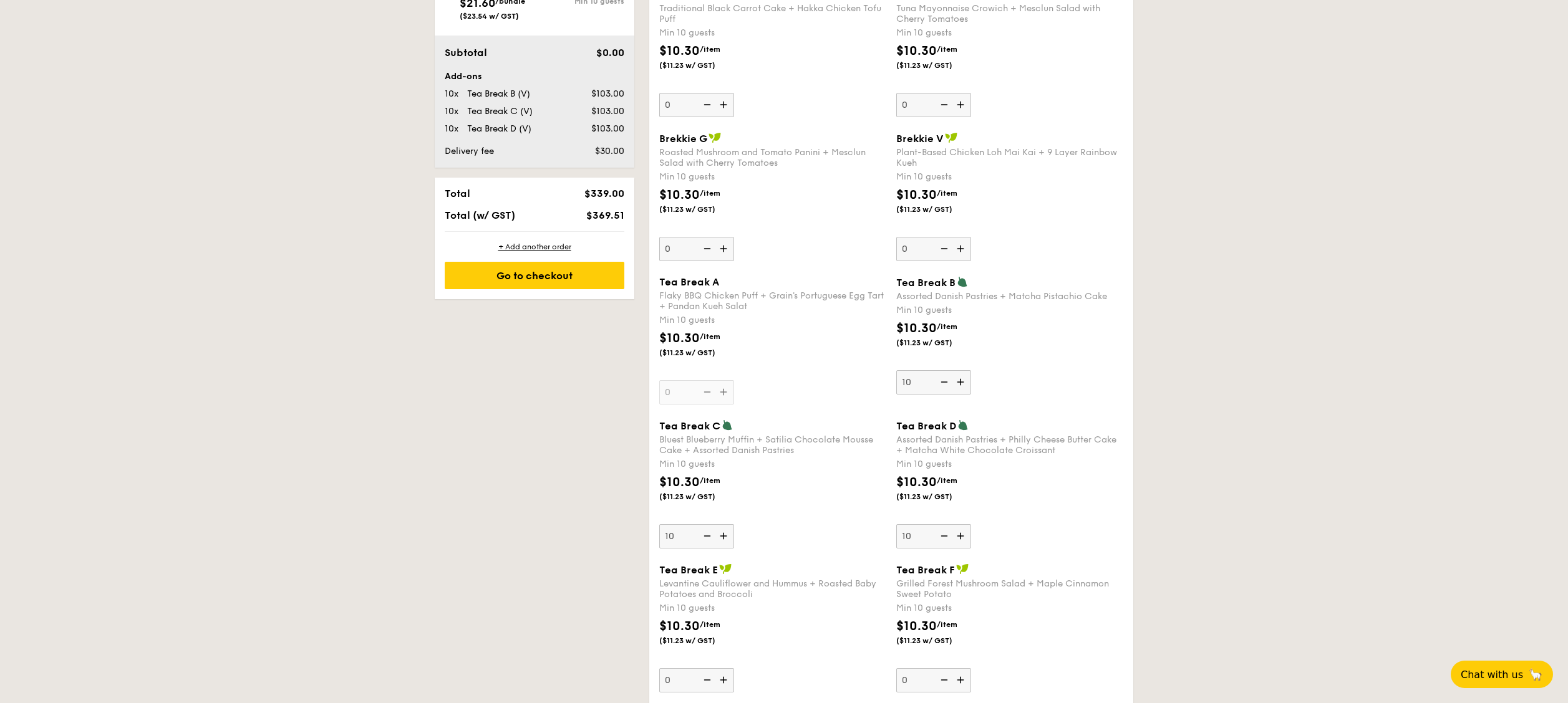
scroll to position [760, 0]
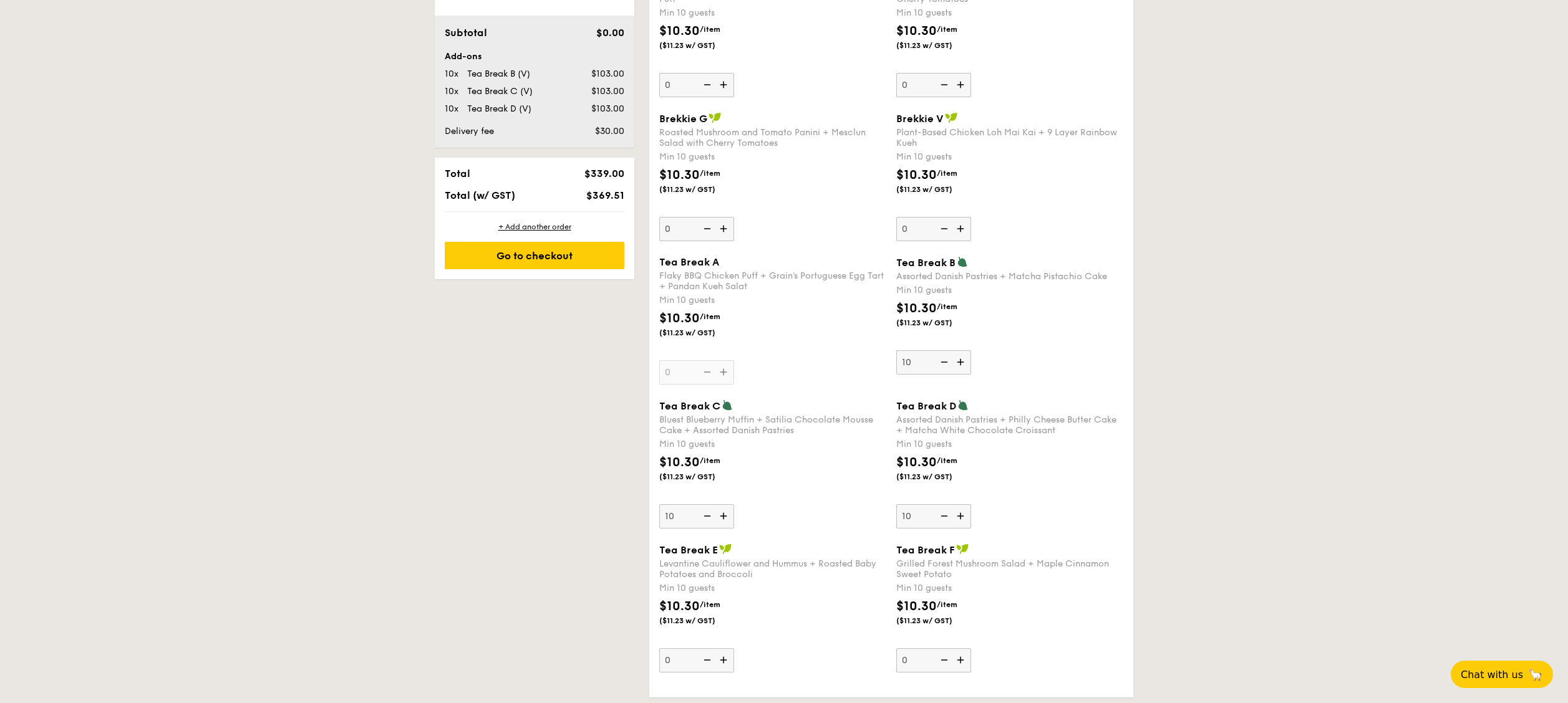
click at [966, 510] on img at bounding box center [962, 516] width 18 height 23
click at [966, 510] on input "10" at bounding box center [934, 516] width 75 height 24
click at [966, 505] on img at bounding box center [962, 516] width 18 height 23
click at [966, 505] on input "11" at bounding box center [934, 516] width 75 height 24
click at [966, 505] on img at bounding box center [962, 516] width 18 height 23
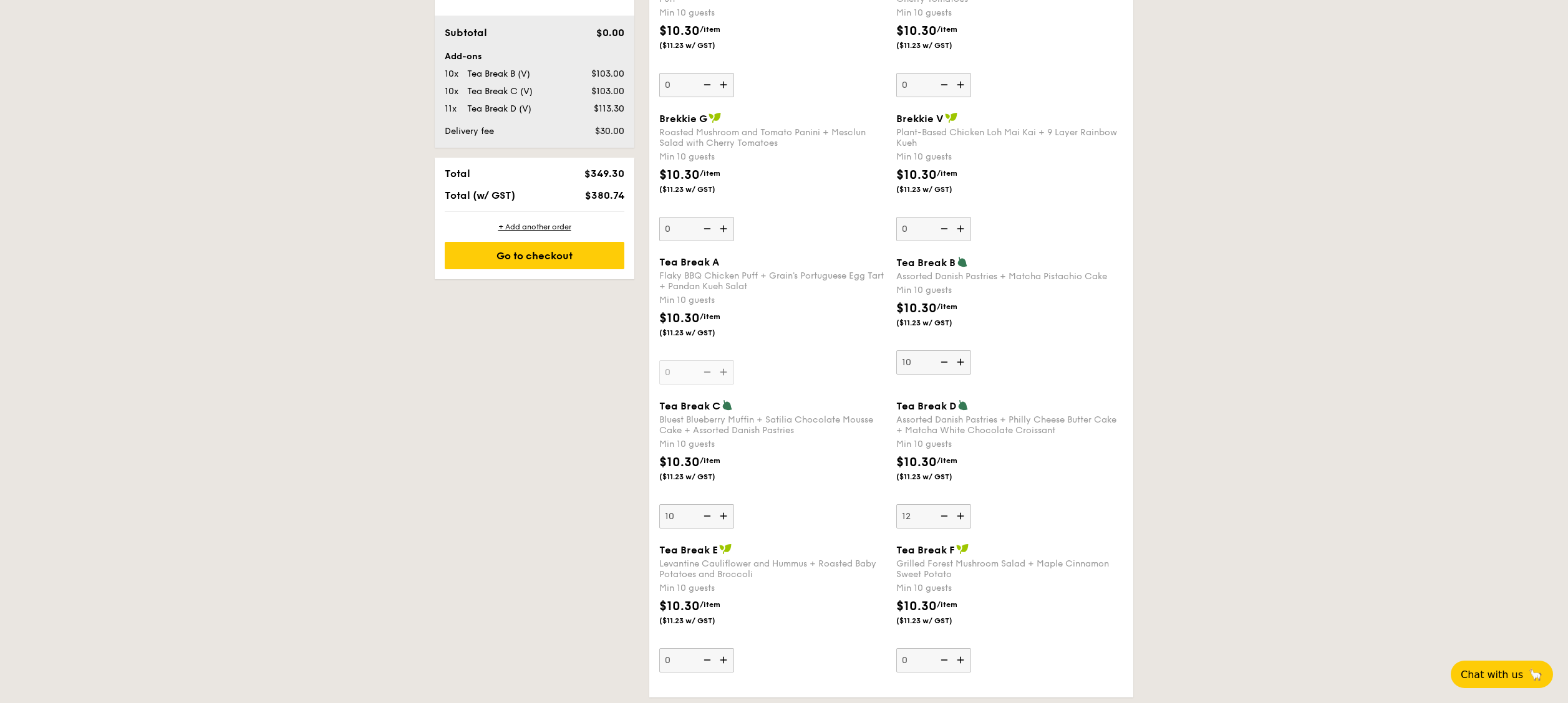
click at [966, 505] on input "12" at bounding box center [934, 516] width 75 height 24
click at [966, 505] on img at bounding box center [962, 516] width 18 height 23
click at [966, 505] on input "13" at bounding box center [934, 516] width 75 height 24
click at [966, 505] on img at bounding box center [962, 516] width 18 height 23
click at [966, 505] on input "14" at bounding box center [934, 516] width 75 height 24
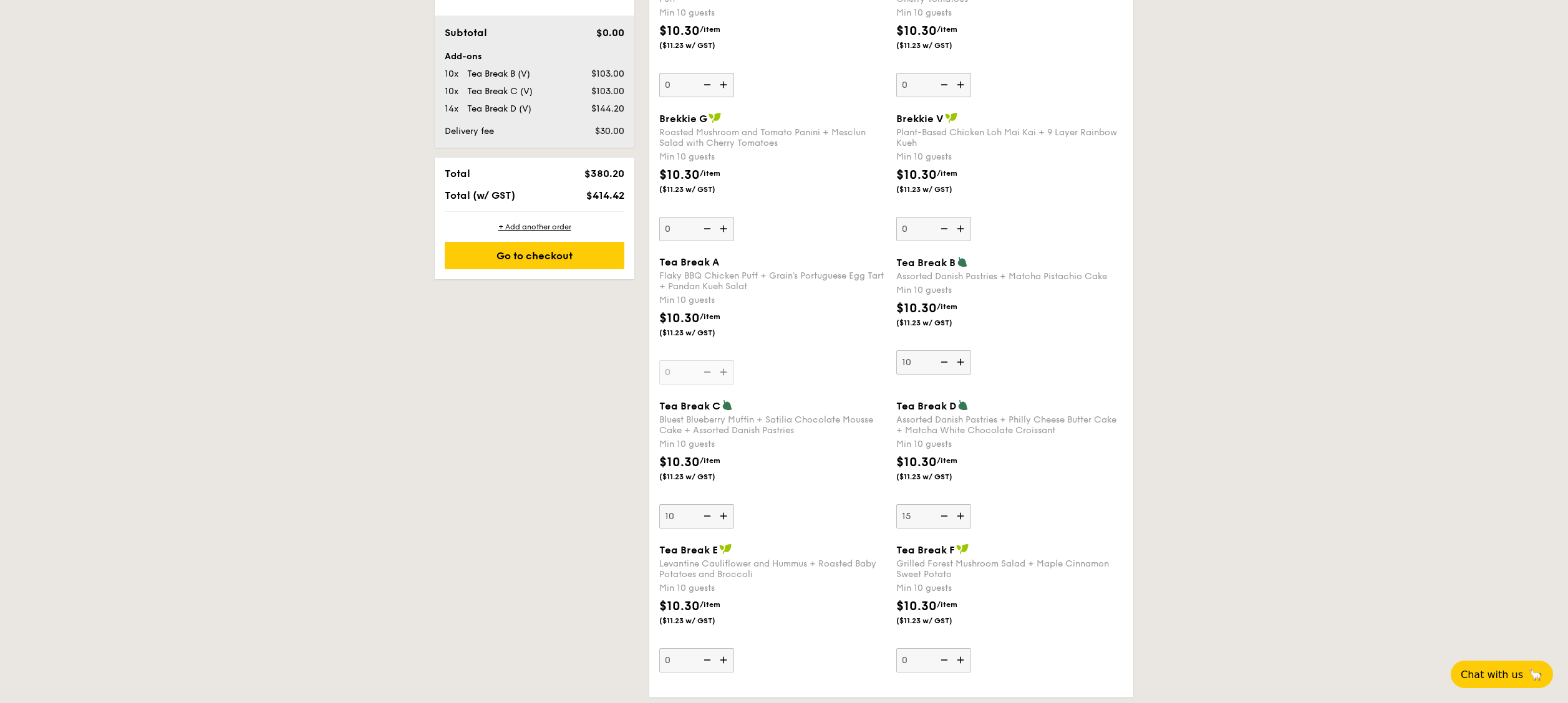
click at [966, 505] on img at bounding box center [962, 516] width 18 height 23
click at [966, 505] on input "15" at bounding box center [934, 516] width 75 height 24
click at [966, 505] on img at bounding box center [962, 516] width 18 height 23
click at [966, 505] on input "16" at bounding box center [934, 516] width 75 height 24
click at [966, 505] on img at bounding box center [962, 516] width 18 height 23
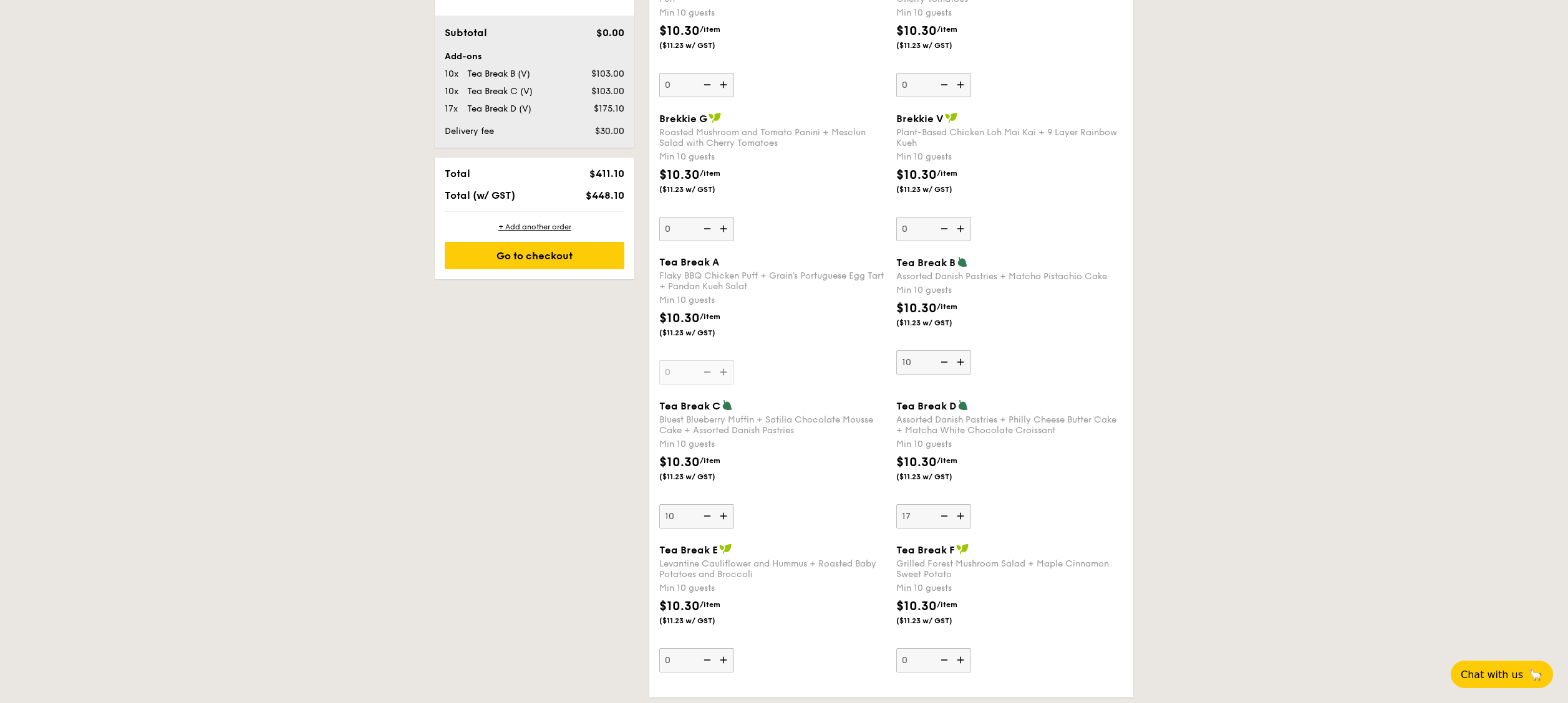
click at [966, 505] on input "17" at bounding box center [934, 516] width 75 height 24
click at [966, 505] on img at bounding box center [962, 516] width 18 height 23
click at [966, 505] on input "18" at bounding box center [934, 516] width 75 height 24
click at [966, 505] on img at bounding box center [962, 516] width 18 height 23
click at [966, 505] on input "19" at bounding box center [934, 516] width 75 height 24
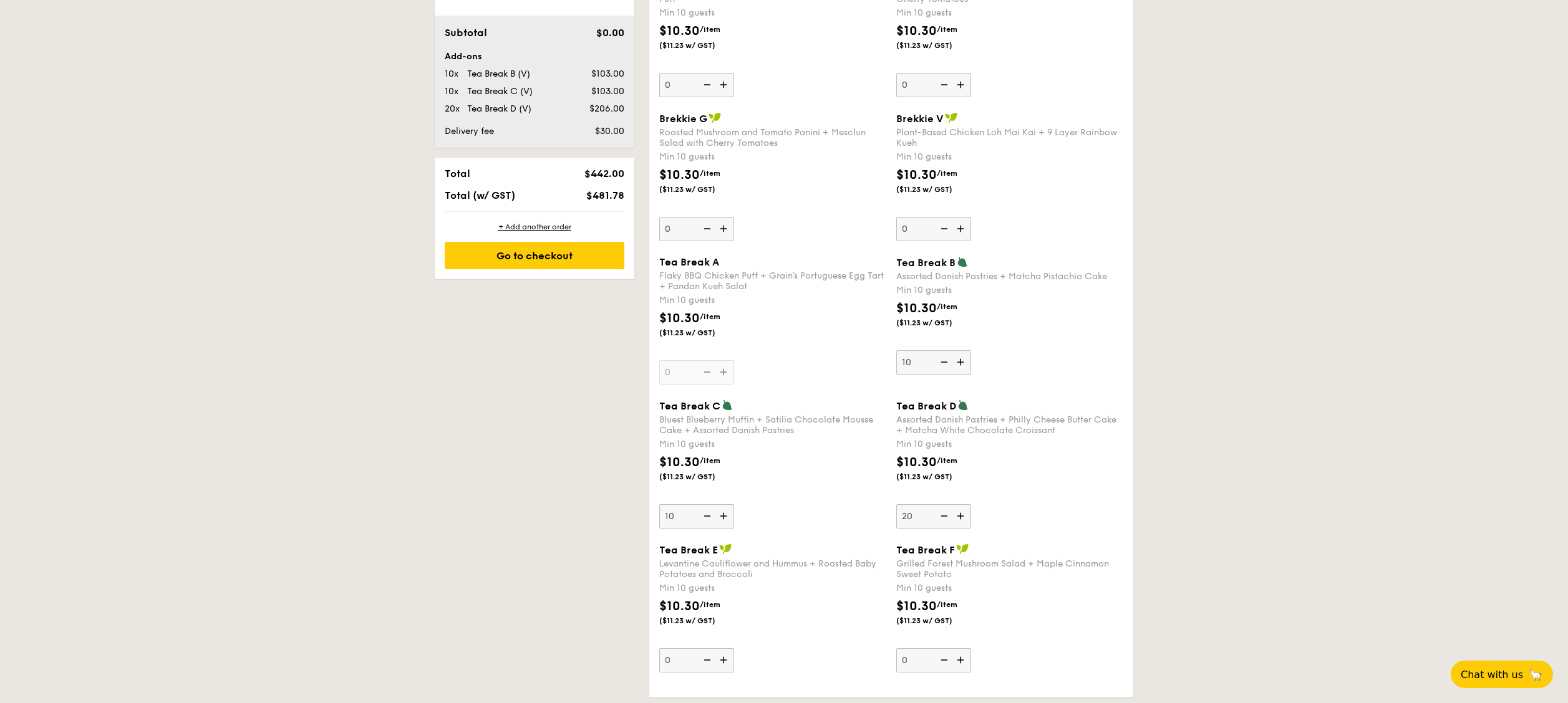
click at [943, 510] on img at bounding box center [942, 516] width 18 height 23
click at [943, 510] on input "20" at bounding box center [934, 516] width 75 height 24
click at [943, 510] on img at bounding box center [942, 516] width 18 height 23
click at [943, 510] on input "19" at bounding box center [934, 516] width 75 height 24
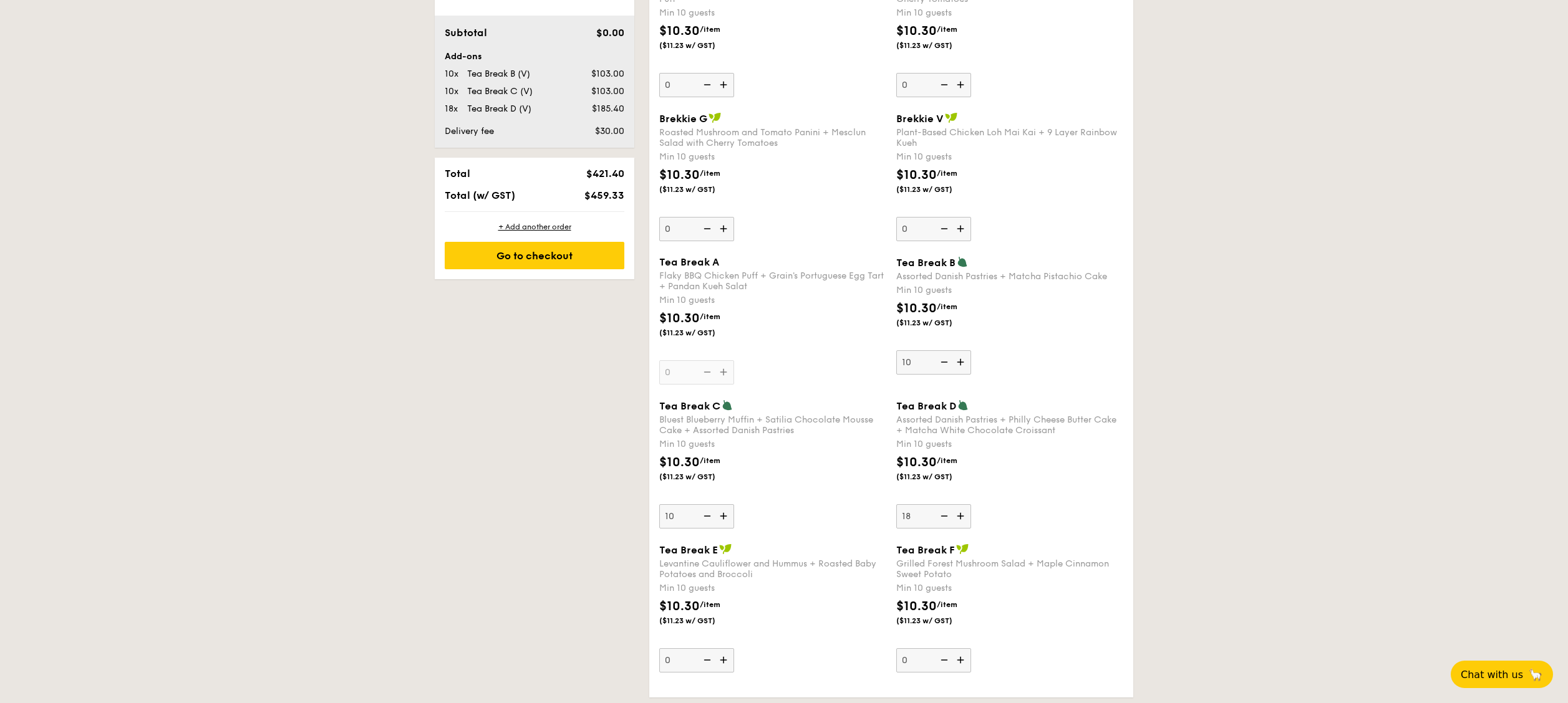
click at [943, 510] on img at bounding box center [942, 516] width 18 height 23
click at [943, 510] on input "18" at bounding box center [934, 516] width 75 height 24
click at [943, 510] on img at bounding box center [942, 516] width 18 height 23
click at [943, 510] on input "17" at bounding box center [934, 516] width 75 height 24
click at [943, 510] on img at bounding box center [942, 516] width 18 height 23
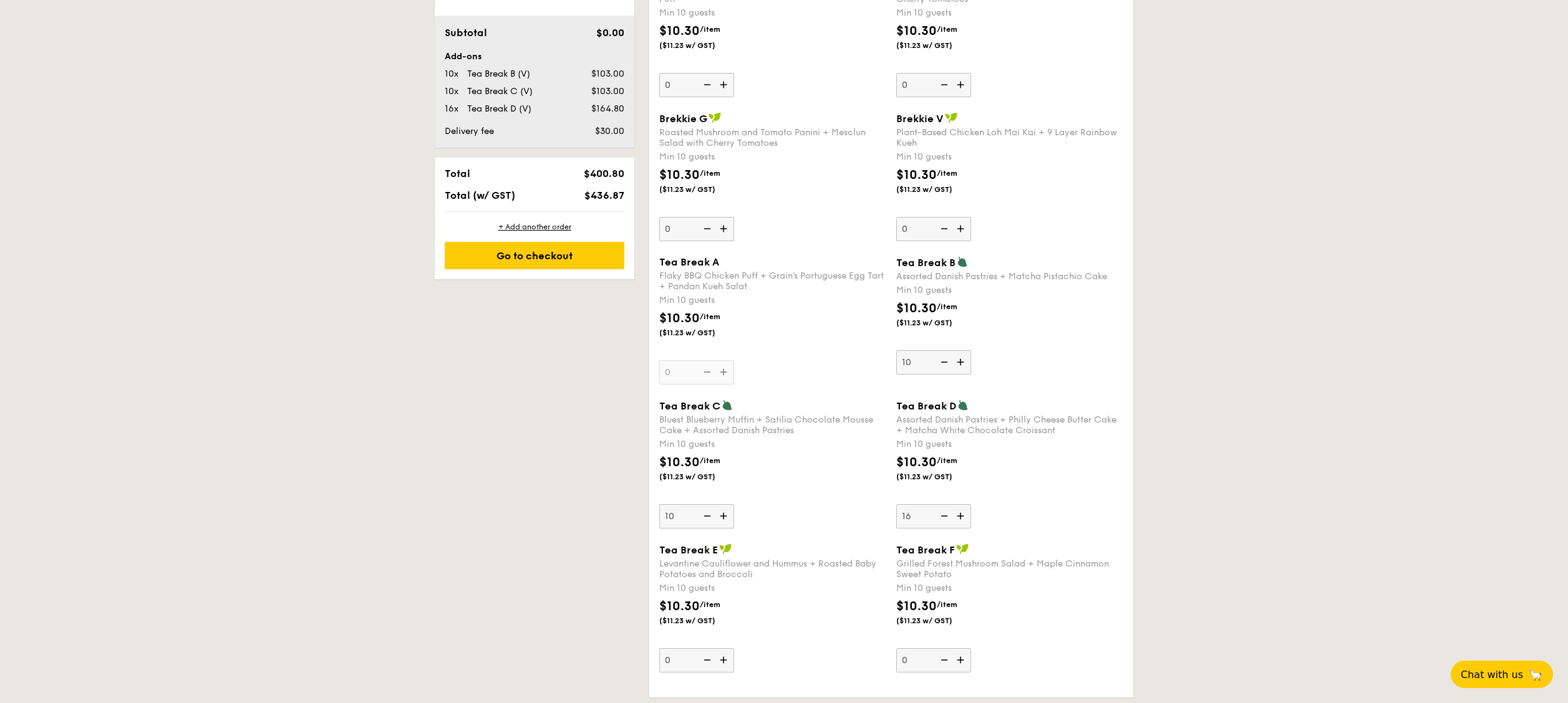
click at [943, 510] on input "16" at bounding box center [934, 516] width 75 height 24
click at [943, 510] on img at bounding box center [942, 516] width 18 height 23
click at [943, 510] on input "15" at bounding box center [934, 516] width 75 height 24
click at [966, 514] on img at bounding box center [962, 516] width 18 height 23
click at [966, 514] on input "14" at bounding box center [934, 516] width 75 height 24
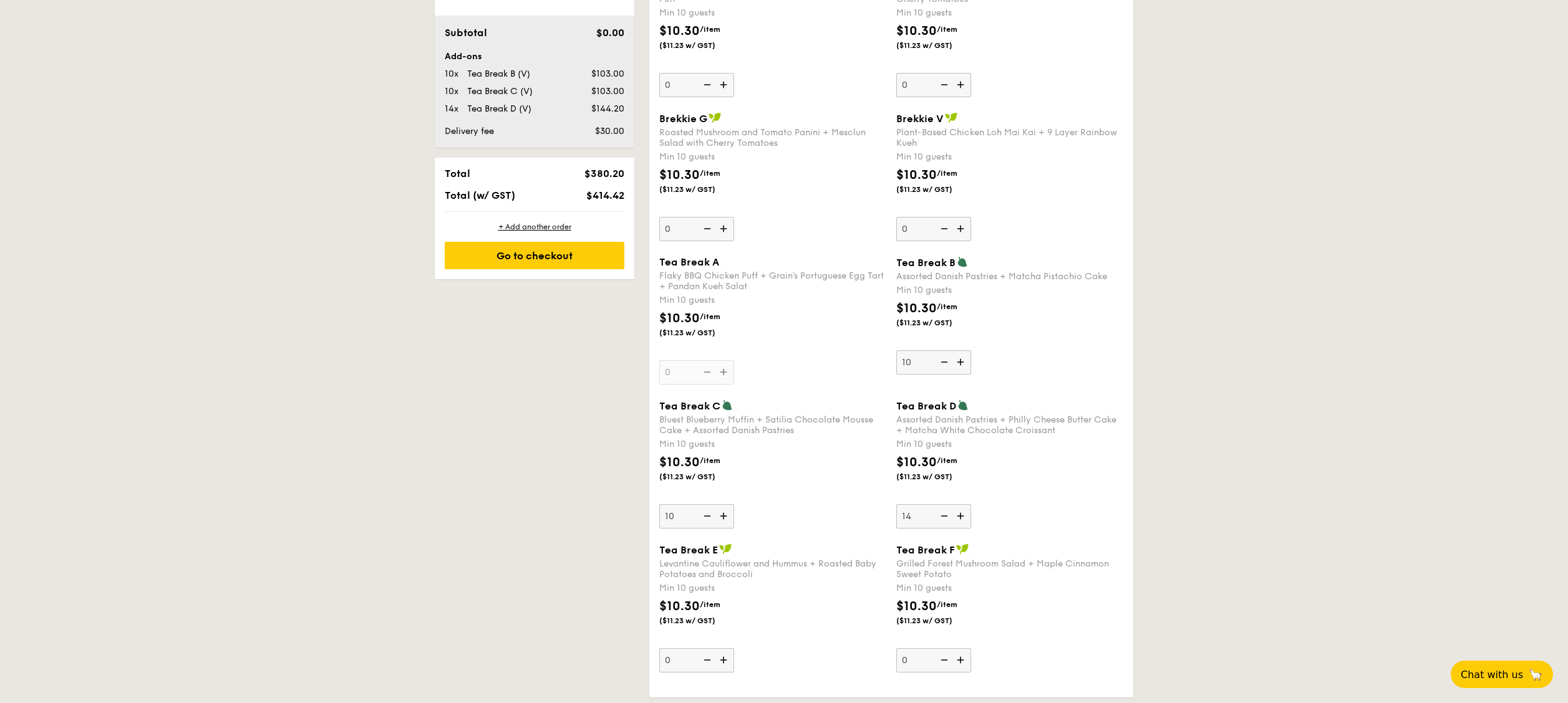
type input "15"
click at [722, 510] on img at bounding box center [725, 516] width 18 height 23
click at [722, 510] on input "10" at bounding box center [696, 516] width 75 height 24
click at [722, 510] on img at bounding box center [725, 516] width 18 height 23
click at [722, 510] on input "11" at bounding box center [696, 516] width 75 height 24
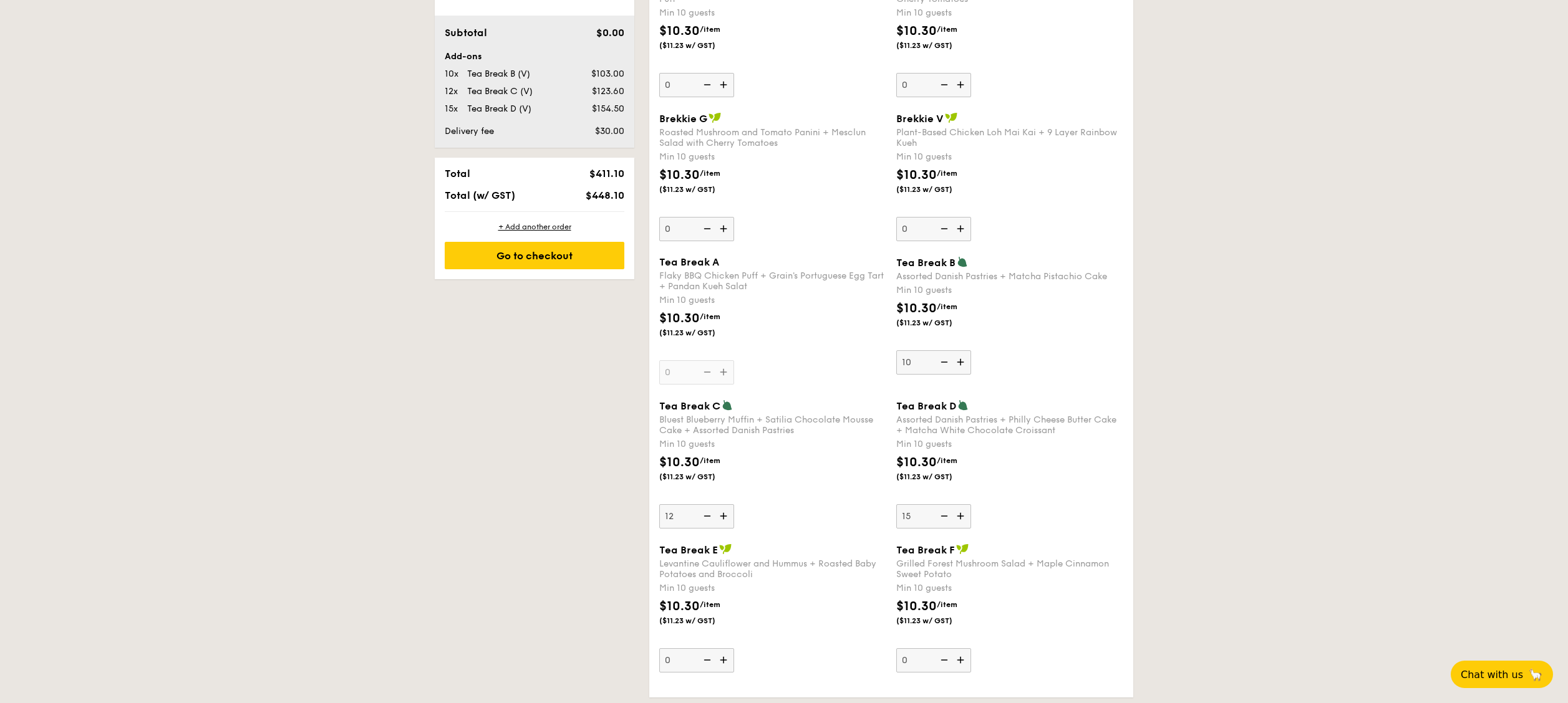
click at [722, 510] on img at bounding box center [725, 516] width 18 height 23
click at [722, 510] on input "12" at bounding box center [696, 516] width 75 height 24
click at [722, 510] on img at bounding box center [725, 516] width 18 height 23
click at [722, 510] on input "13" at bounding box center [696, 516] width 75 height 24
click at [722, 510] on img at bounding box center [725, 516] width 18 height 23
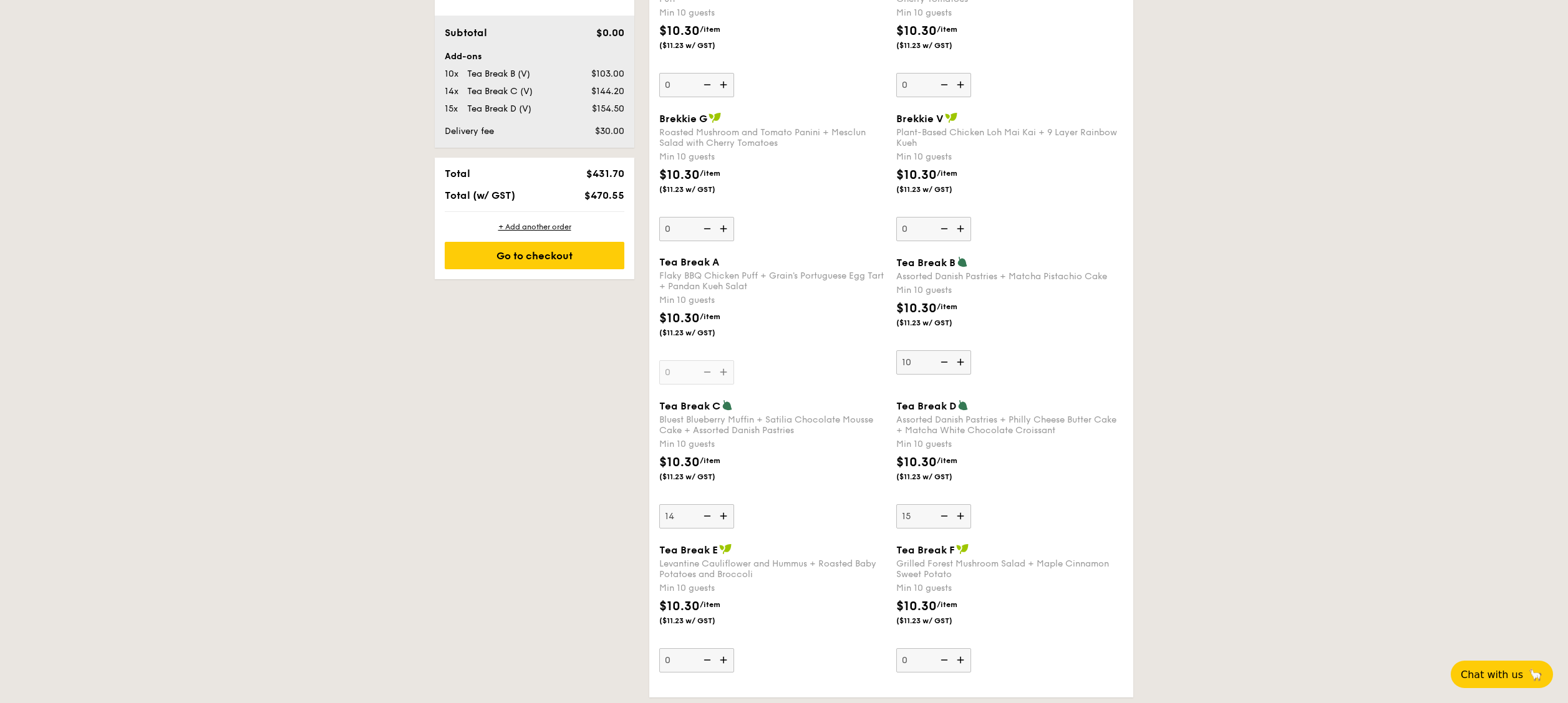
click at [722, 510] on input "14" at bounding box center [696, 516] width 75 height 24
type input "15"
click at [966, 363] on img at bounding box center [962, 362] width 18 height 23
click at [966, 363] on input "10" at bounding box center [934, 362] width 75 height 24
click at [966, 363] on img at bounding box center [962, 362] width 18 height 23
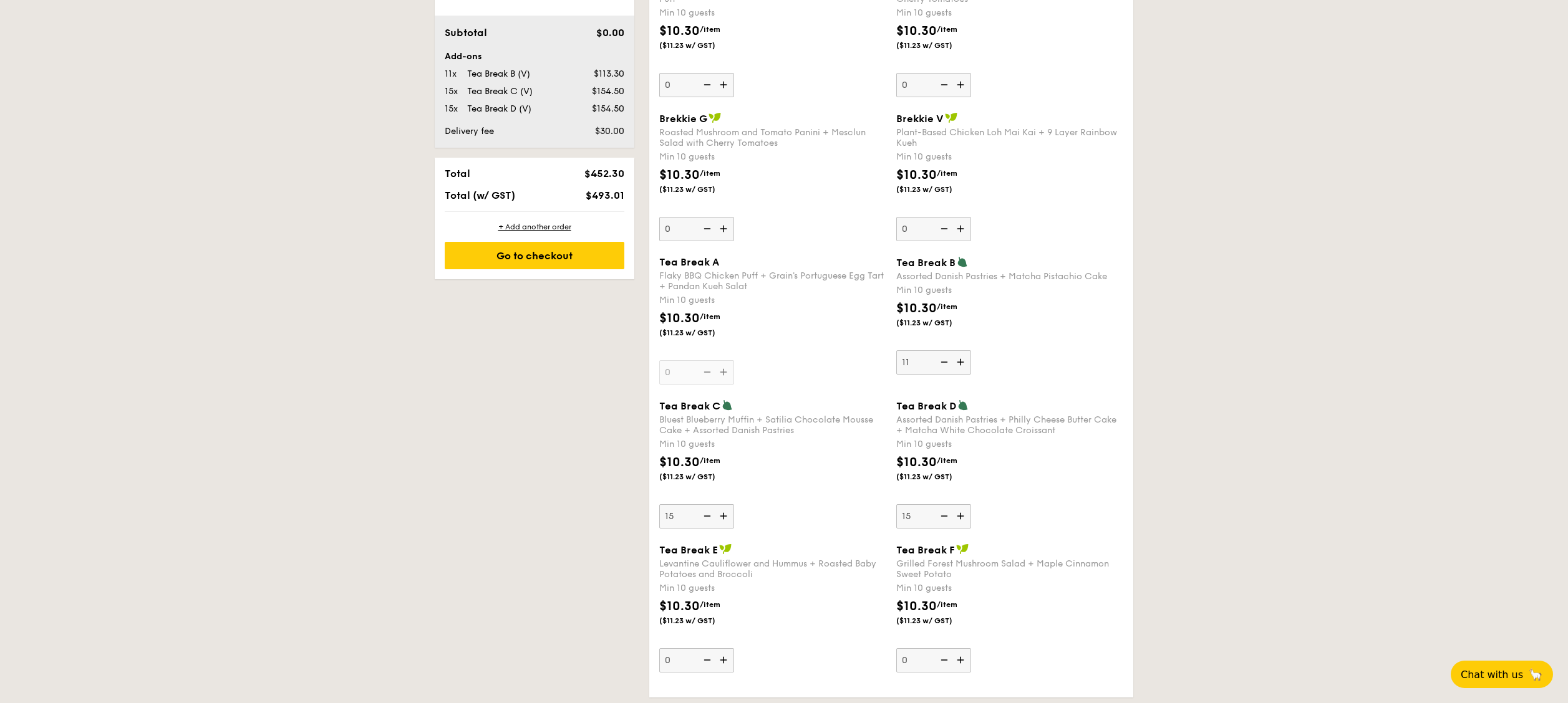
click at [966, 363] on input "11" at bounding box center [934, 362] width 75 height 24
click at [966, 363] on img at bounding box center [962, 362] width 18 height 23
click at [966, 363] on input "12" at bounding box center [934, 362] width 75 height 24
click at [966, 363] on img at bounding box center [962, 362] width 18 height 23
click at [966, 363] on input "13" at bounding box center [934, 362] width 75 height 24
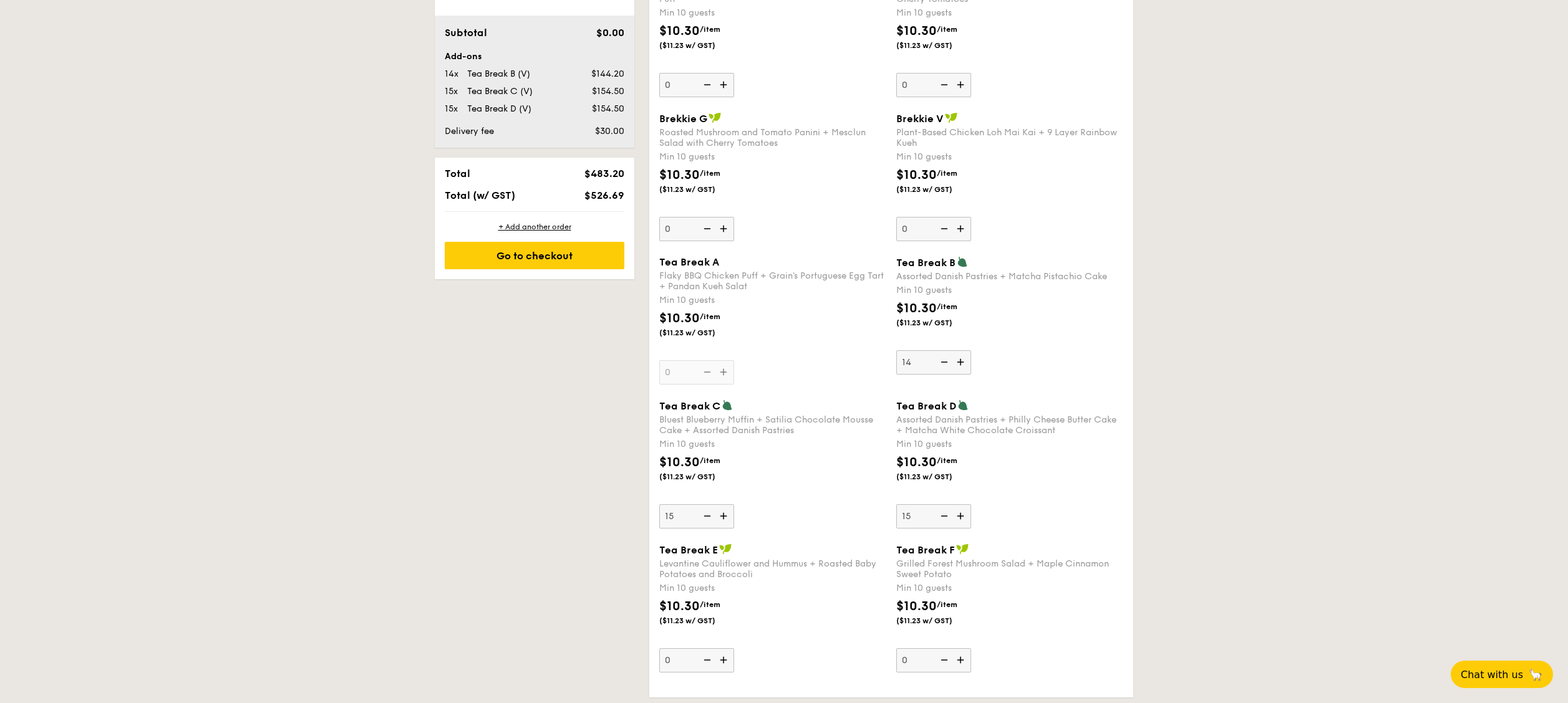
click at [966, 363] on img at bounding box center [962, 362] width 18 height 23
click at [966, 363] on input "14" at bounding box center [934, 362] width 75 height 24
type input "15"
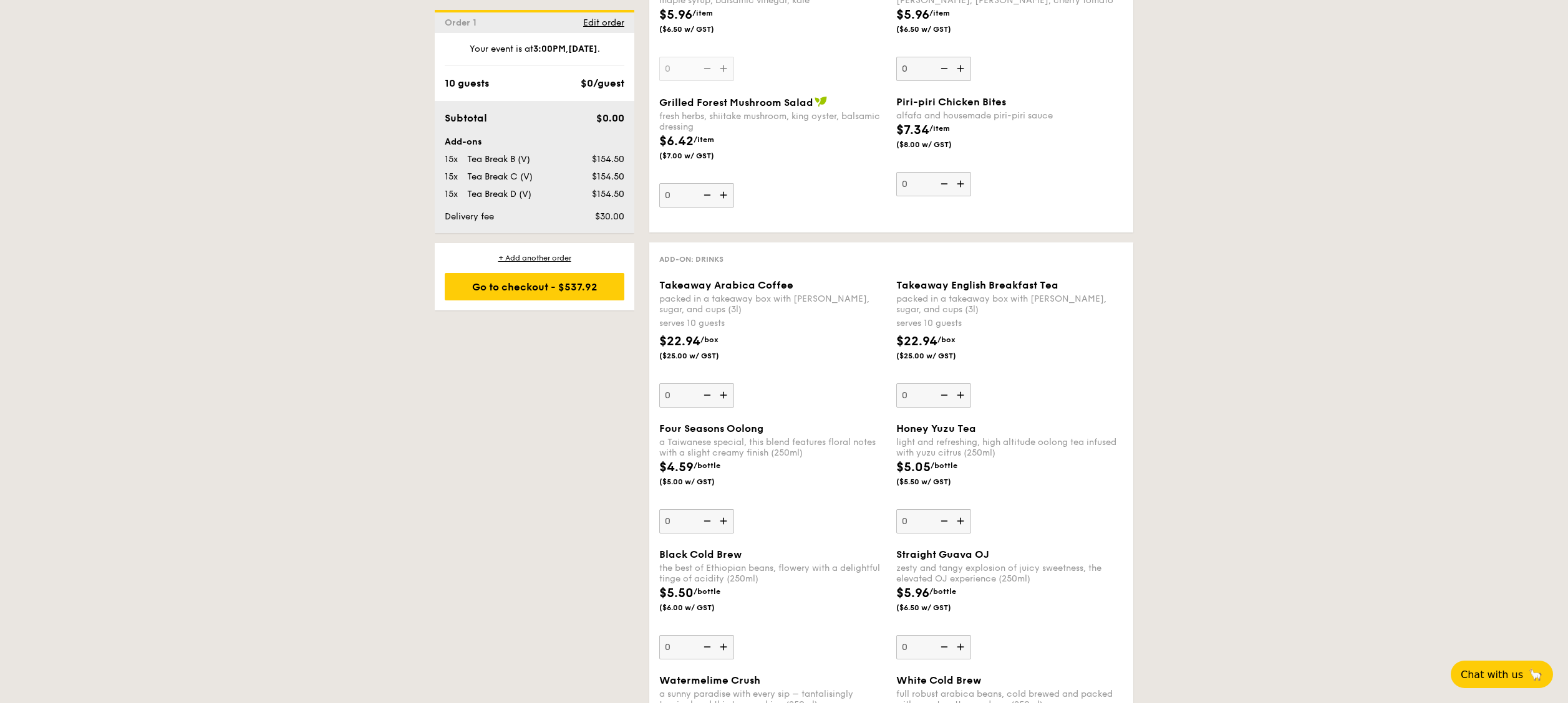
scroll to position [1870, 0]
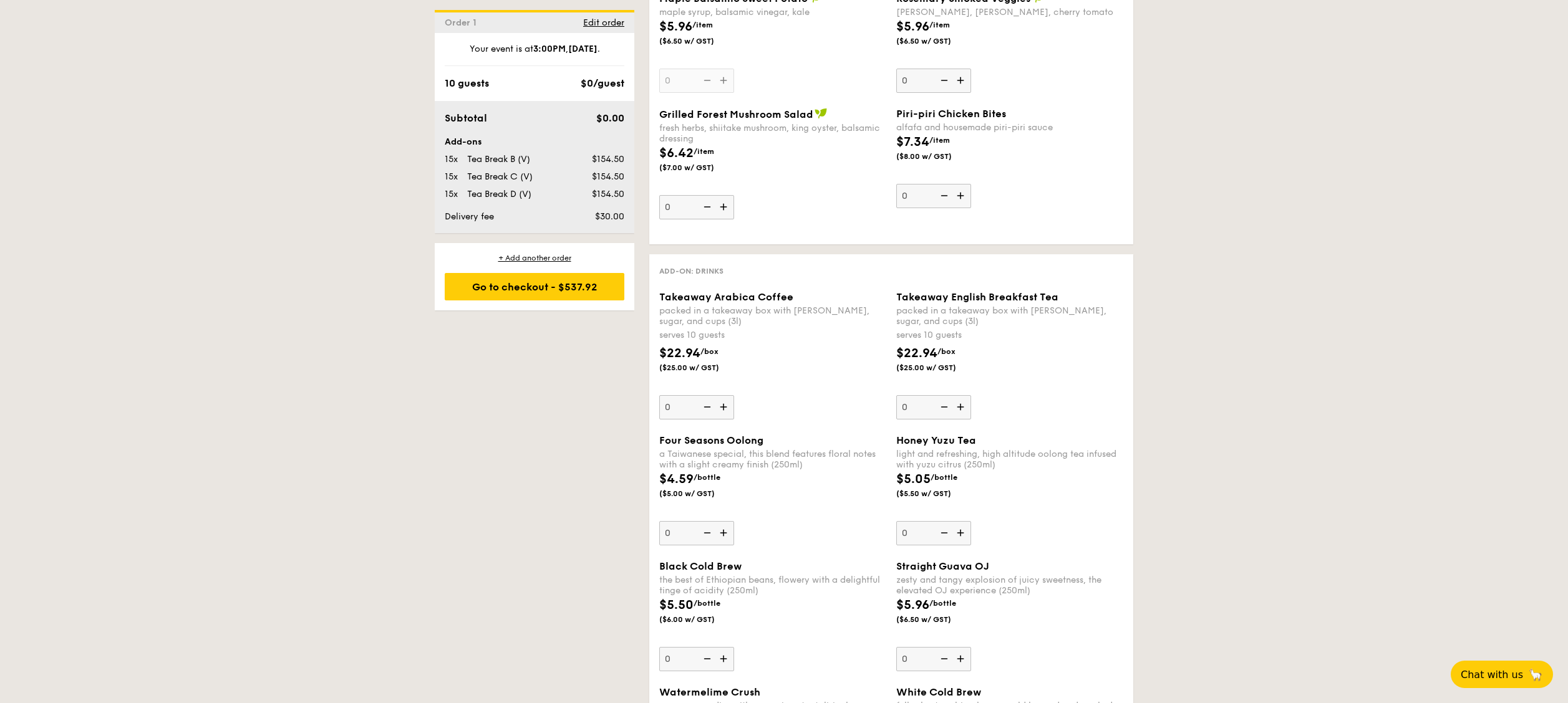
click at [725, 399] on img at bounding box center [725, 407] width 18 height 23
click at [725, 399] on input "0" at bounding box center [696, 407] width 75 height 24
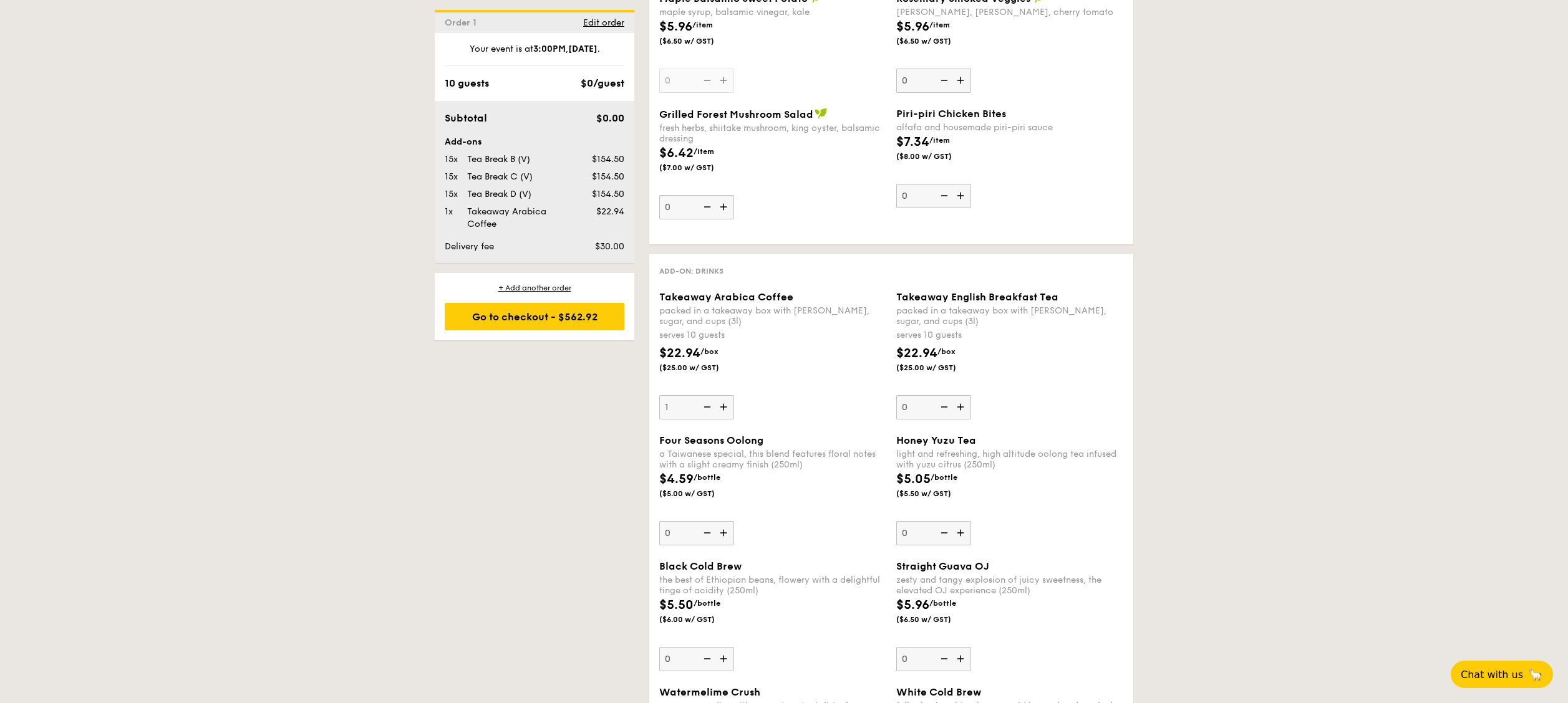
click at [726, 399] on img at bounding box center [725, 407] width 18 height 23
click at [726, 399] on input "1" at bounding box center [696, 407] width 75 height 24
type input "2"
click at [962, 399] on img at bounding box center [962, 407] width 18 height 23
click at [962, 399] on input "0" at bounding box center [934, 407] width 75 height 24
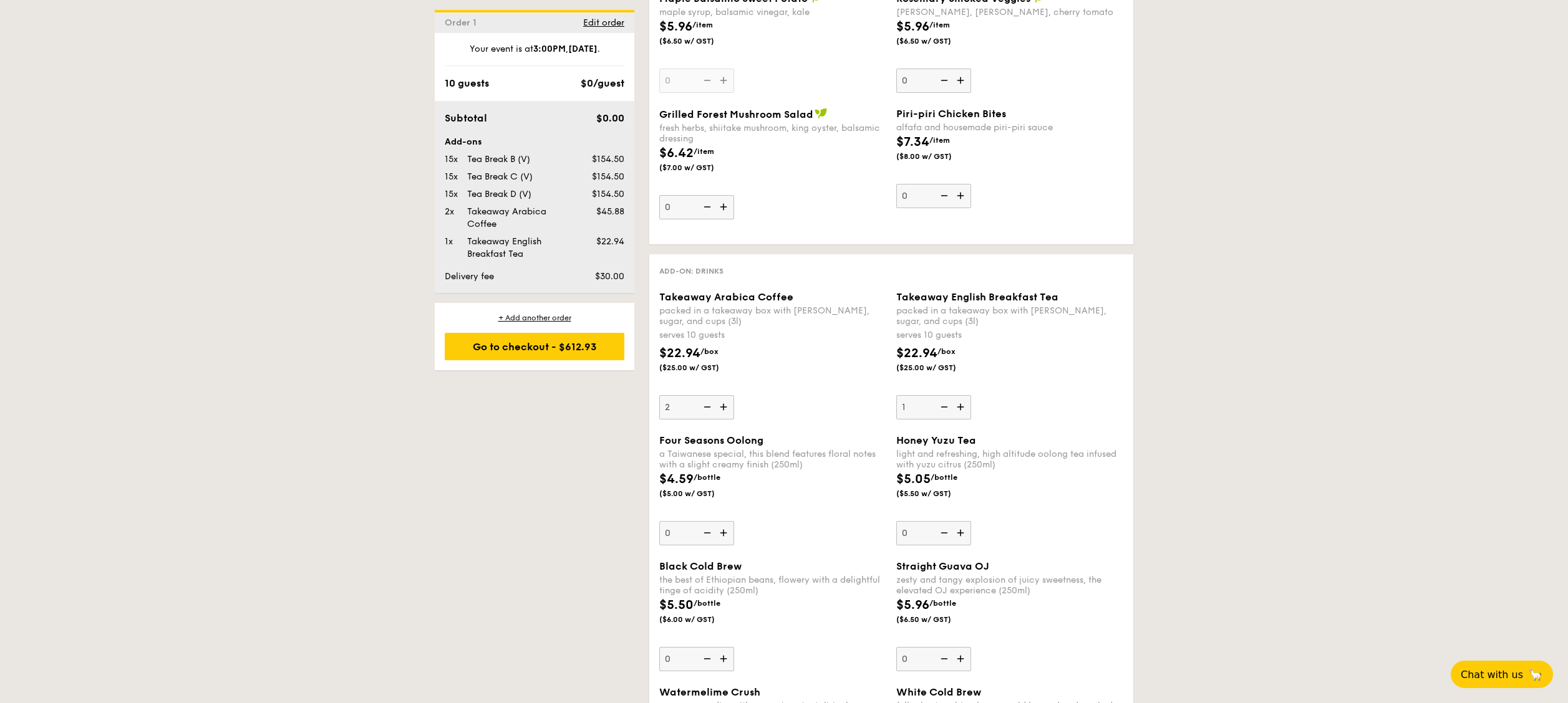
click at [962, 399] on img at bounding box center [962, 407] width 18 height 23
click at [962, 399] on input "1" at bounding box center [934, 407] width 75 height 24
type input "2"
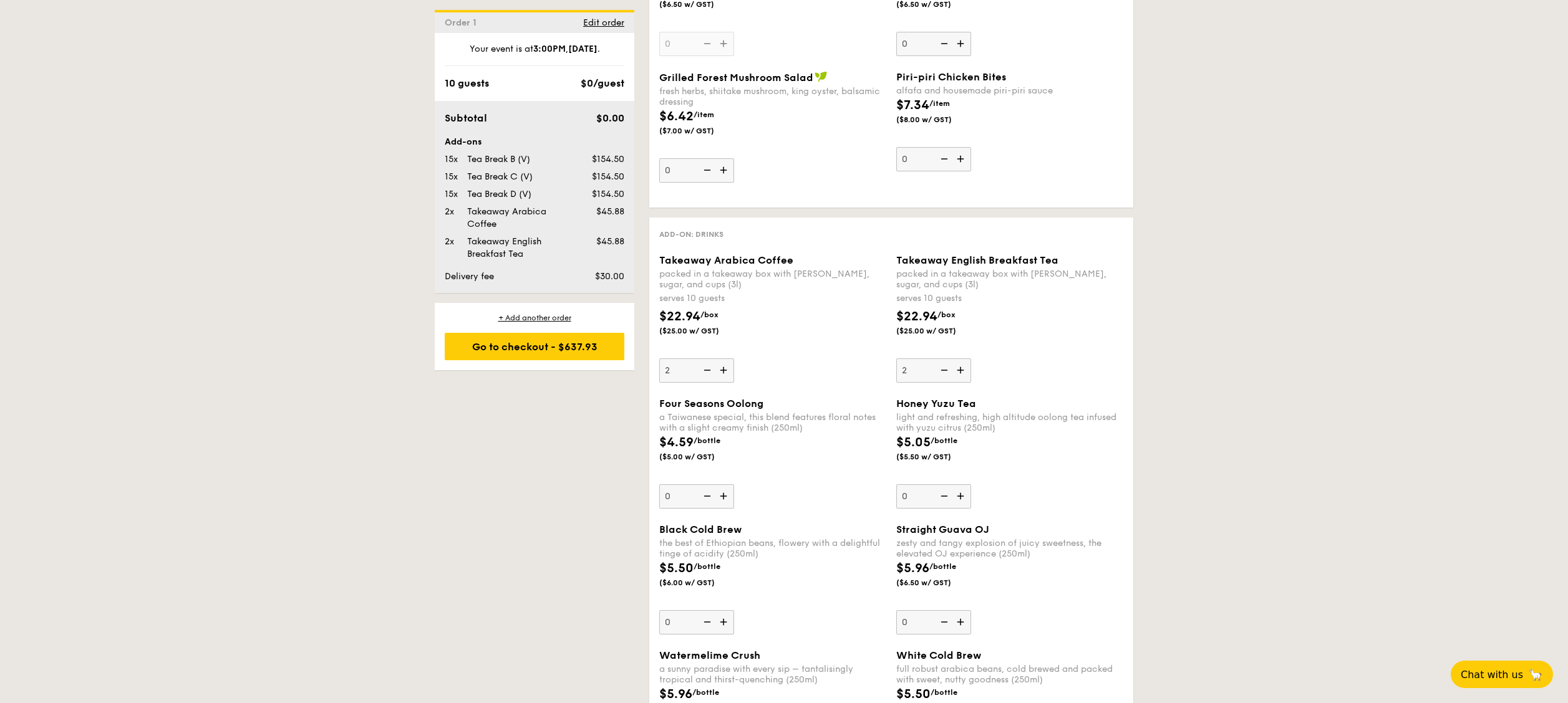
scroll to position [1920, 0]
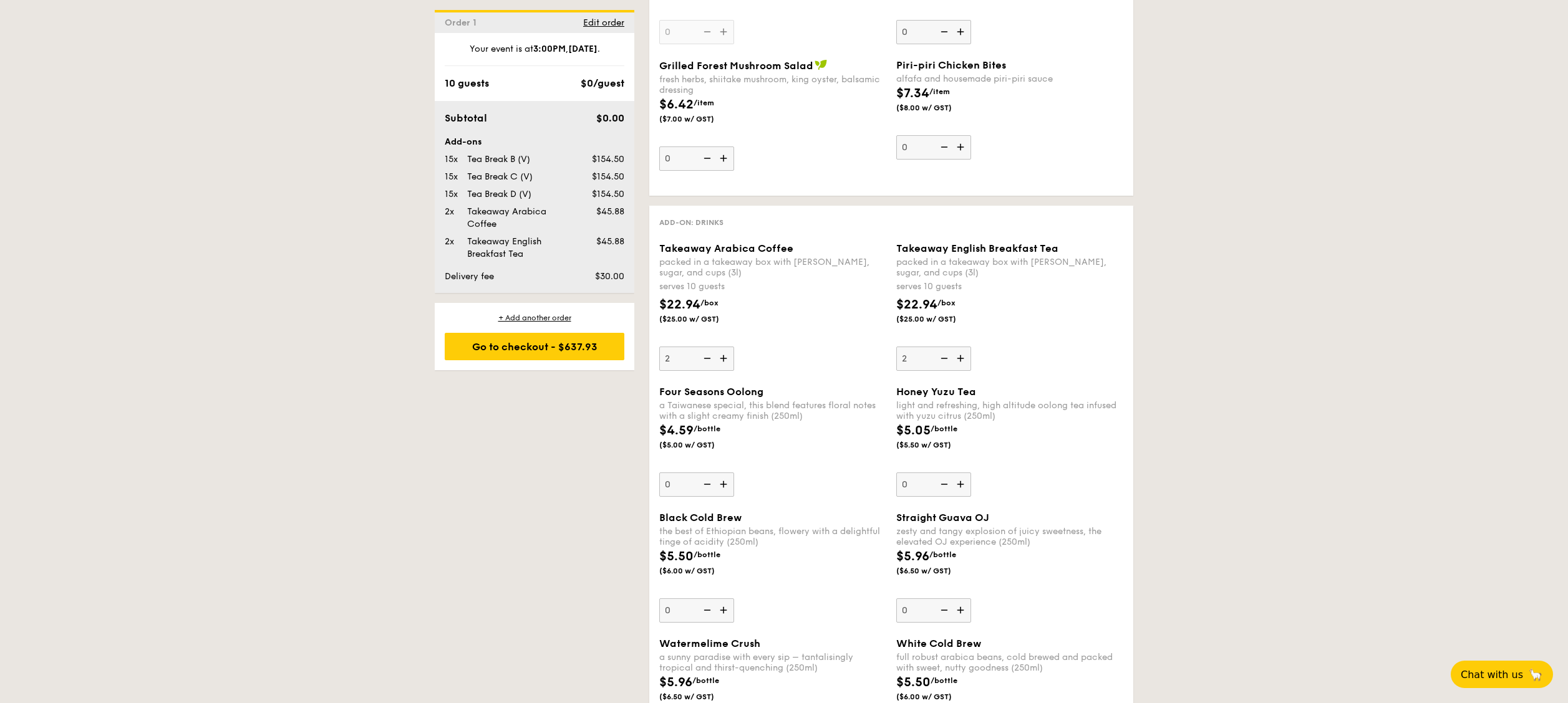
click at [574, 285] on div "Subtotal $0.00 Add-ons 15x Tea Break B (V) $154.50 15x Tea Break C (V) $154.50 …" at bounding box center [534, 197] width 199 height 192
click at [583, 254] on div "2x Takeaway English Breakfast Tea $45.88" at bounding box center [534, 249] width 189 height 25
click at [548, 335] on div "Go to checkout - $637.93" at bounding box center [534, 346] width 179 height 28
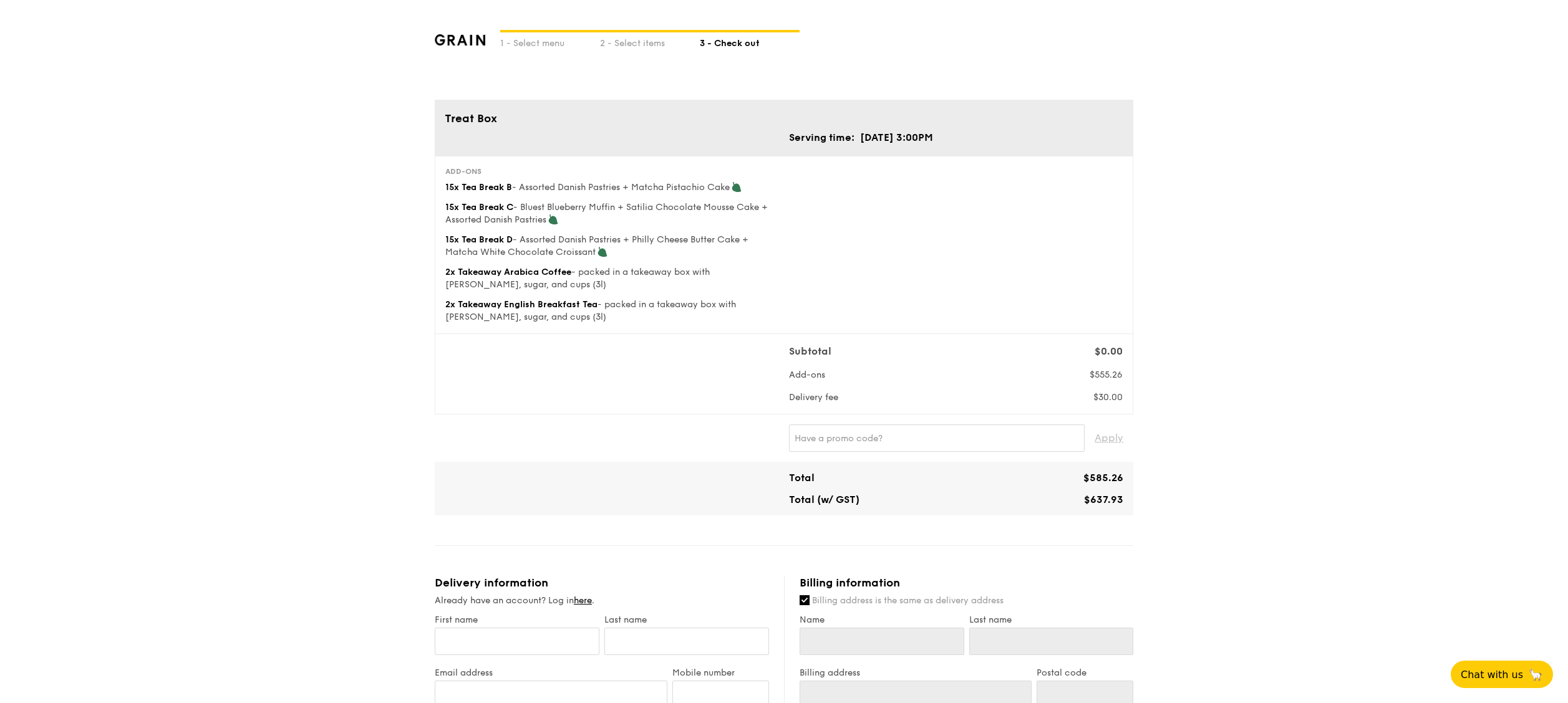
click at [1214, 280] on div "1 - Select menu 2 - Select items 3 - Check out Treat Box Serving time: Oct 23, …" at bounding box center [784, 619] width 1568 height 1238
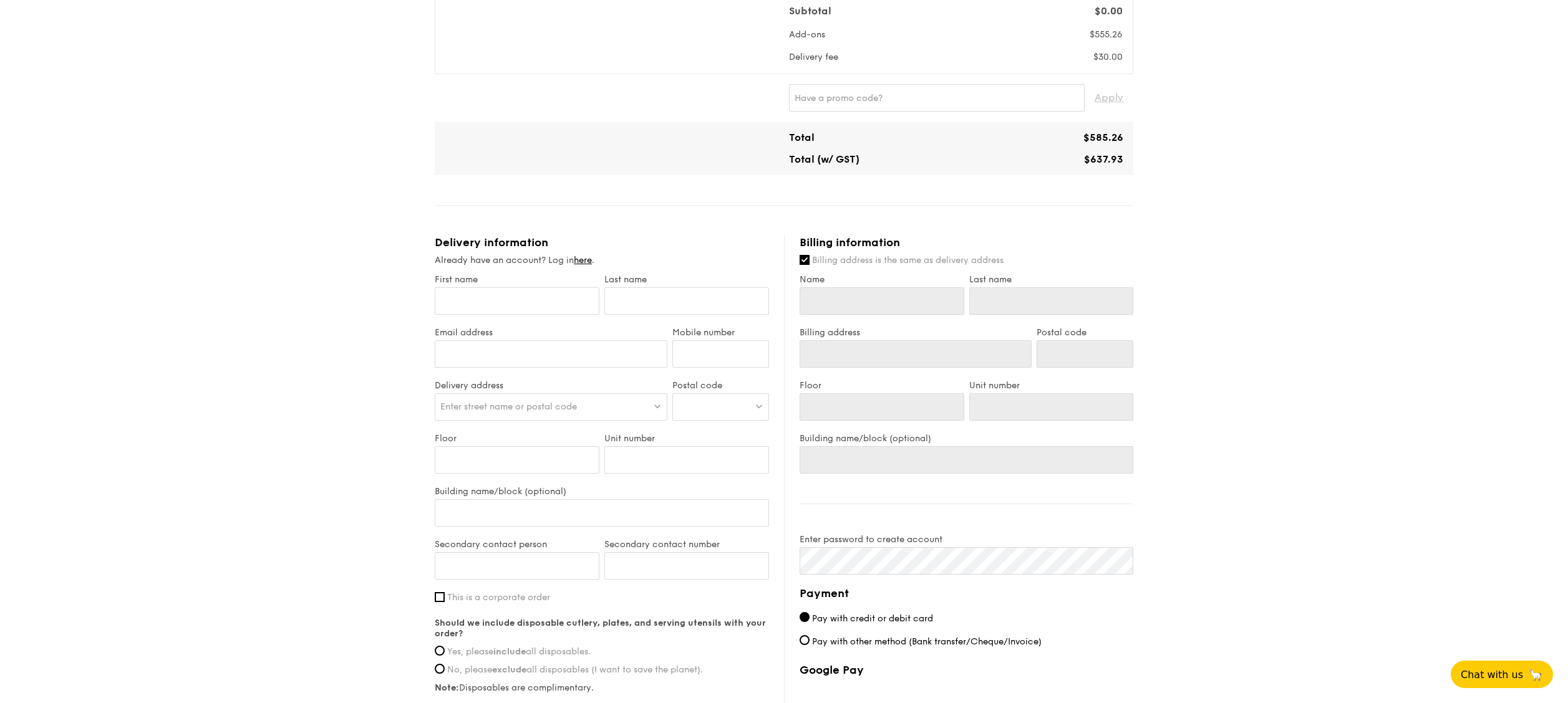
scroll to position [581, 0]
